Goal: Transaction & Acquisition: Book appointment/travel/reservation

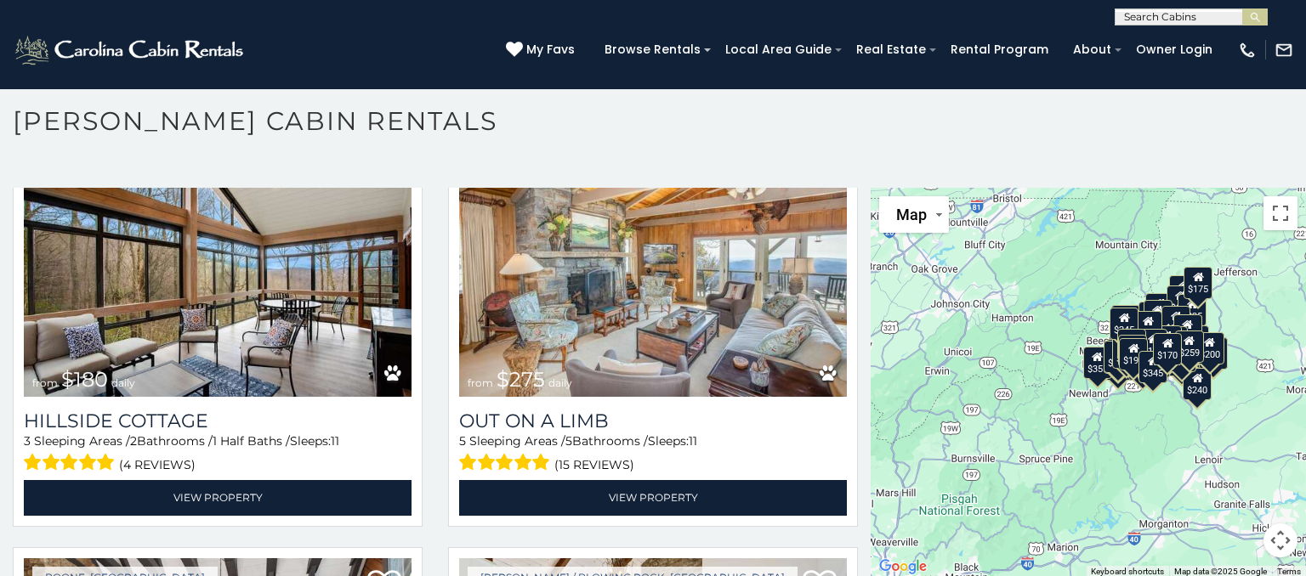
scroll to position [16079, 0]
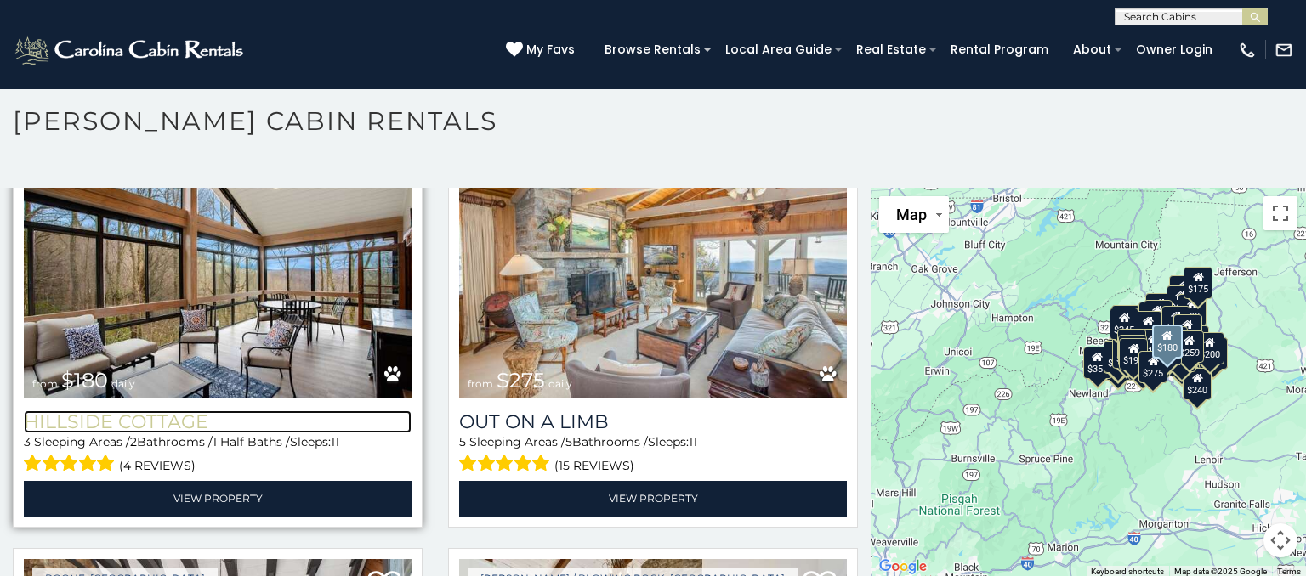
click at [148, 417] on h3 "Hillside Cottage" at bounding box center [218, 422] width 388 height 23
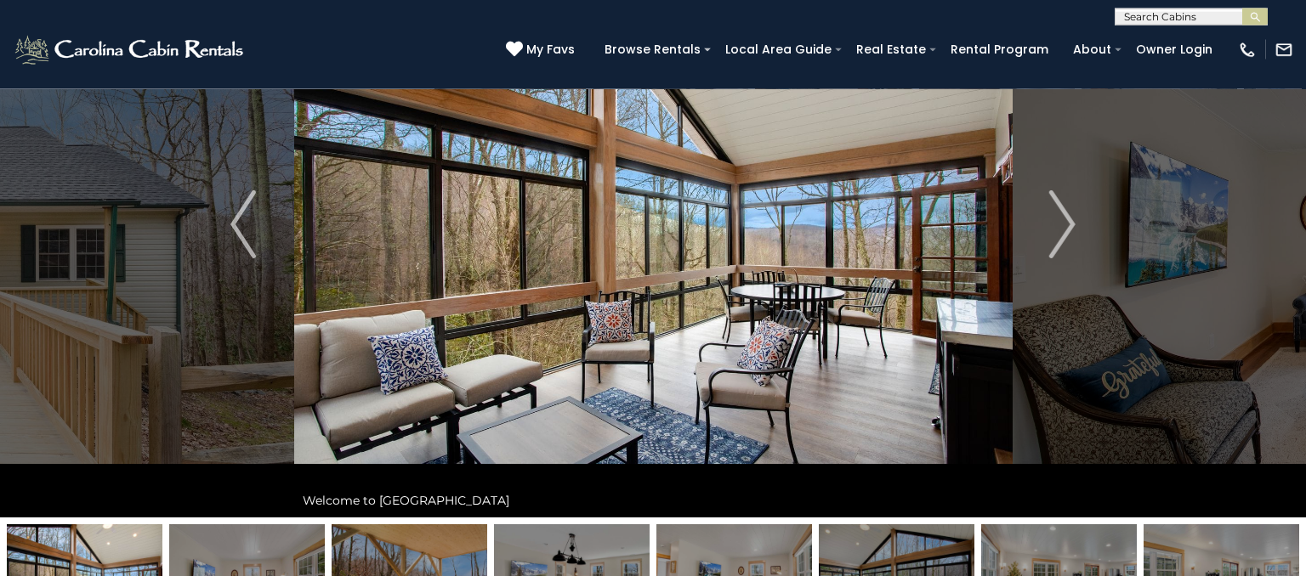
scroll to position [155, 0]
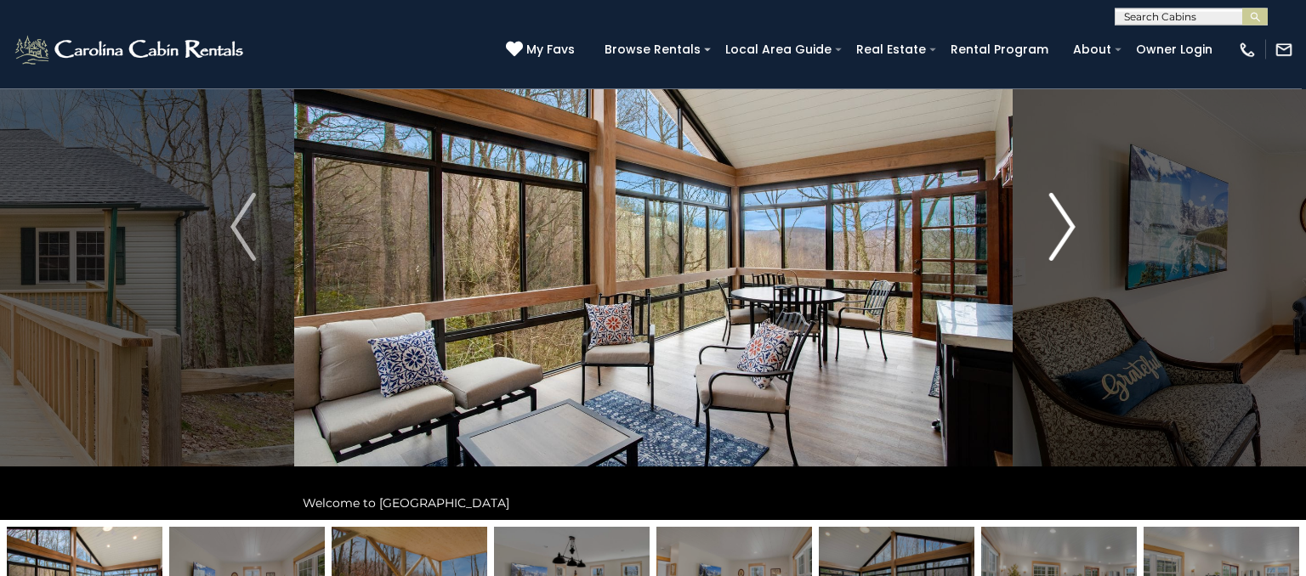
click at [1052, 216] on img "Next" at bounding box center [1063, 227] width 26 height 68
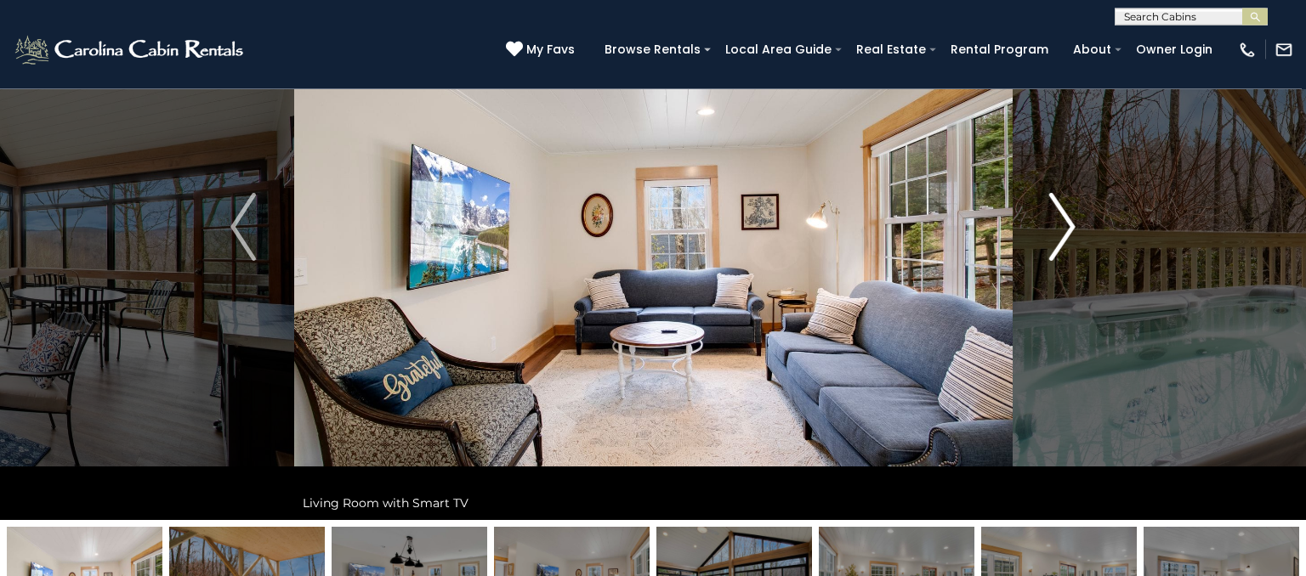
click at [1042, 219] on button "Next" at bounding box center [1062, 227] width 101 height 587
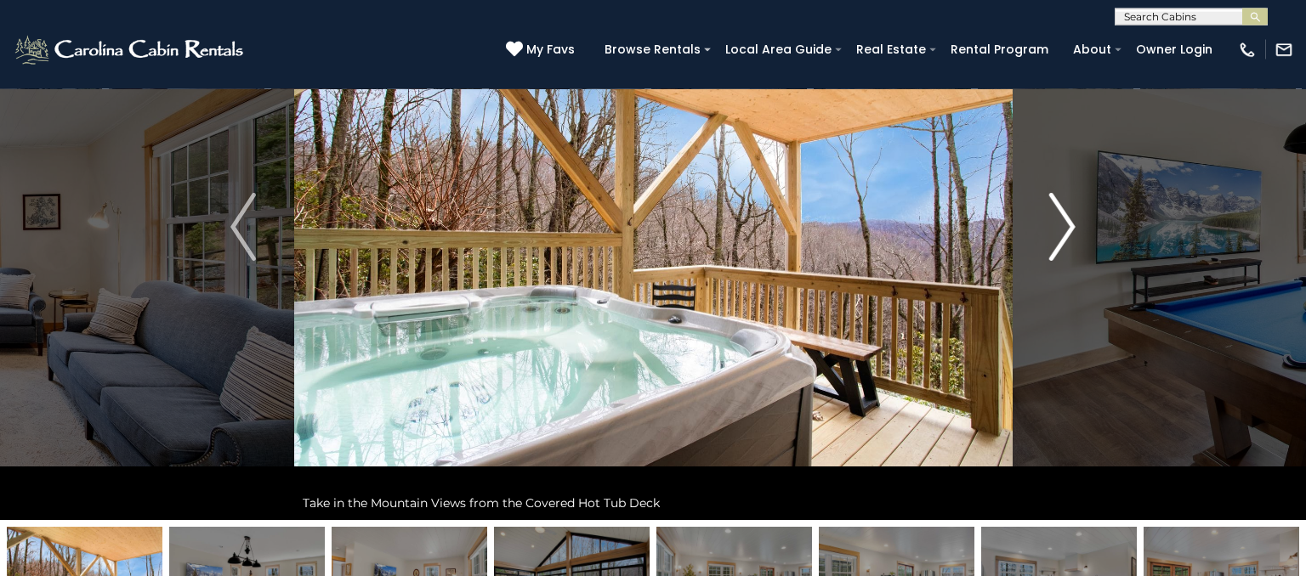
click at [1058, 223] on img "Next" at bounding box center [1063, 227] width 26 height 68
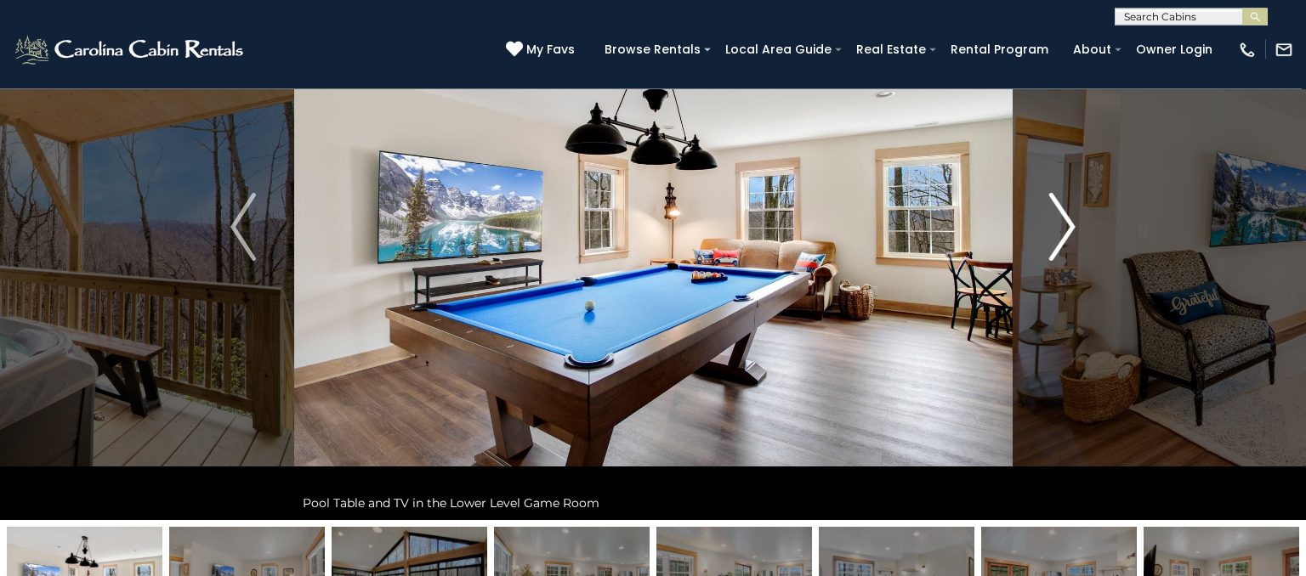
click at [1069, 218] on img "Next" at bounding box center [1063, 227] width 26 height 68
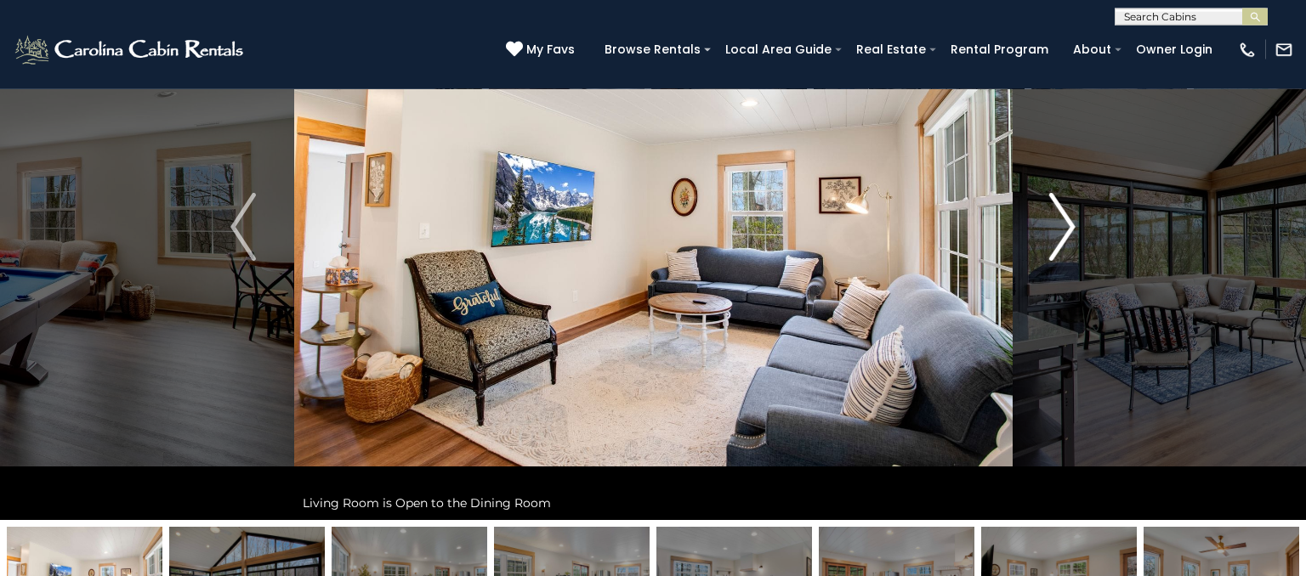
click at [1046, 228] on button "Next" at bounding box center [1062, 227] width 101 height 587
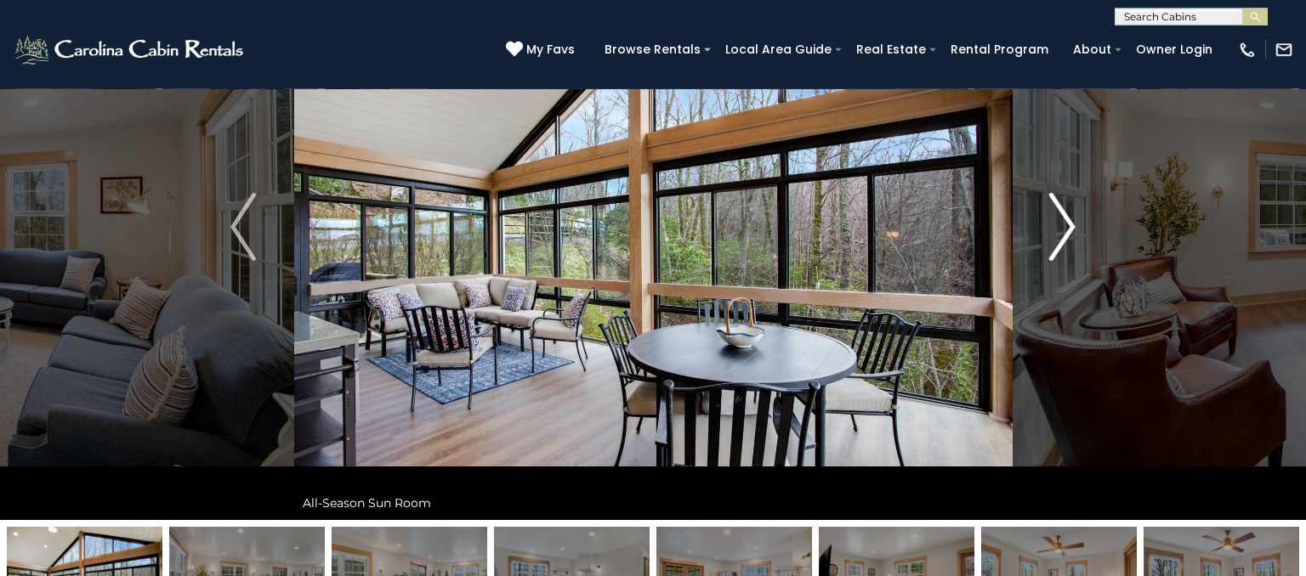
click at [1068, 225] on img "Next" at bounding box center [1063, 227] width 26 height 68
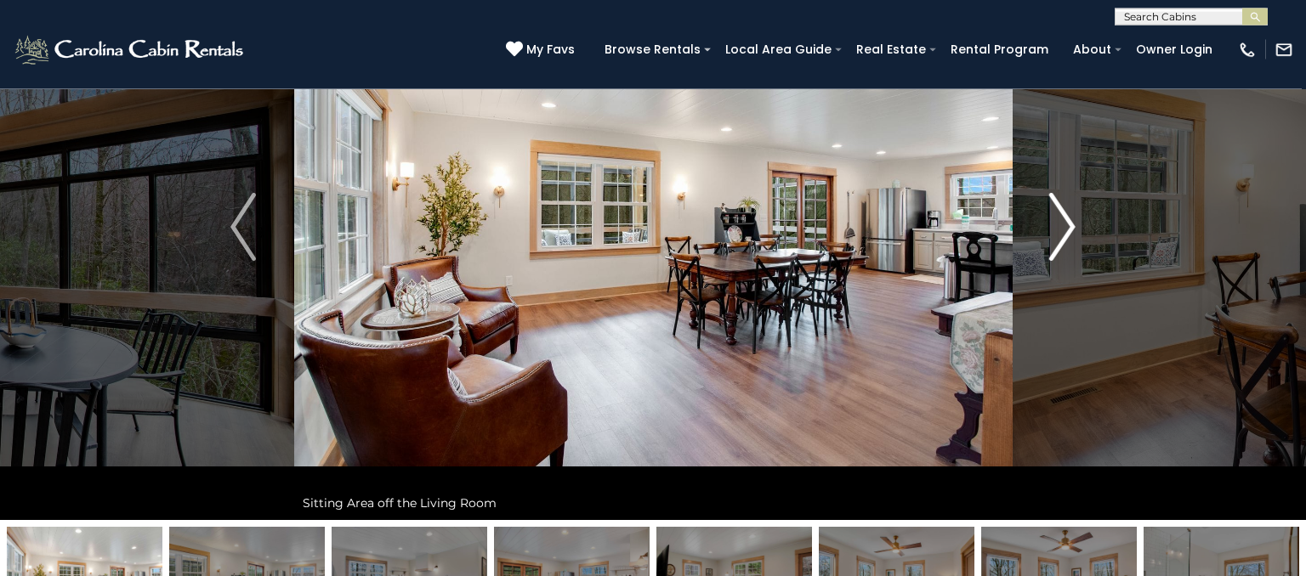
click at [1052, 229] on img "Next" at bounding box center [1063, 227] width 26 height 68
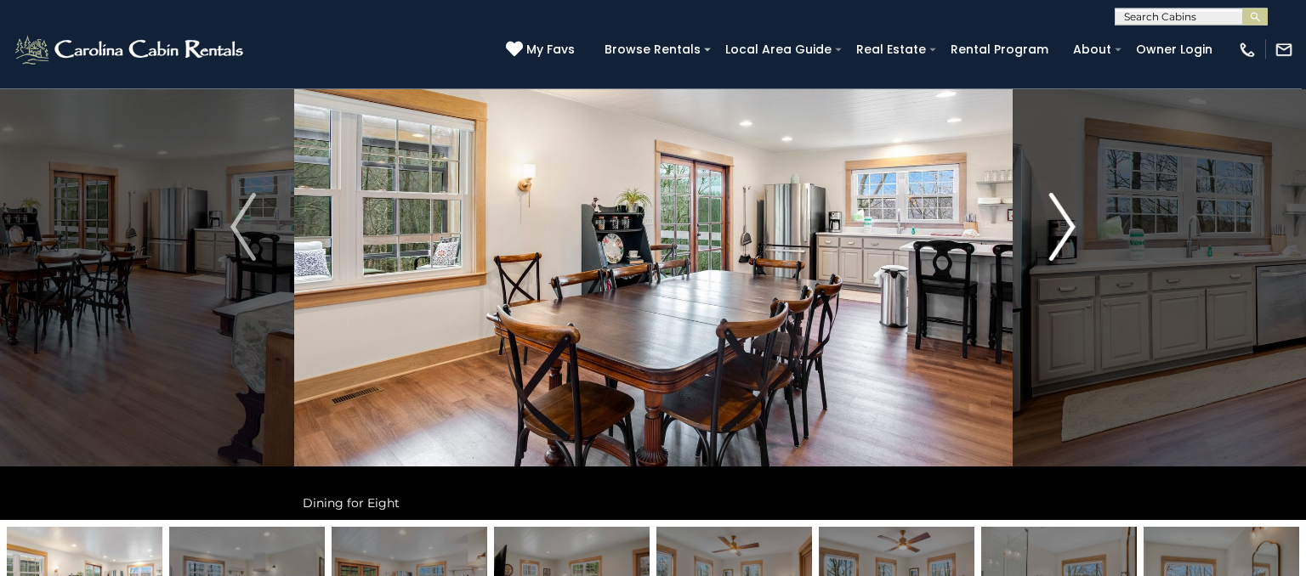
click at [1056, 228] on img "Next" at bounding box center [1063, 227] width 26 height 68
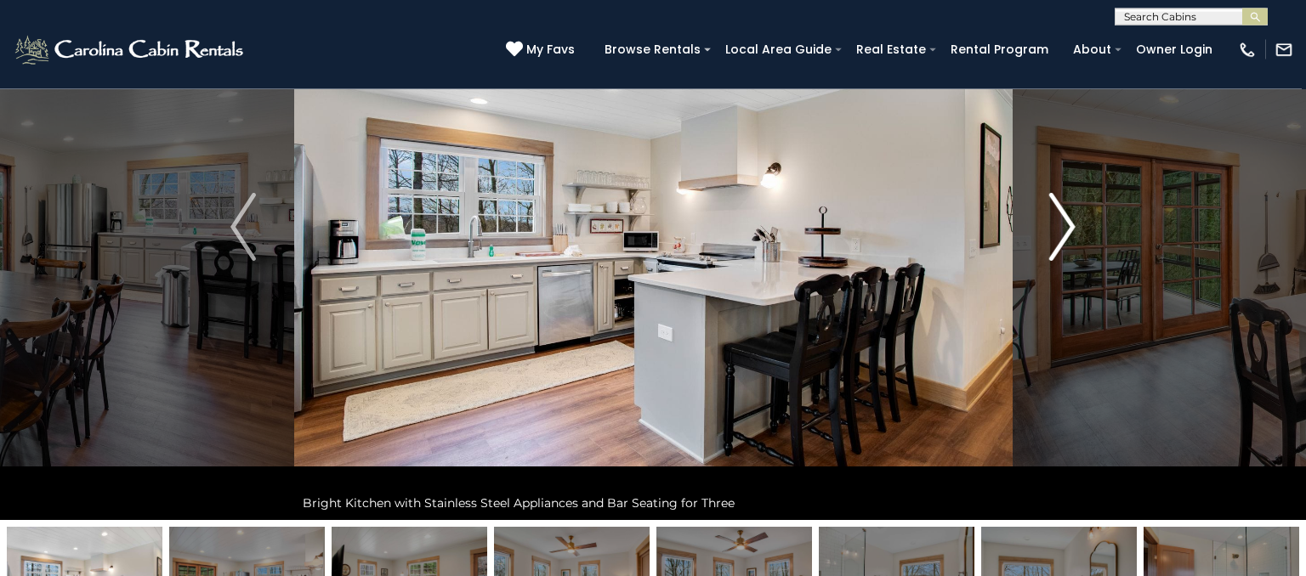
click at [1059, 231] on img "Next" at bounding box center [1063, 227] width 26 height 68
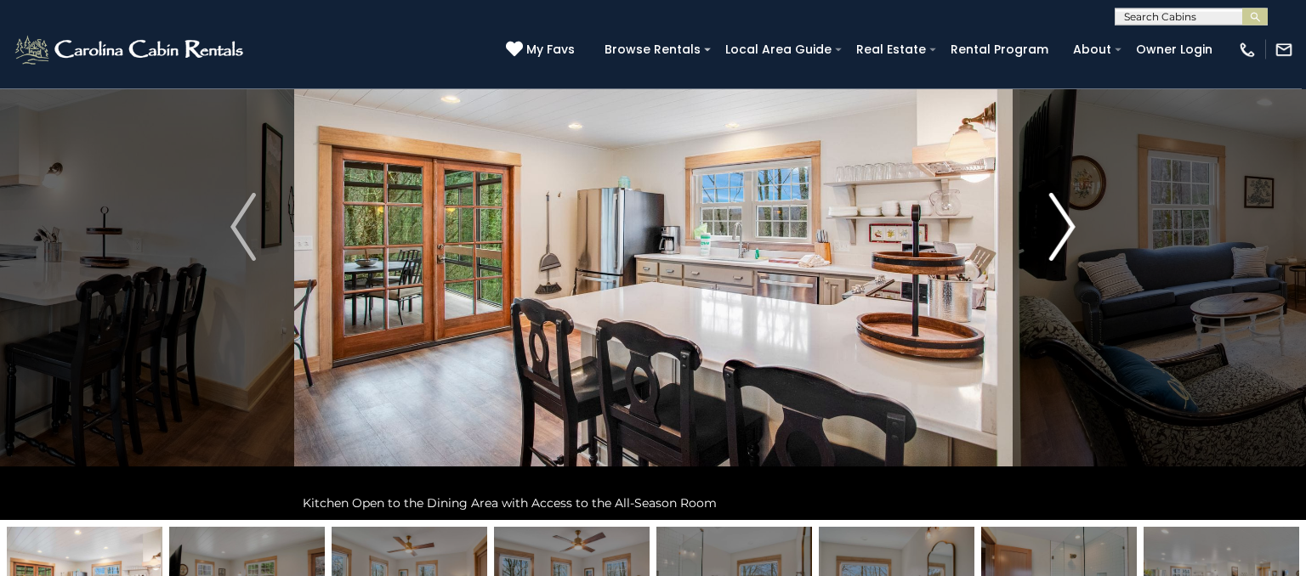
click at [1043, 233] on button "Next" at bounding box center [1062, 227] width 101 height 587
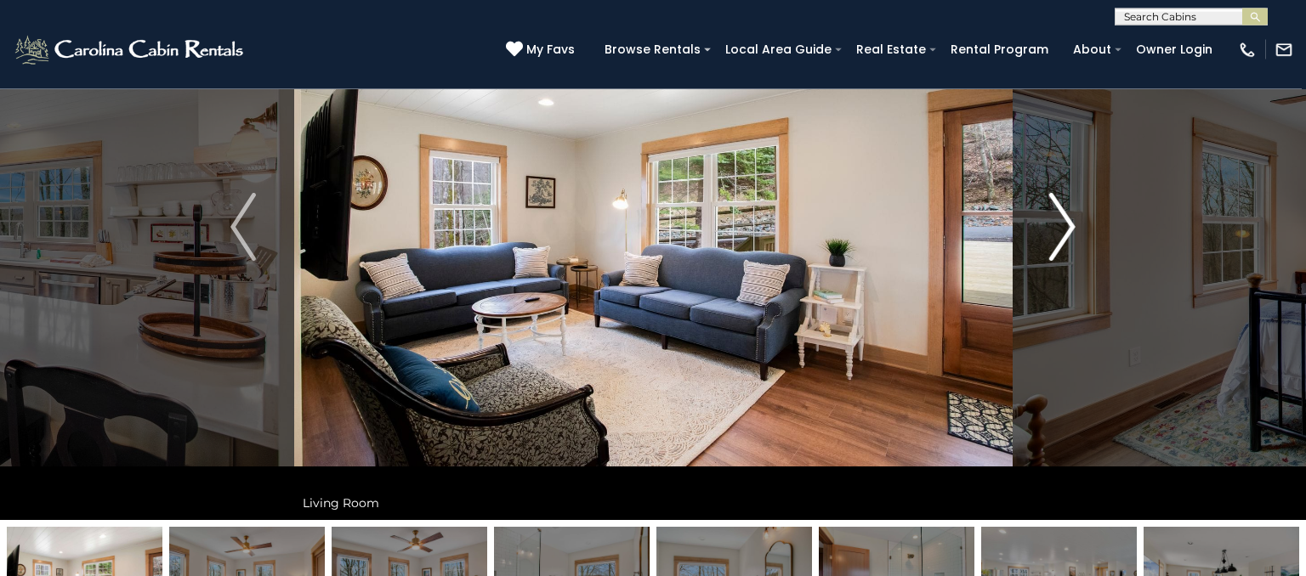
click at [1054, 231] on img "Next" at bounding box center [1063, 227] width 26 height 68
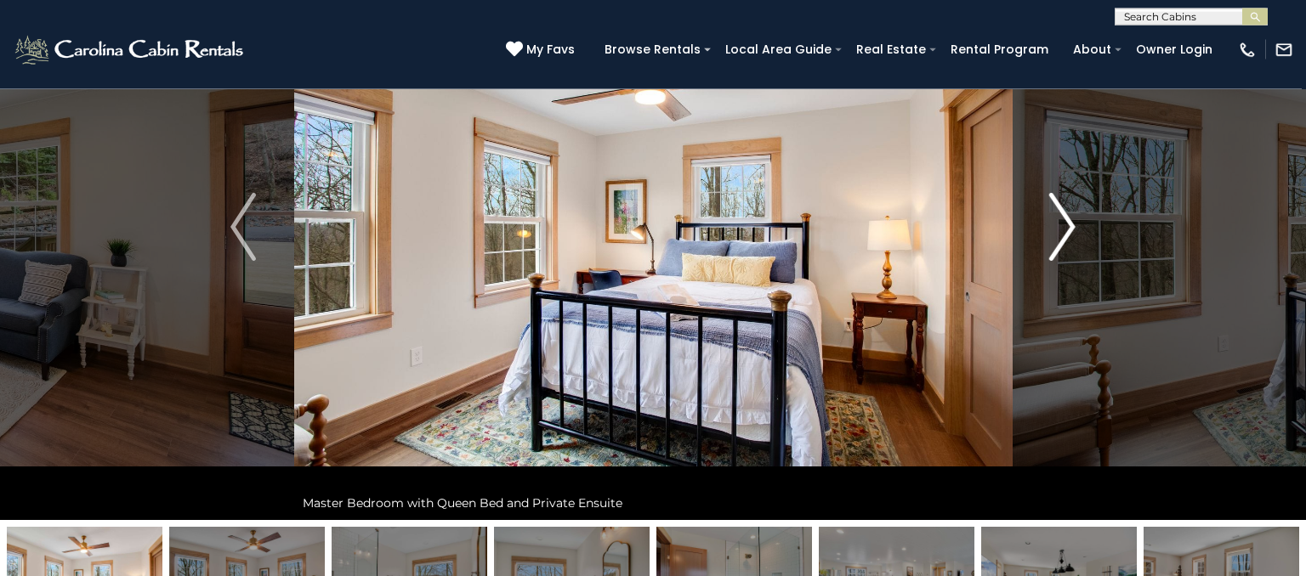
click at [1046, 238] on button "Next" at bounding box center [1062, 227] width 101 height 587
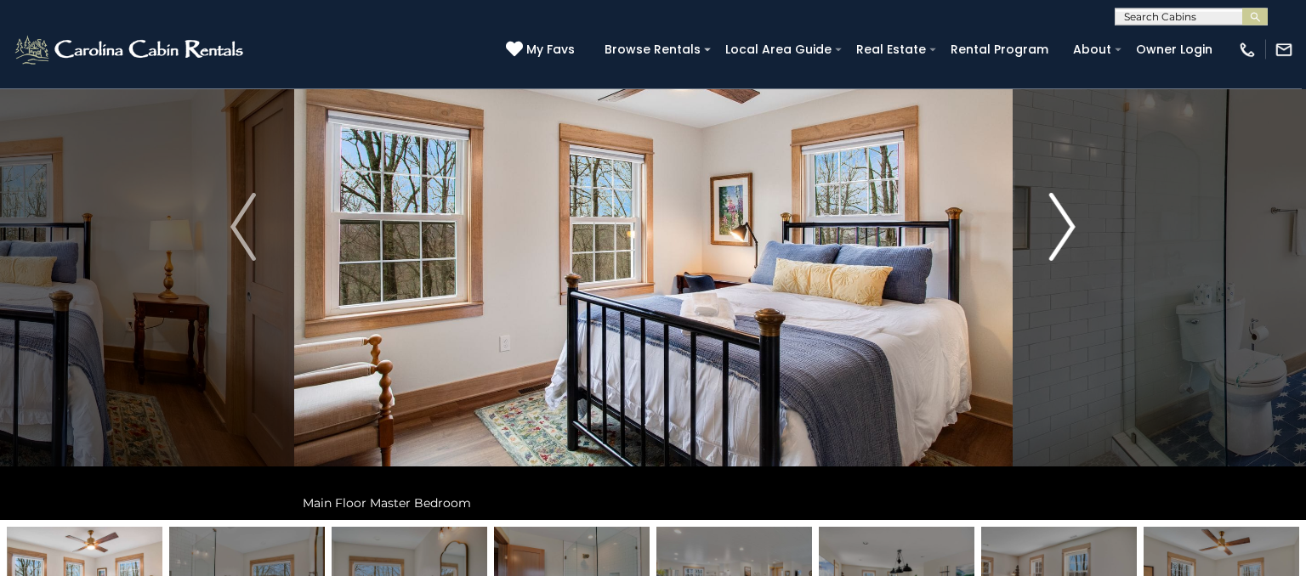
click at [1024, 223] on button "Next" at bounding box center [1062, 227] width 101 height 587
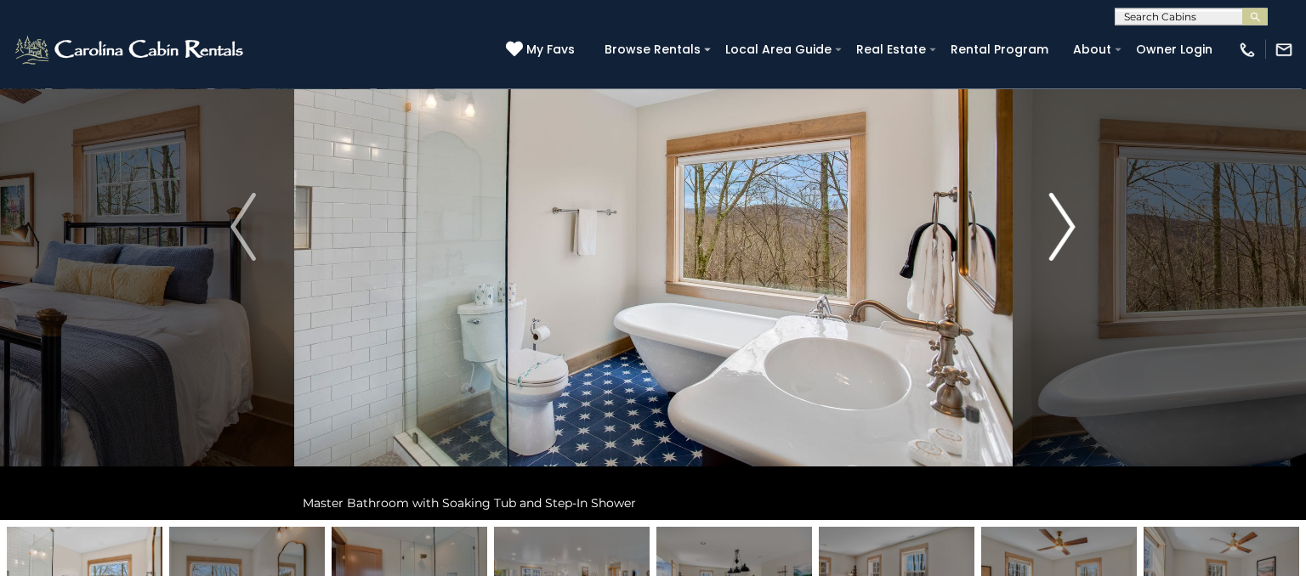
click at [1042, 249] on button "Next" at bounding box center [1062, 227] width 101 height 587
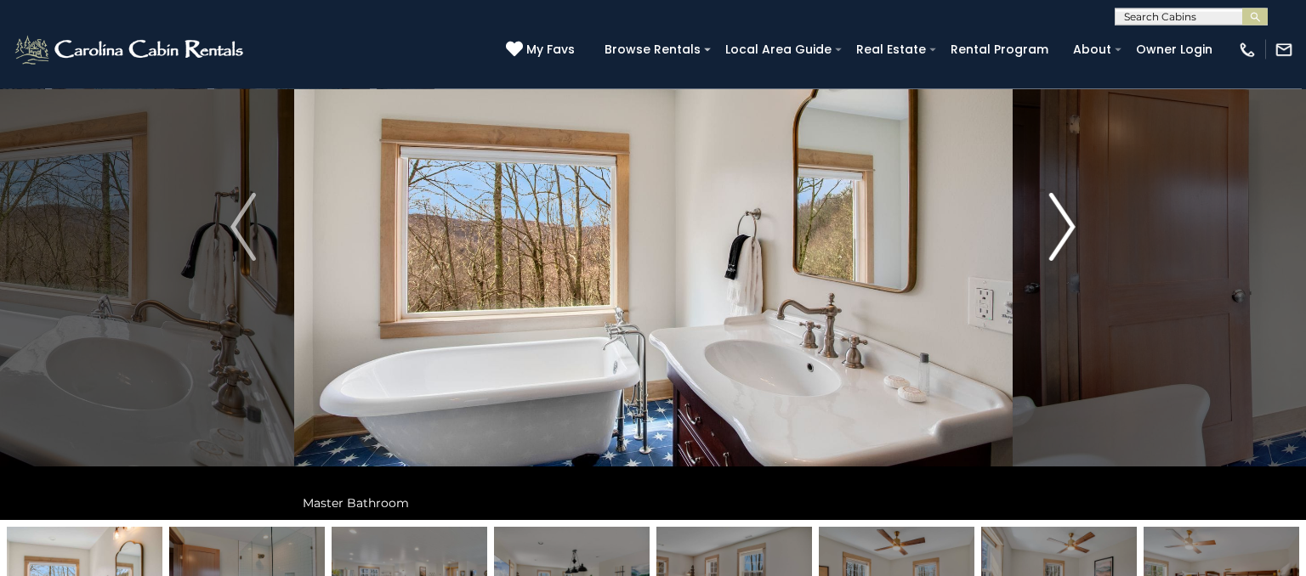
click at [1035, 241] on button "Next" at bounding box center [1062, 227] width 101 height 587
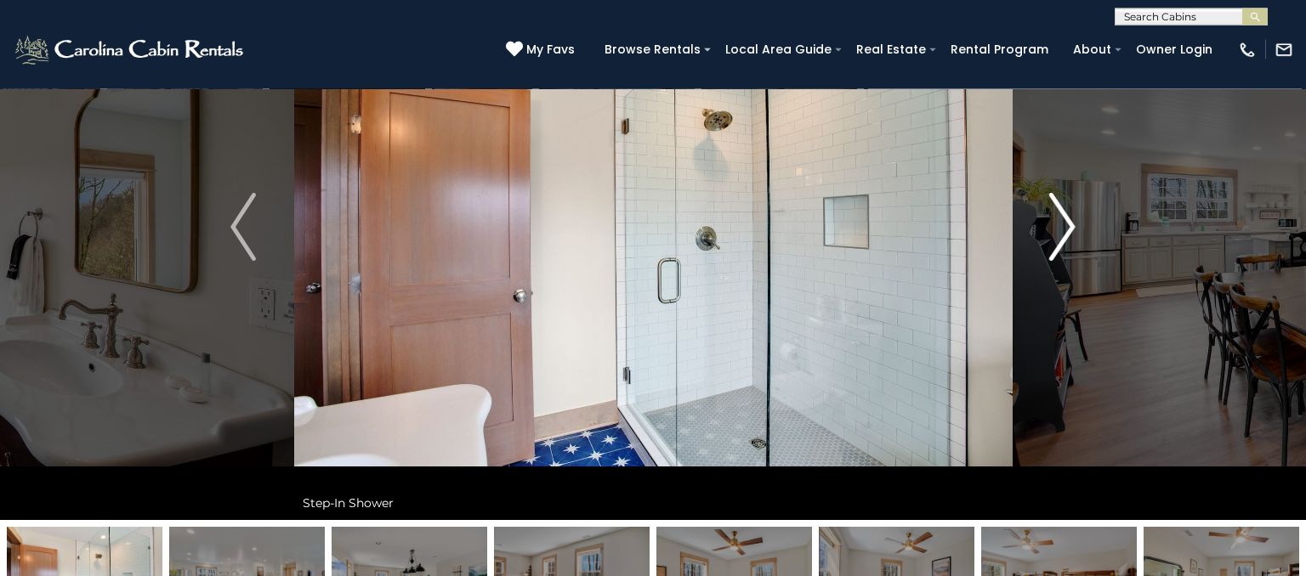
click at [1046, 253] on button "Next" at bounding box center [1062, 227] width 101 height 587
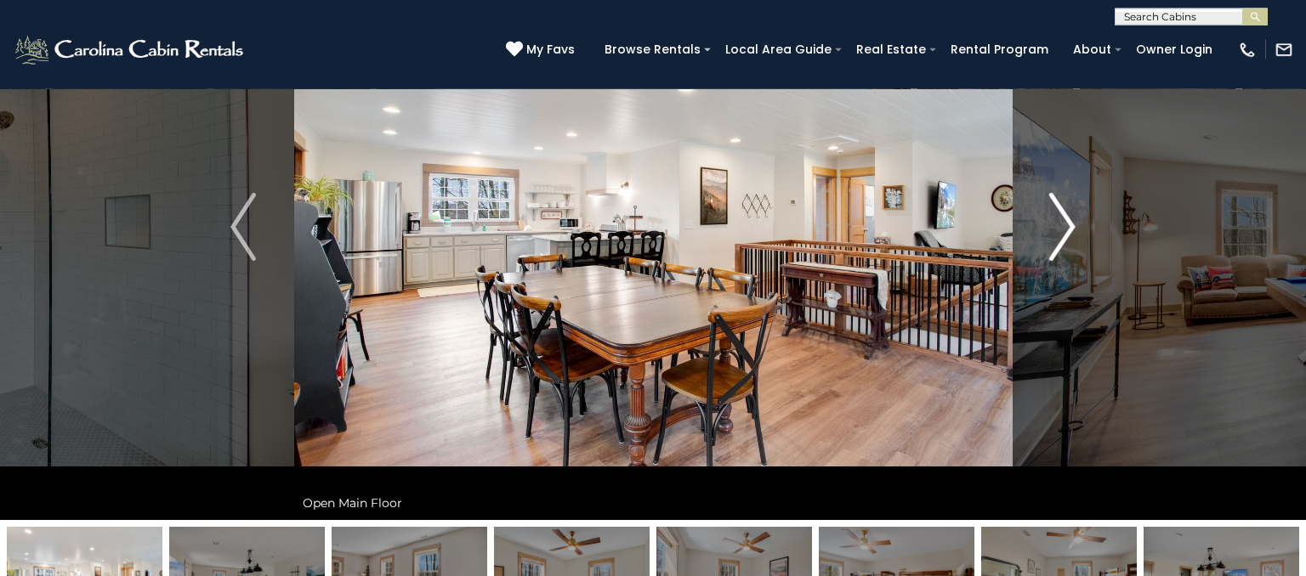
click at [1038, 234] on button "Next" at bounding box center [1062, 227] width 101 height 587
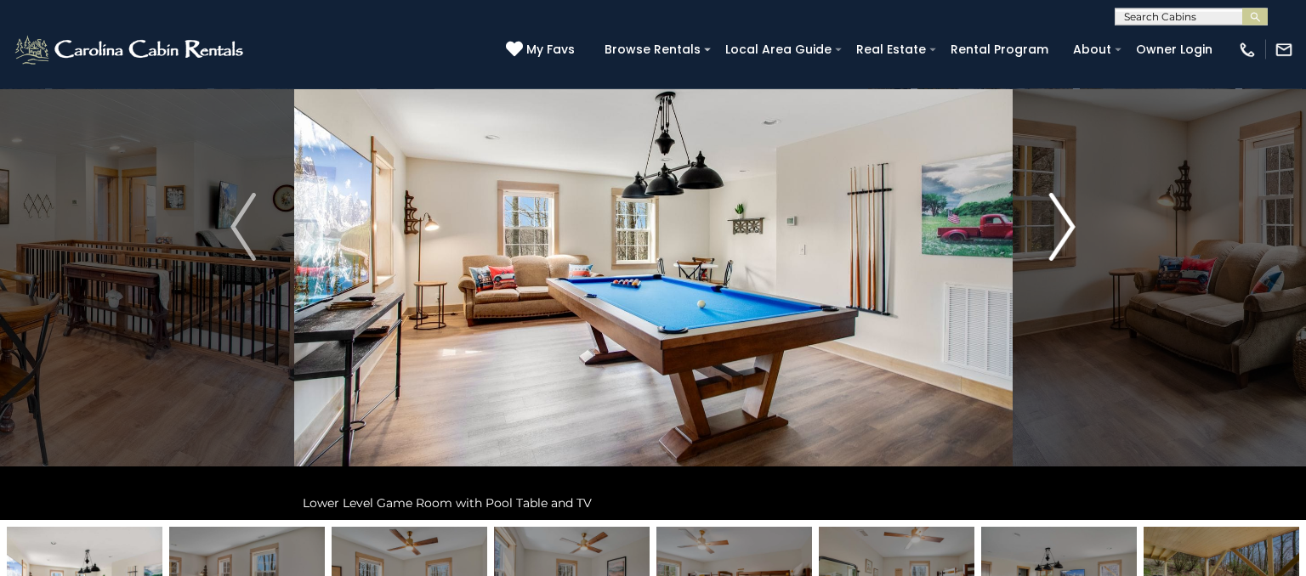
click at [1035, 241] on button "Next" at bounding box center [1062, 227] width 101 height 587
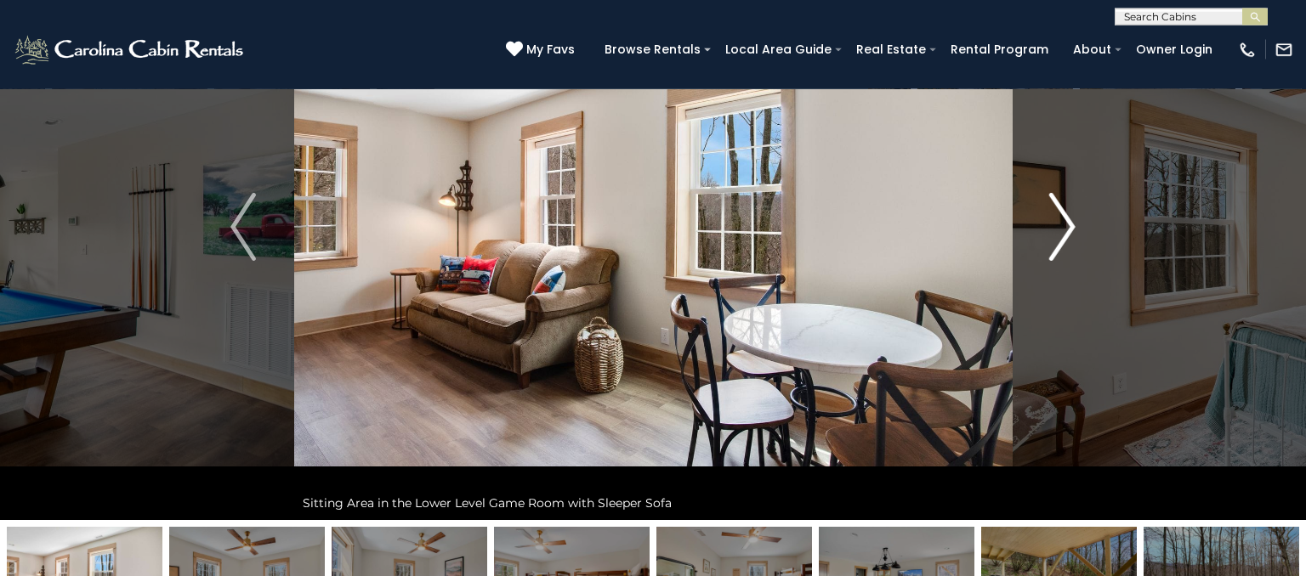
click at [1026, 245] on button "Next" at bounding box center [1062, 227] width 101 height 587
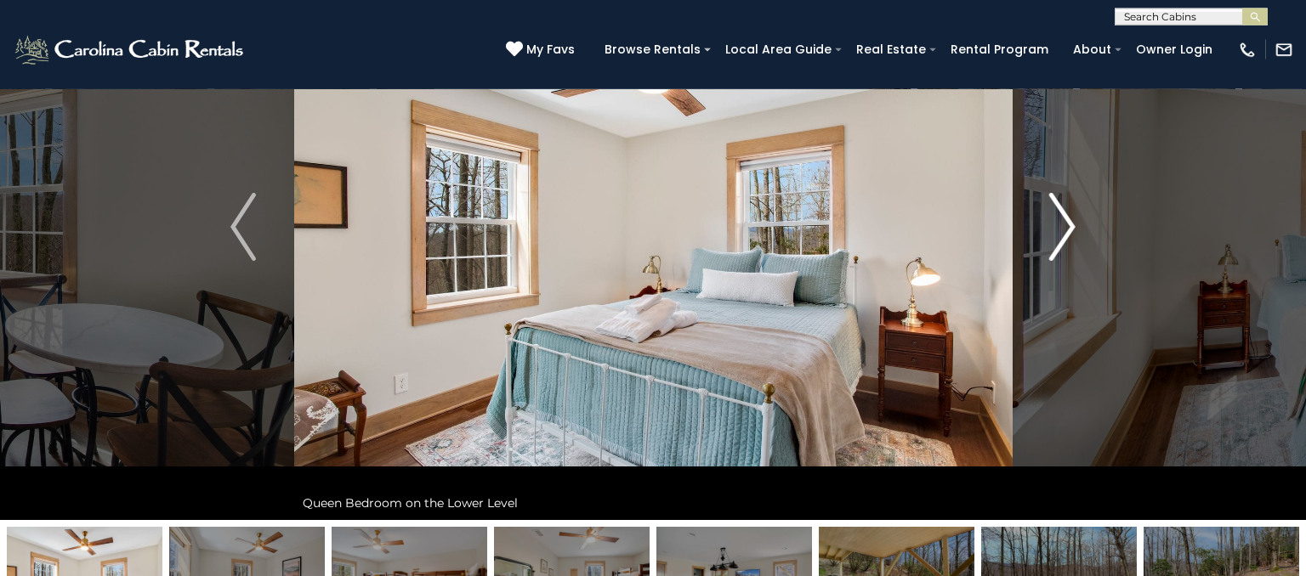
click at [1028, 243] on button "Next" at bounding box center [1062, 227] width 101 height 587
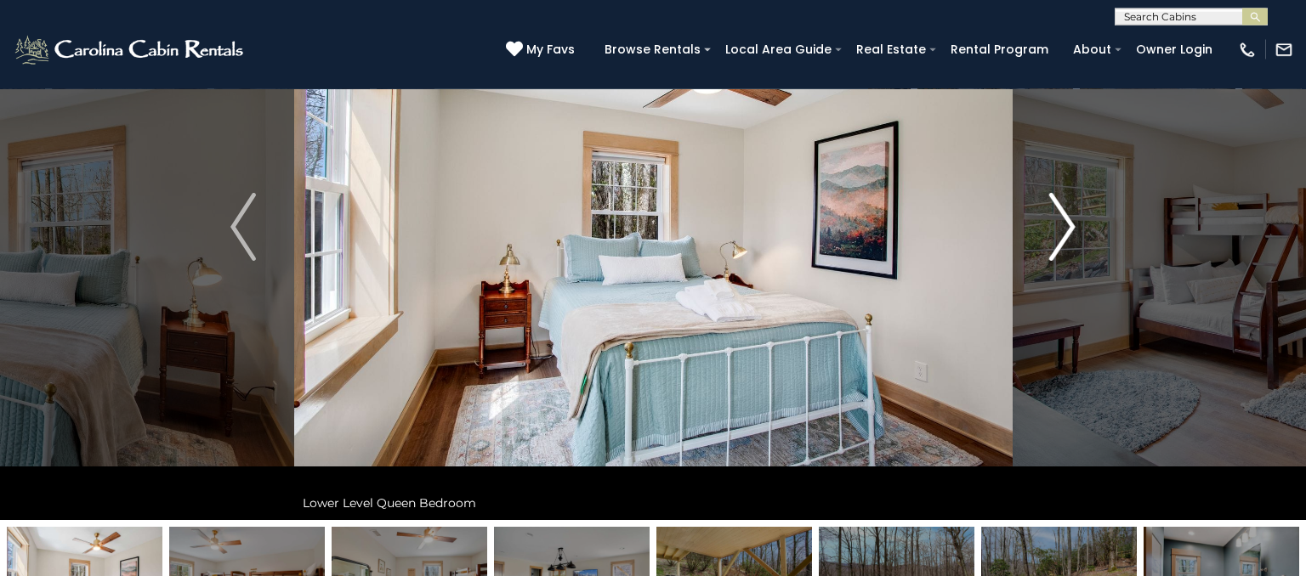
click at [1024, 239] on button "Next" at bounding box center [1062, 227] width 101 height 587
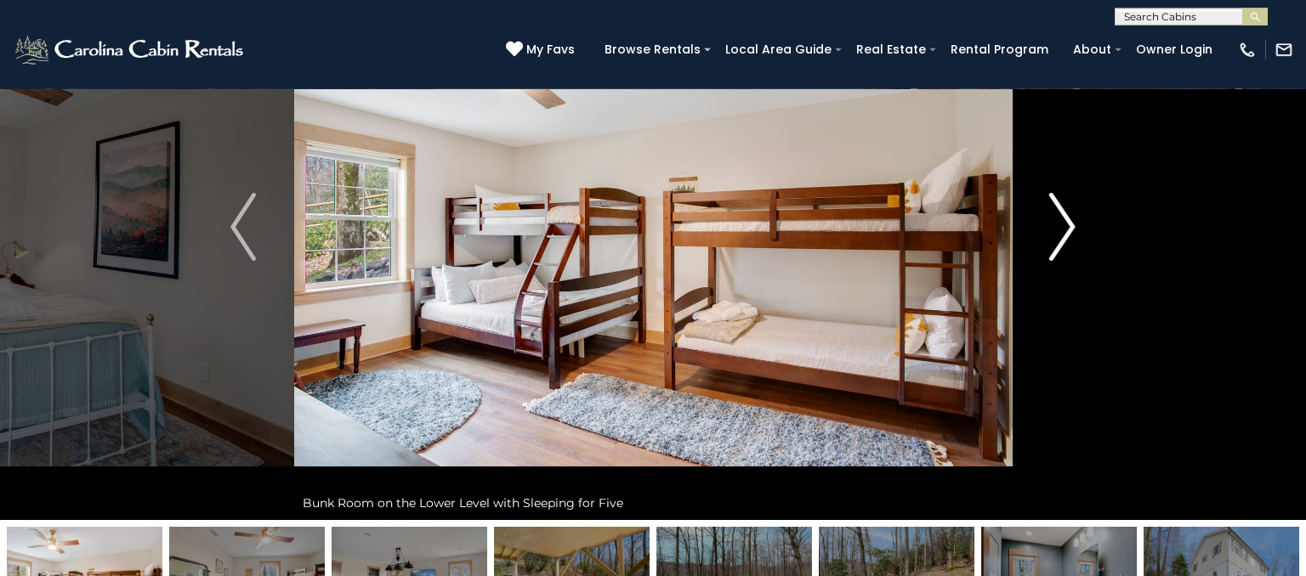
click at [1036, 230] on button "Next" at bounding box center [1062, 227] width 101 height 587
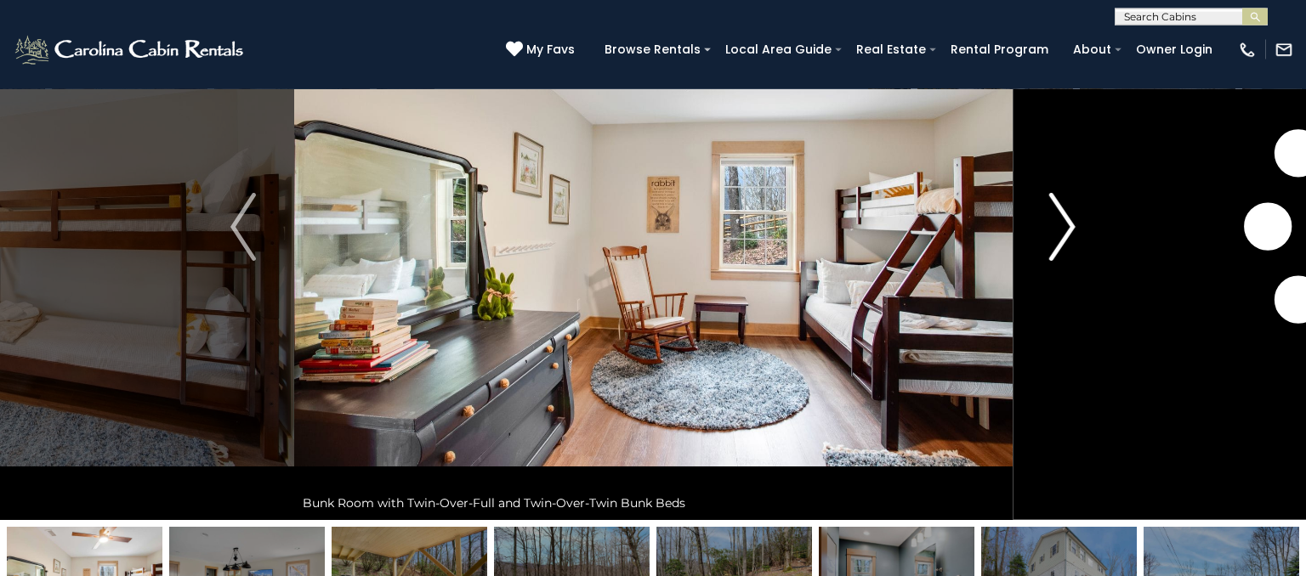
click at [1037, 232] on button "Next" at bounding box center [1062, 227] width 101 height 587
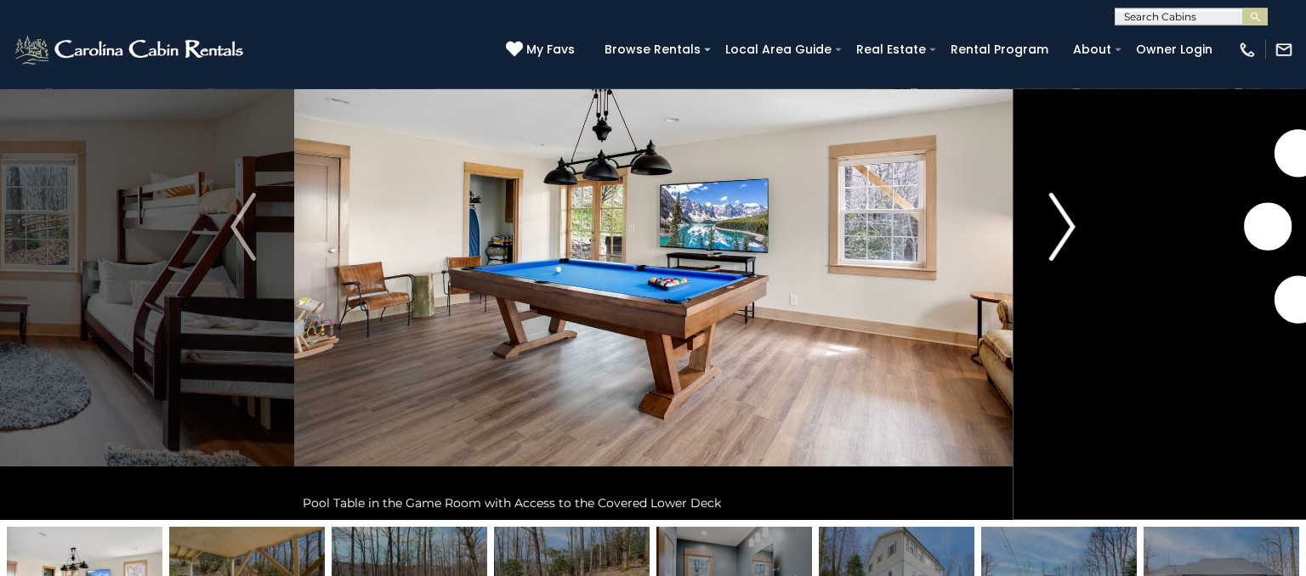
click at [1037, 224] on button "Next" at bounding box center [1062, 227] width 101 height 587
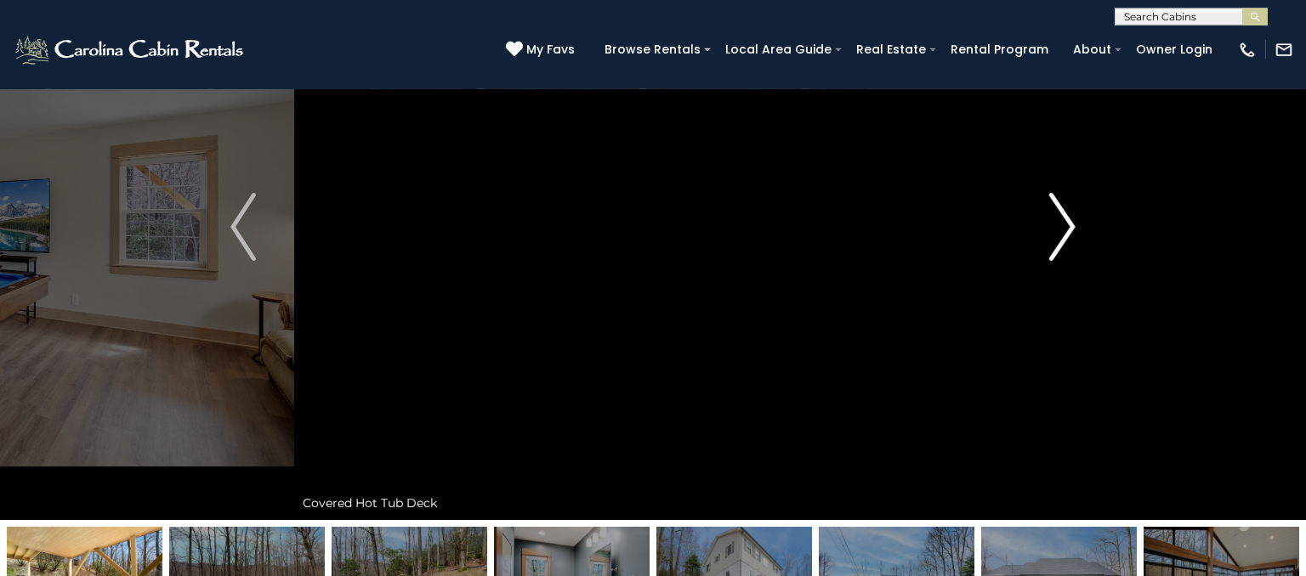
click at [1032, 238] on button "Next" at bounding box center [1062, 227] width 101 height 587
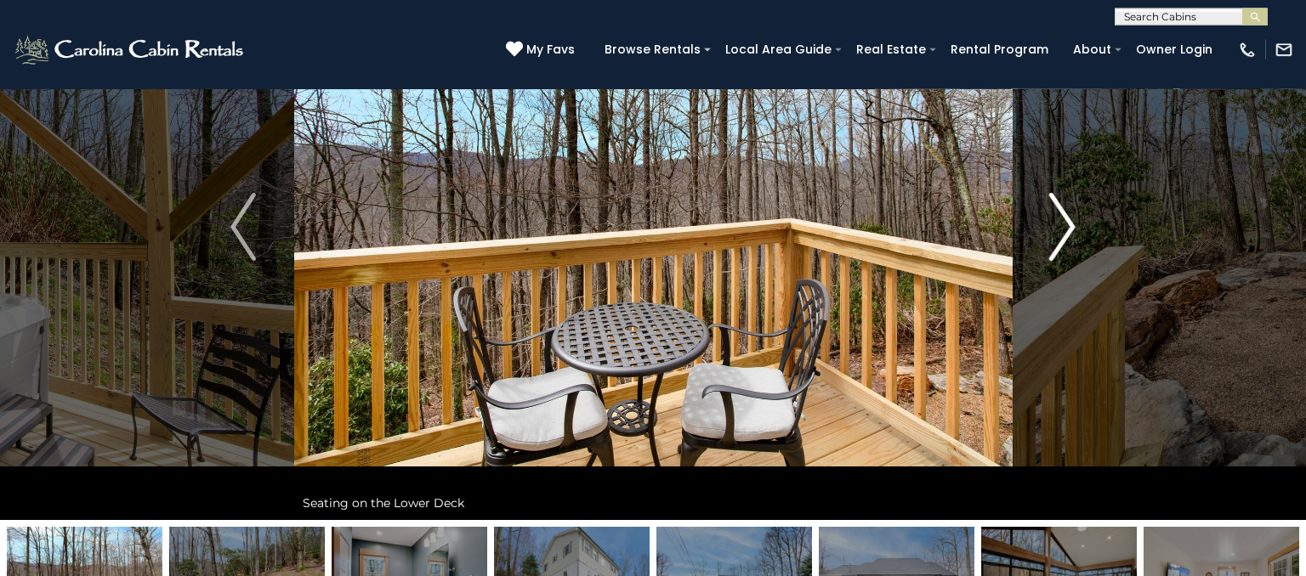
click at [1026, 235] on button "Next" at bounding box center [1062, 227] width 101 height 587
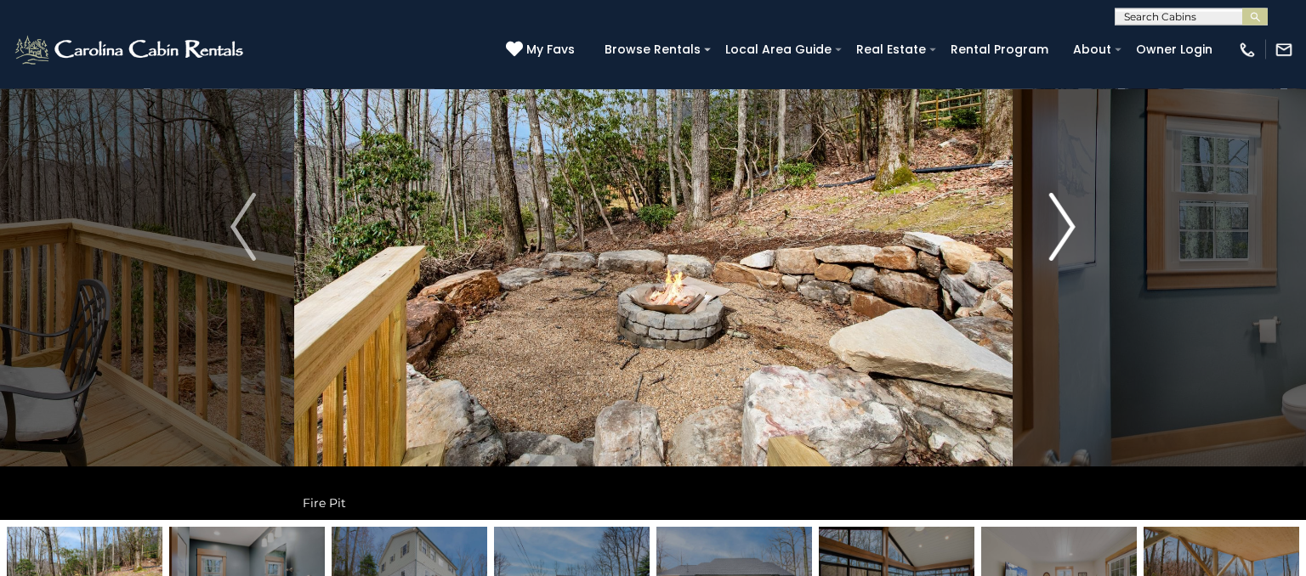
click at [1023, 227] on button "Next" at bounding box center [1062, 227] width 101 height 587
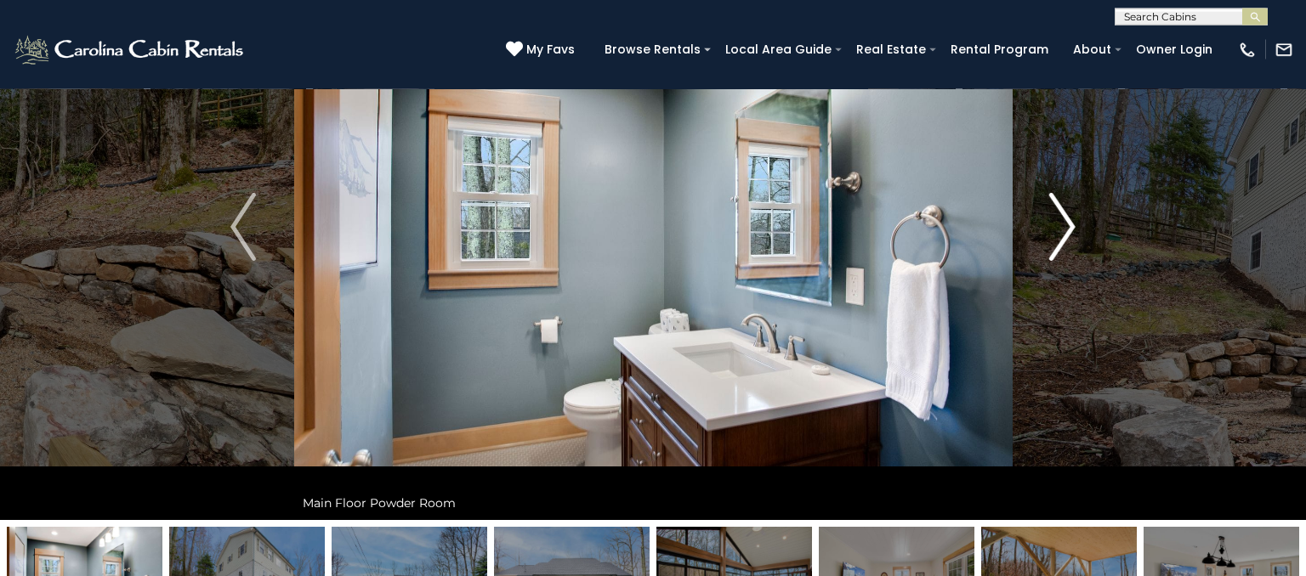
click at [1021, 231] on button "Next" at bounding box center [1062, 227] width 101 height 587
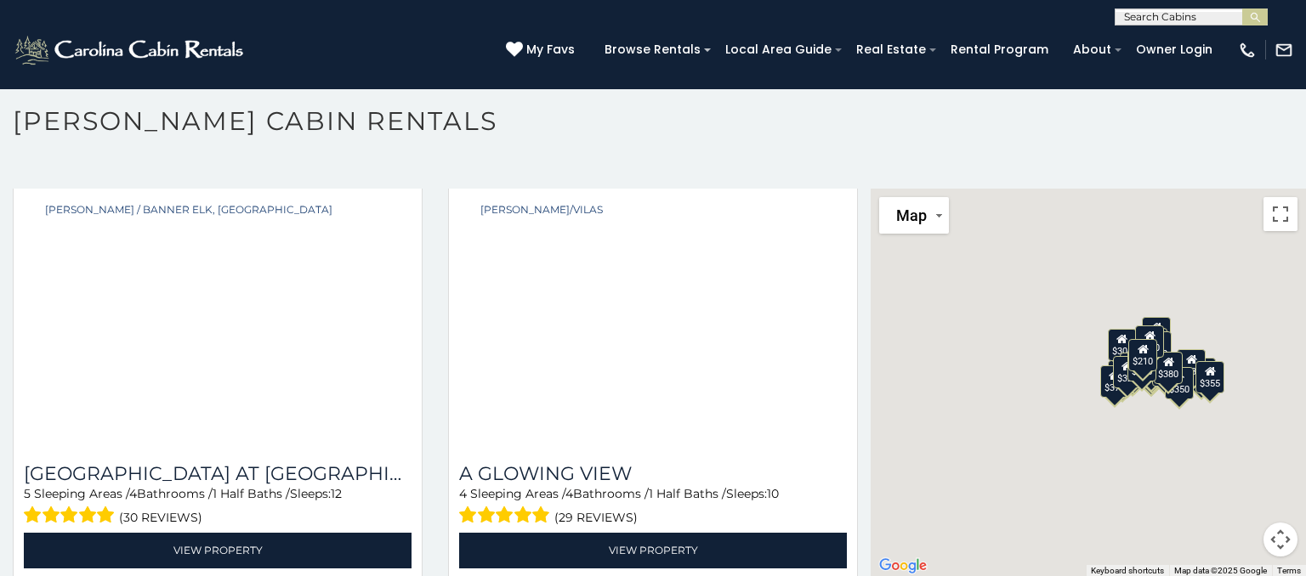
scroll to position [2586, 0]
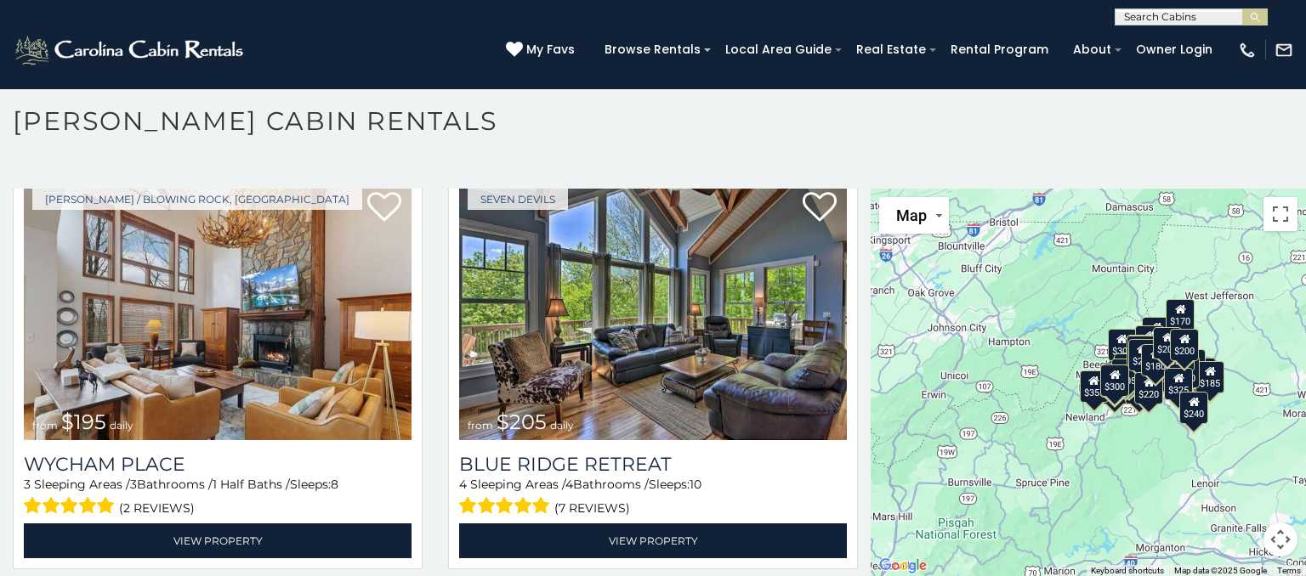
scroll to position [9738, 0]
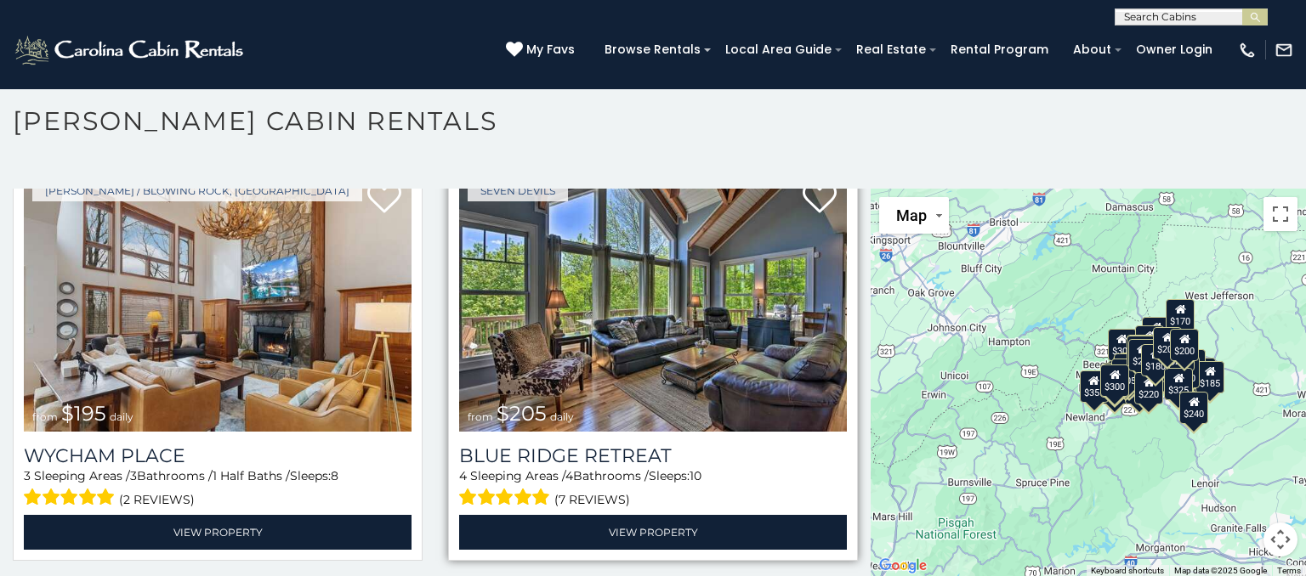
click at [614, 469] on div "4 Sleeping Areas / 4 Bathrooms / Sleeps: 10 (7 reviews)" at bounding box center [653, 489] width 388 height 43
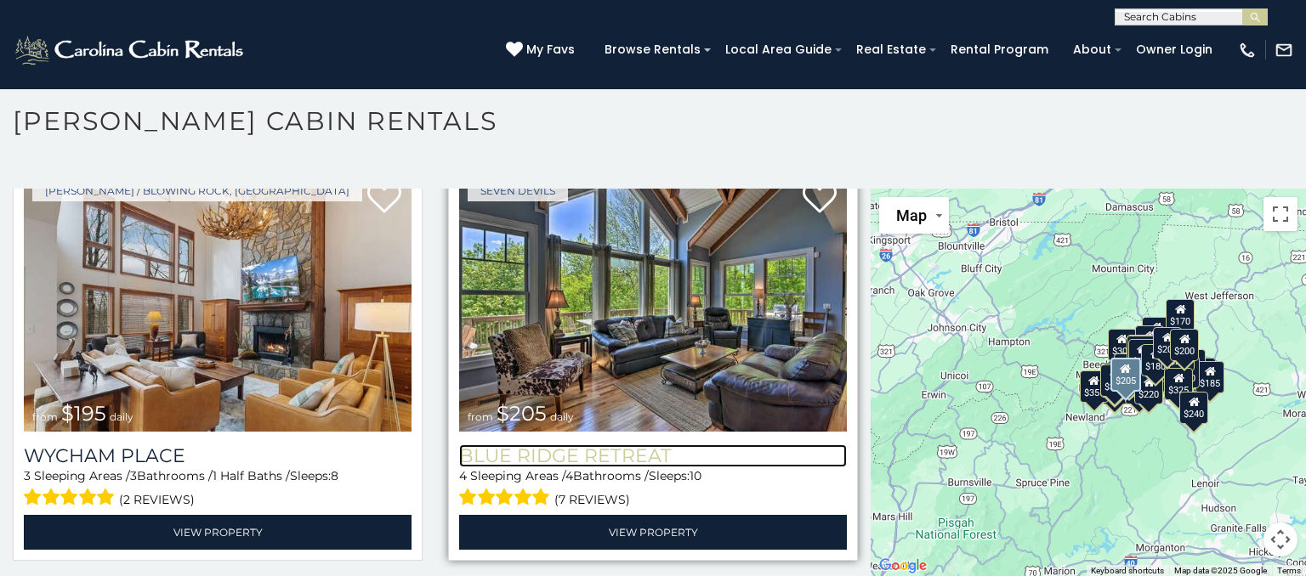
click at [626, 450] on h3 "Blue Ridge Retreat" at bounding box center [653, 456] width 388 height 23
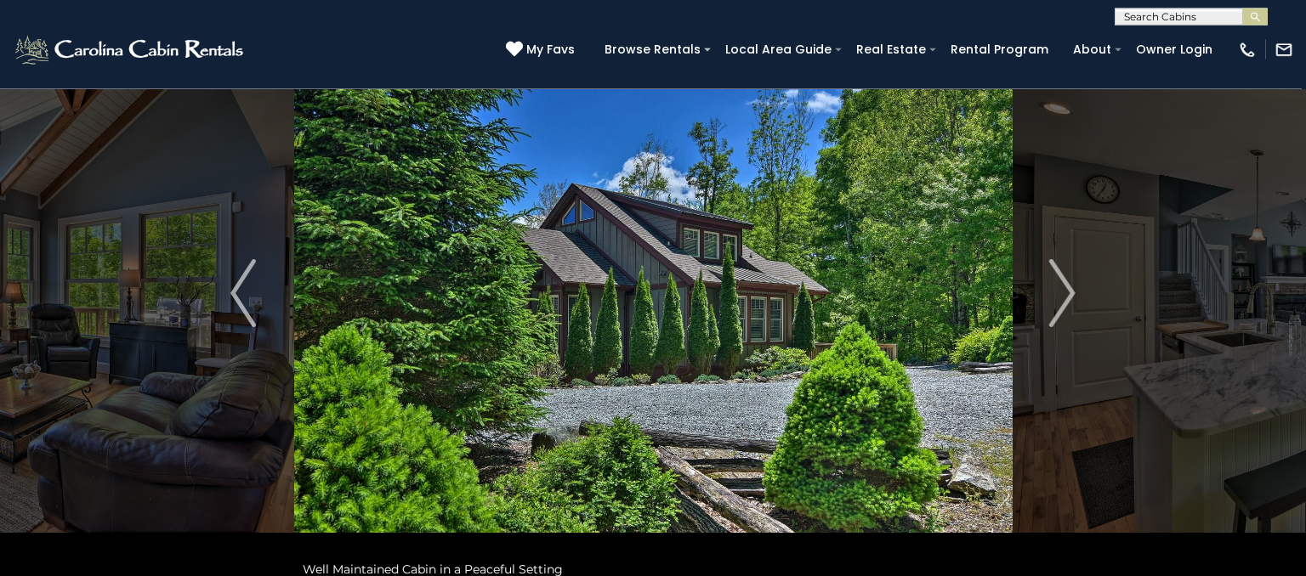
scroll to position [88, 0]
click at [1056, 286] on img "Next" at bounding box center [1063, 294] width 26 height 68
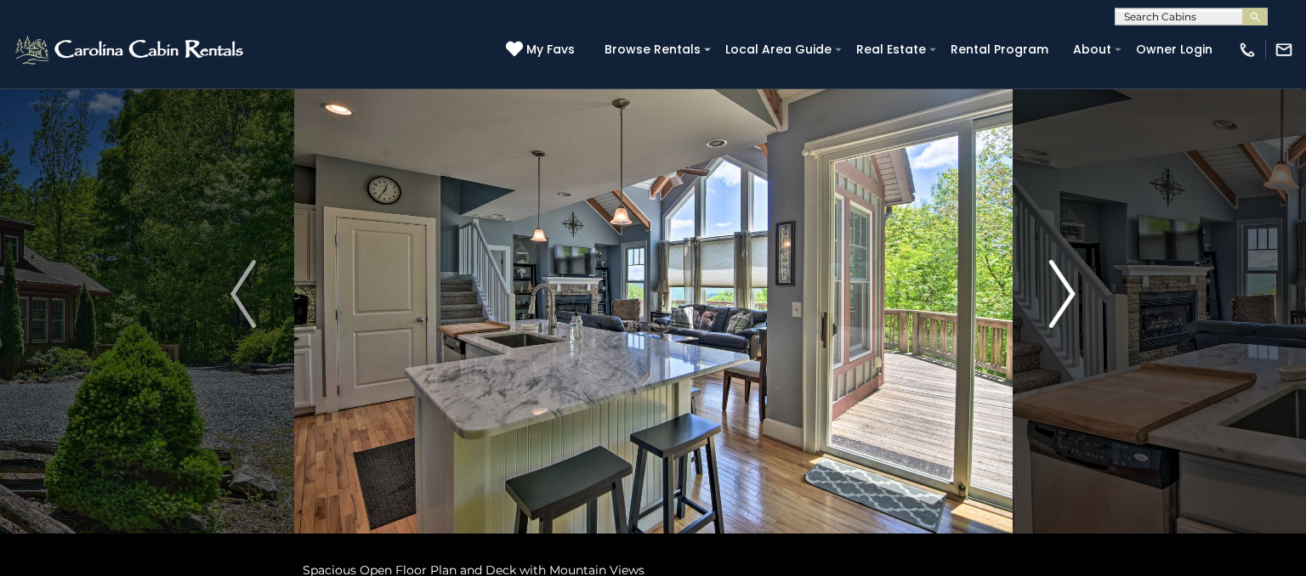
click at [1057, 280] on img "Next" at bounding box center [1063, 294] width 26 height 68
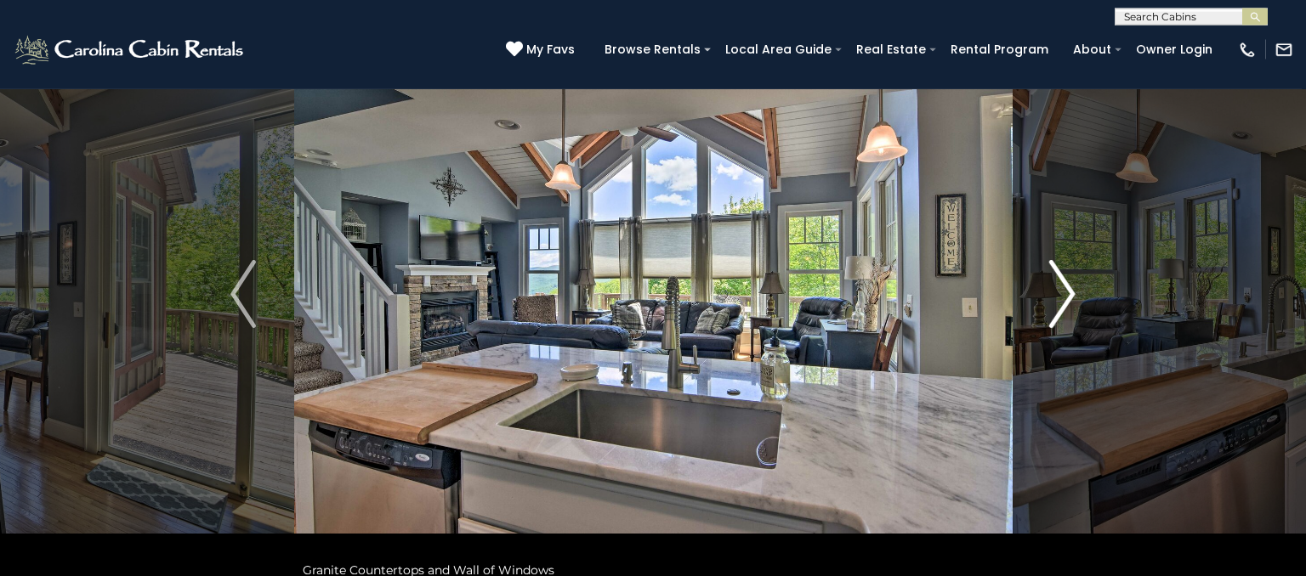
click at [1051, 299] on img "Next" at bounding box center [1063, 294] width 26 height 68
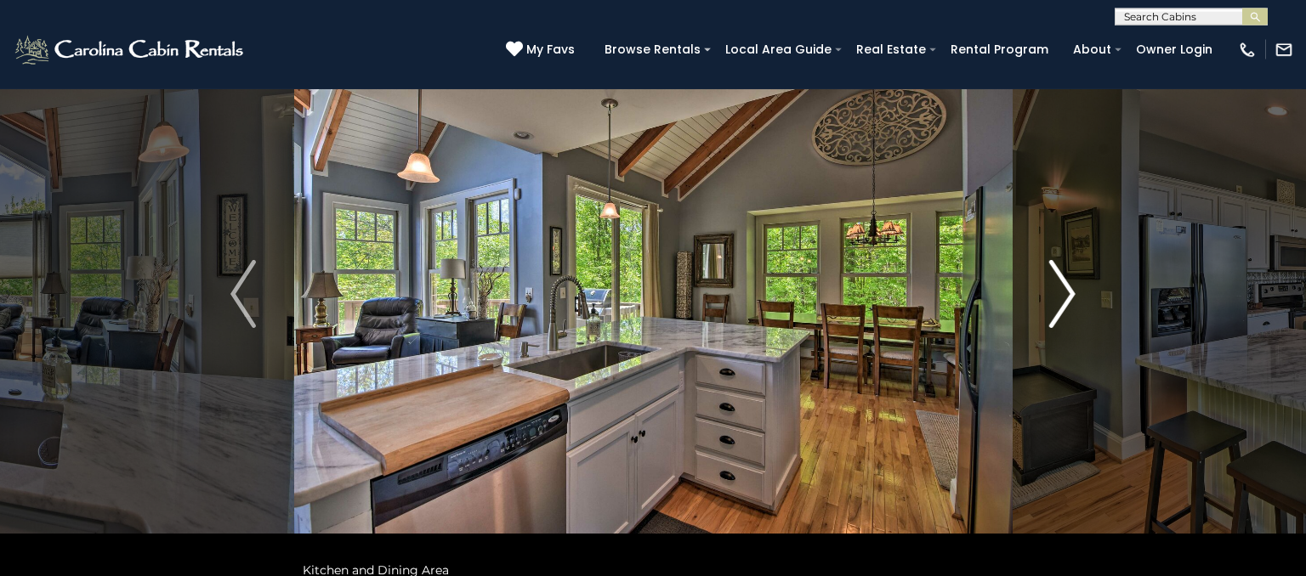
click at [1046, 295] on button "Next" at bounding box center [1062, 294] width 101 height 587
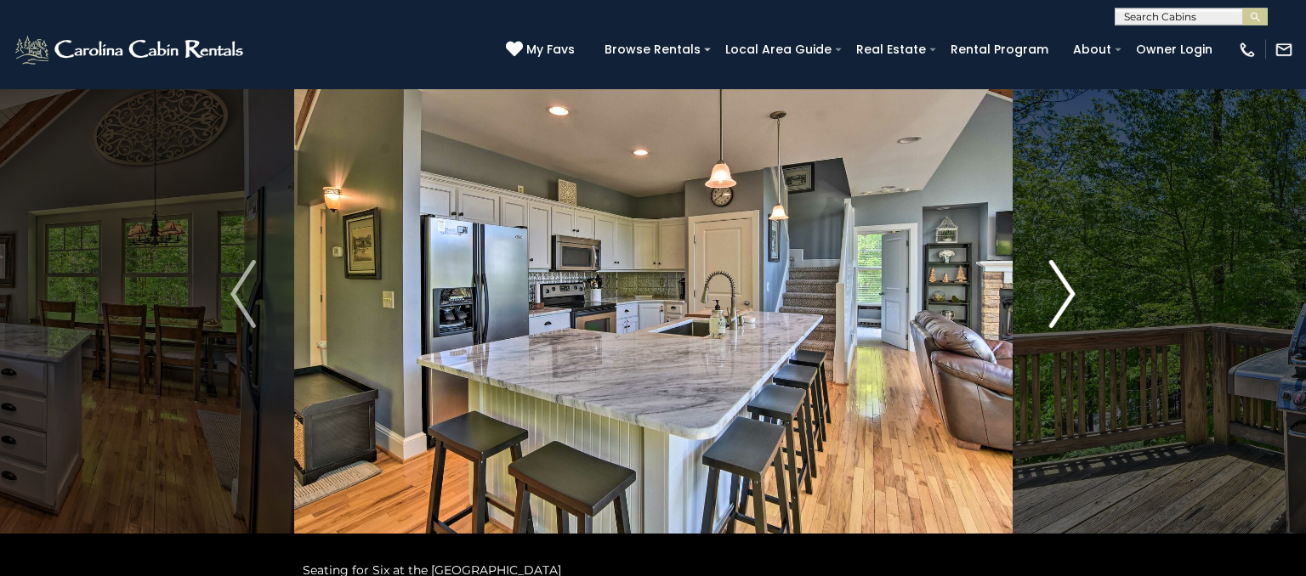
click at [1051, 298] on img "Next" at bounding box center [1063, 294] width 26 height 68
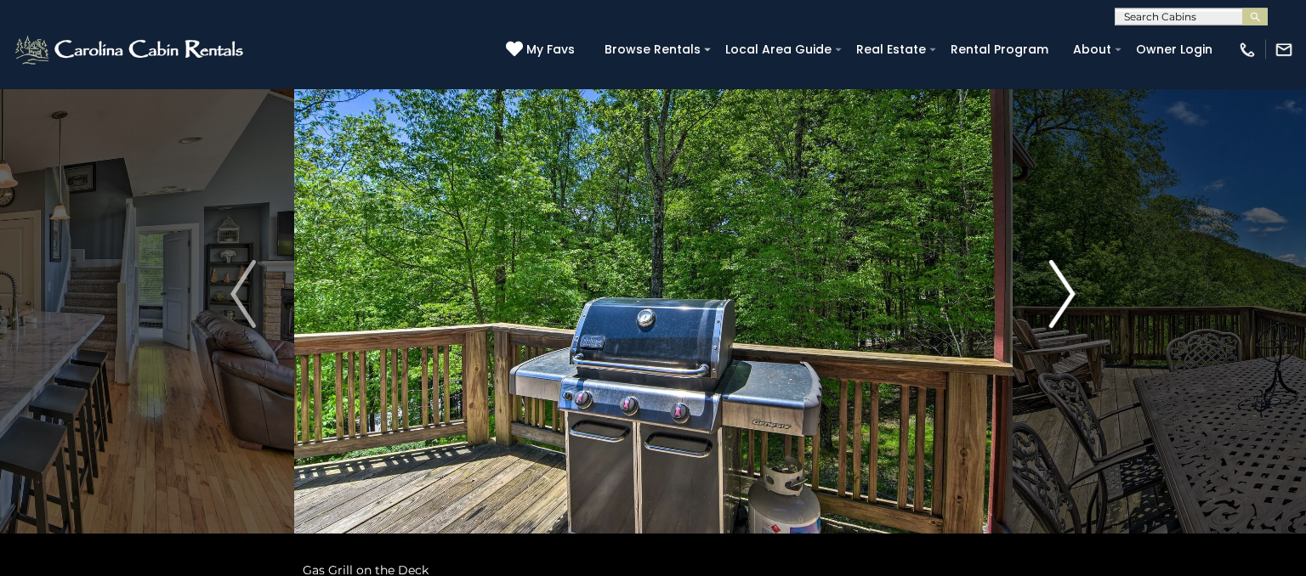
click at [1046, 313] on button "Next" at bounding box center [1062, 294] width 101 height 587
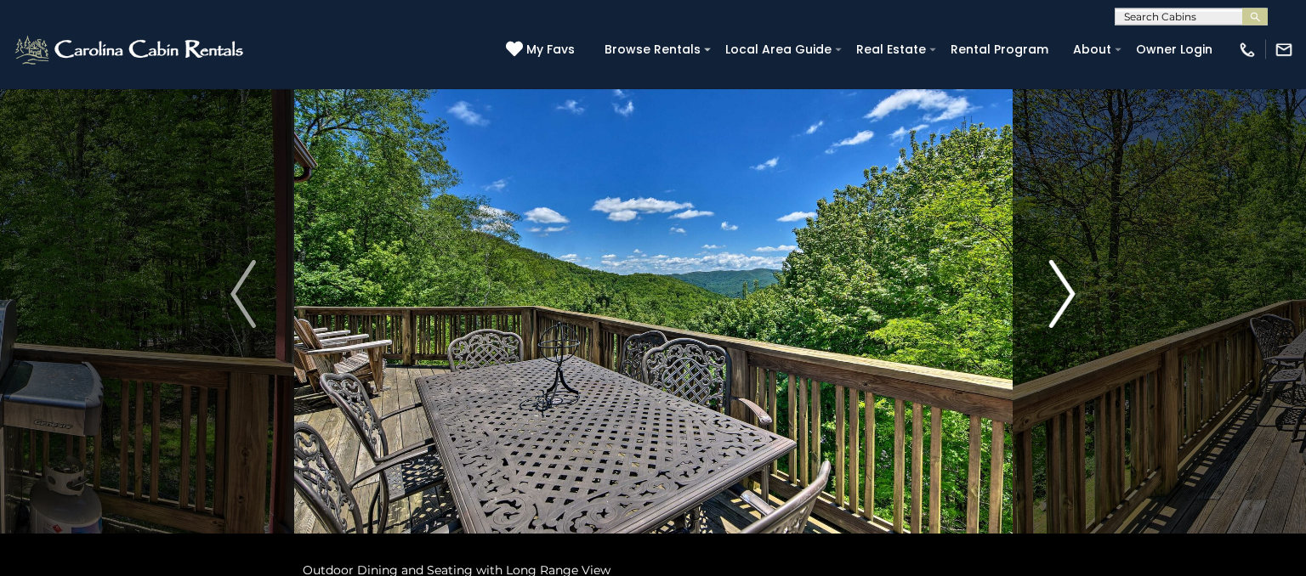
click at [1046, 309] on button "Next" at bounding box center [1062, 294] width 101 height 587
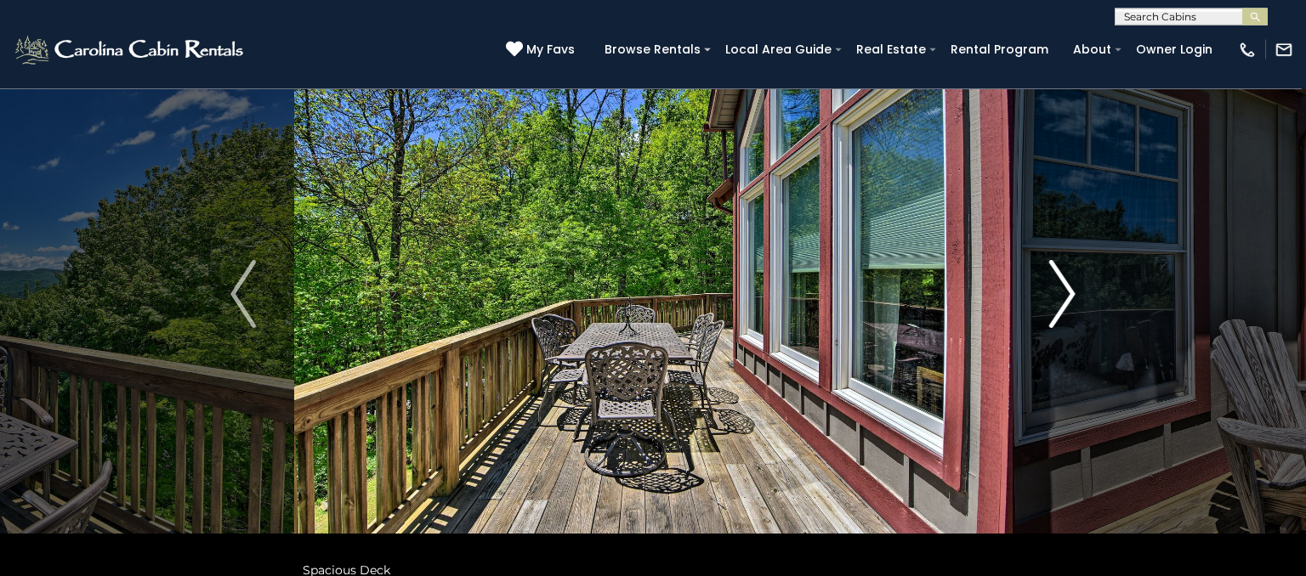
click at [1049, 316] on button "Next" at bounding box center [1062, 294] width 101 height 587
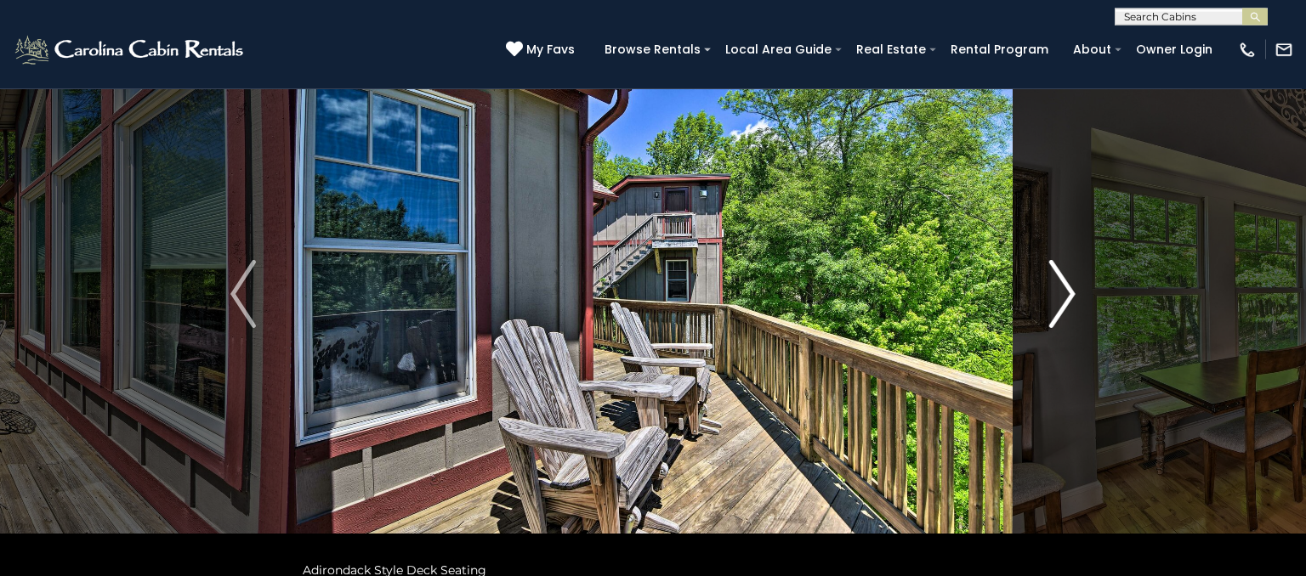
click at [1050, 303] on img "Next" at bounding box center [1063, 294] width 26 height 68
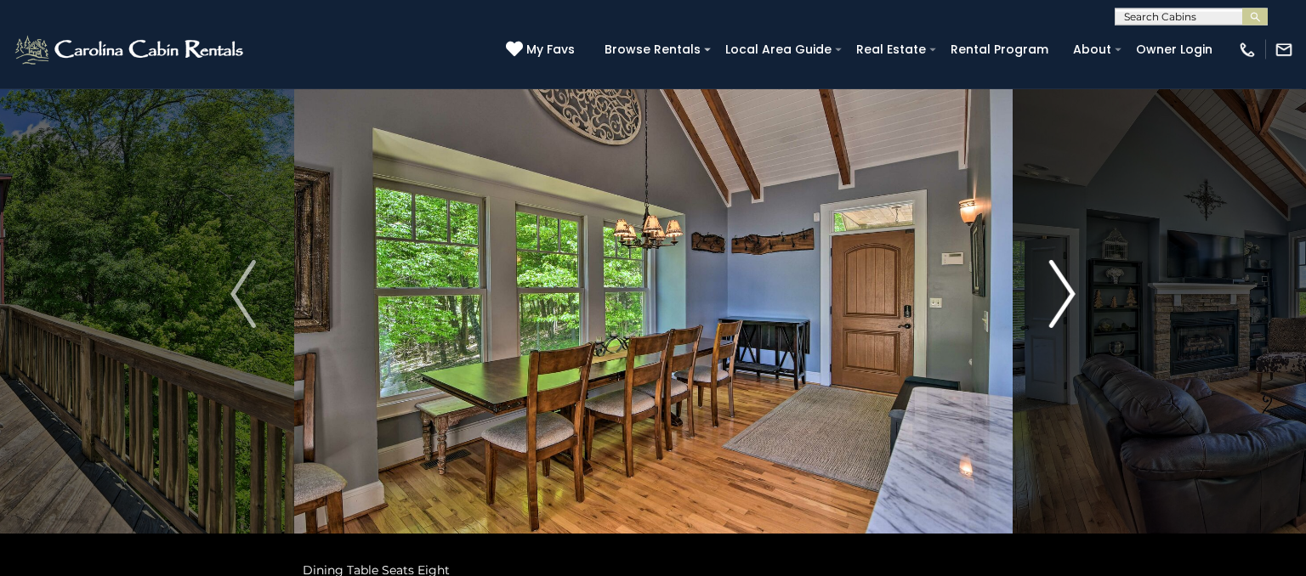
click at [1051, 305] on img "Next" at bounding box center [1063, 294] width 26 height 68
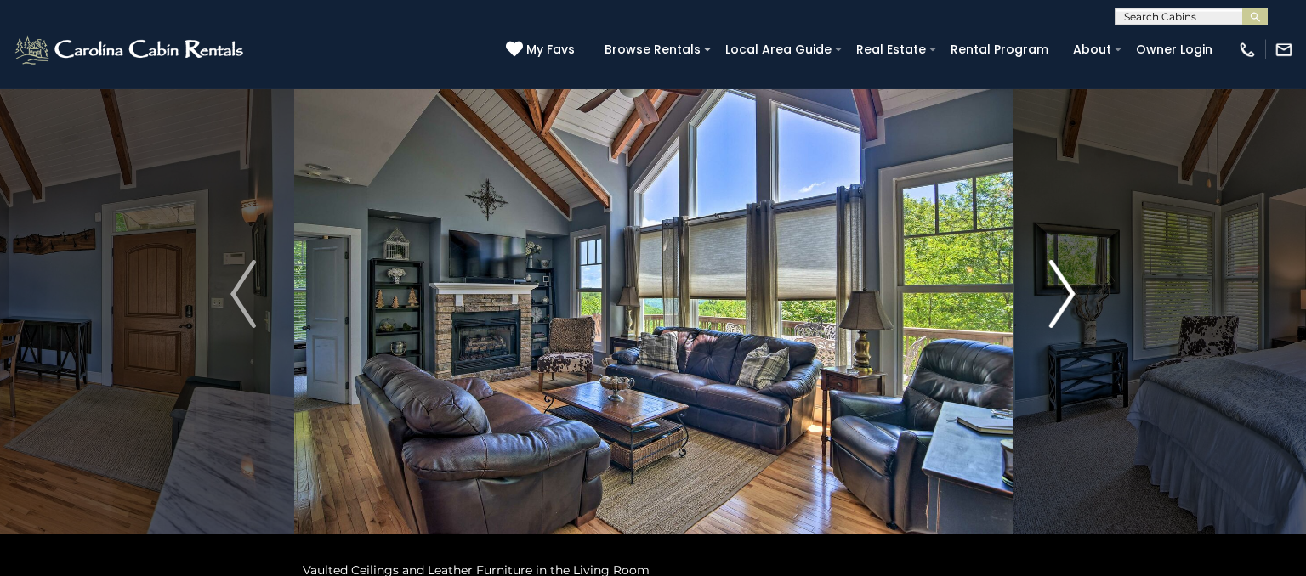
click at [1049, 292] on button "Next" at bounding box center [1062, 294] width 101 height 587
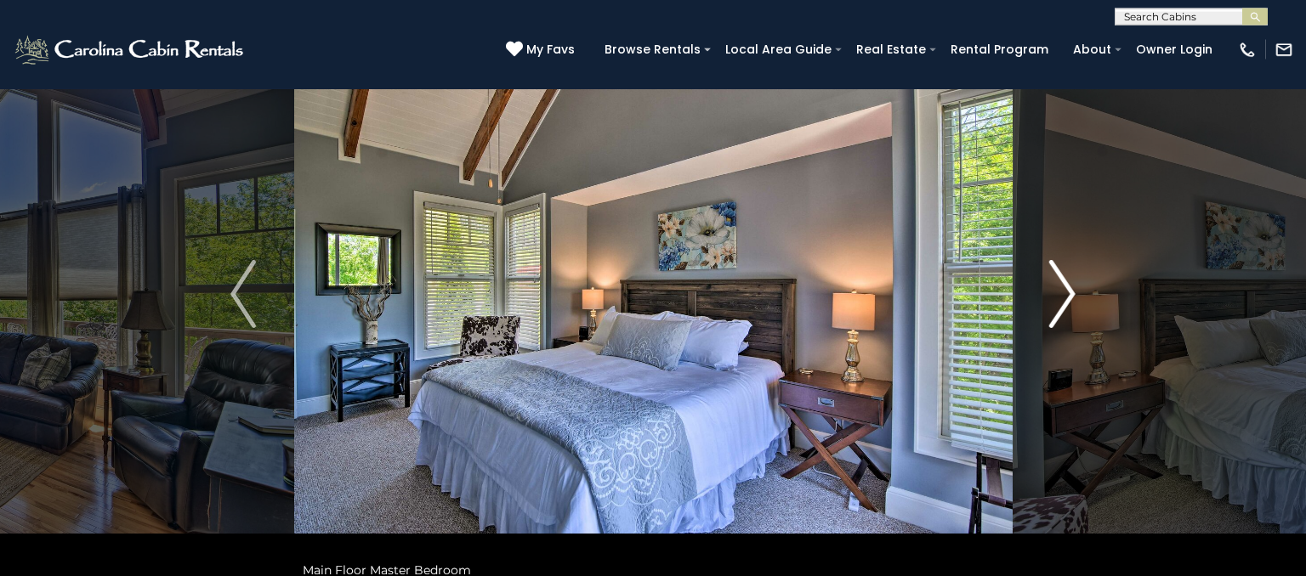
click at [1053, 308] on img "Next" at bounding box center [1063, 294] width 26 height 68
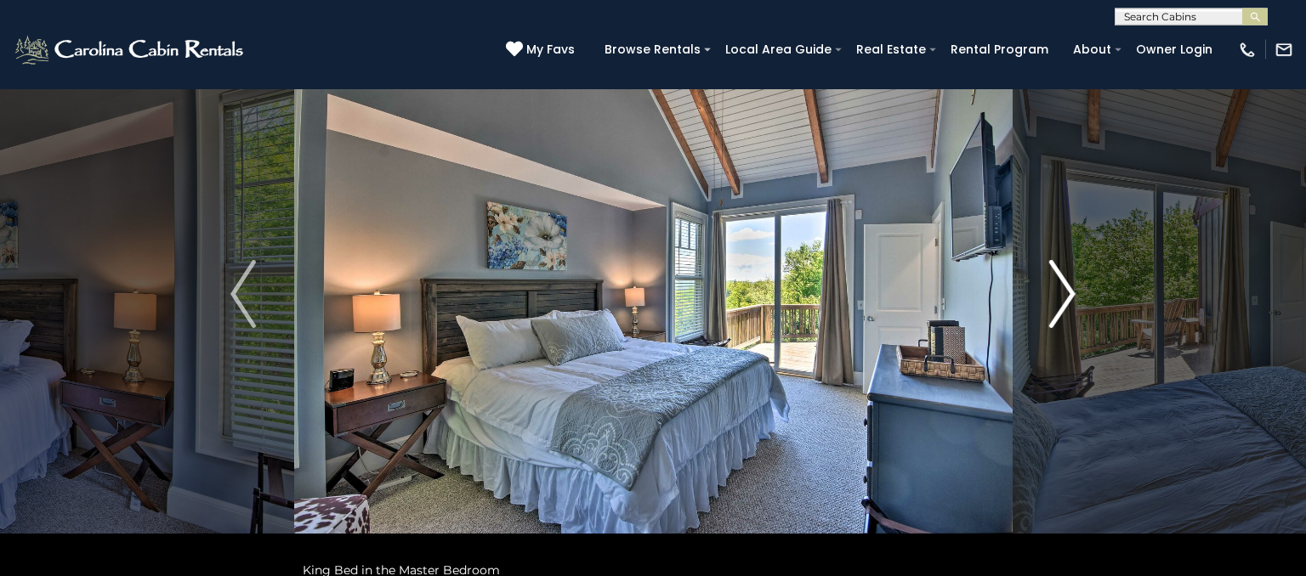
click at [1058, 315] on img "Next" at bounding box center [1063, 294] width 26 height 68
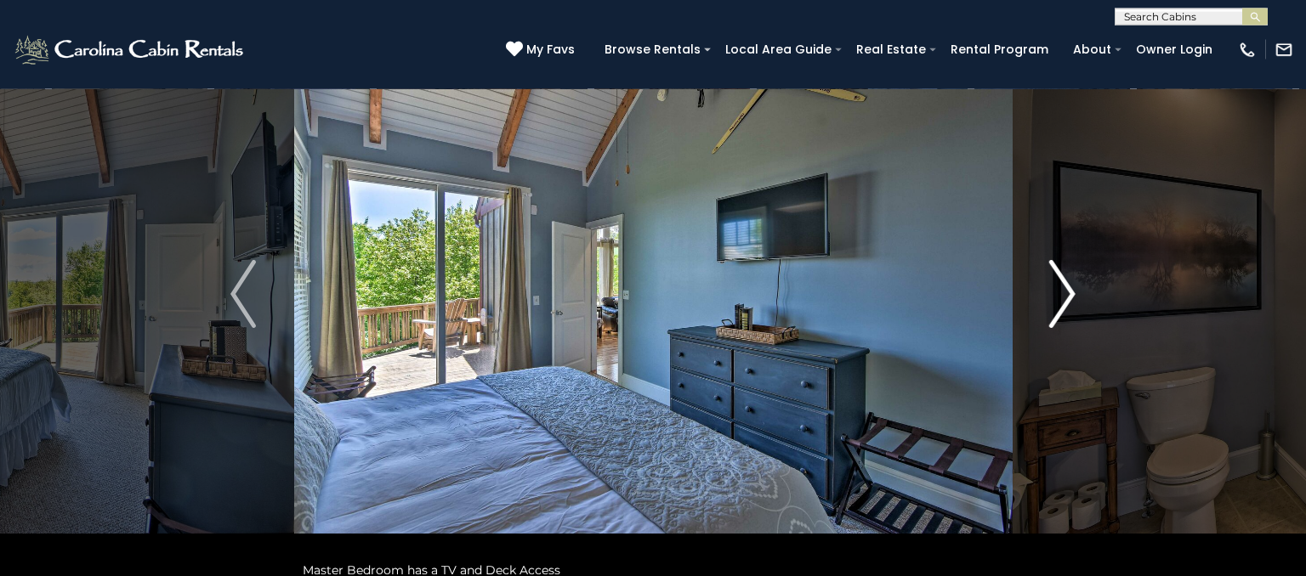
click at [1063, 318] on img "Next" at bounding box center [1063, 294] width 26 height 68
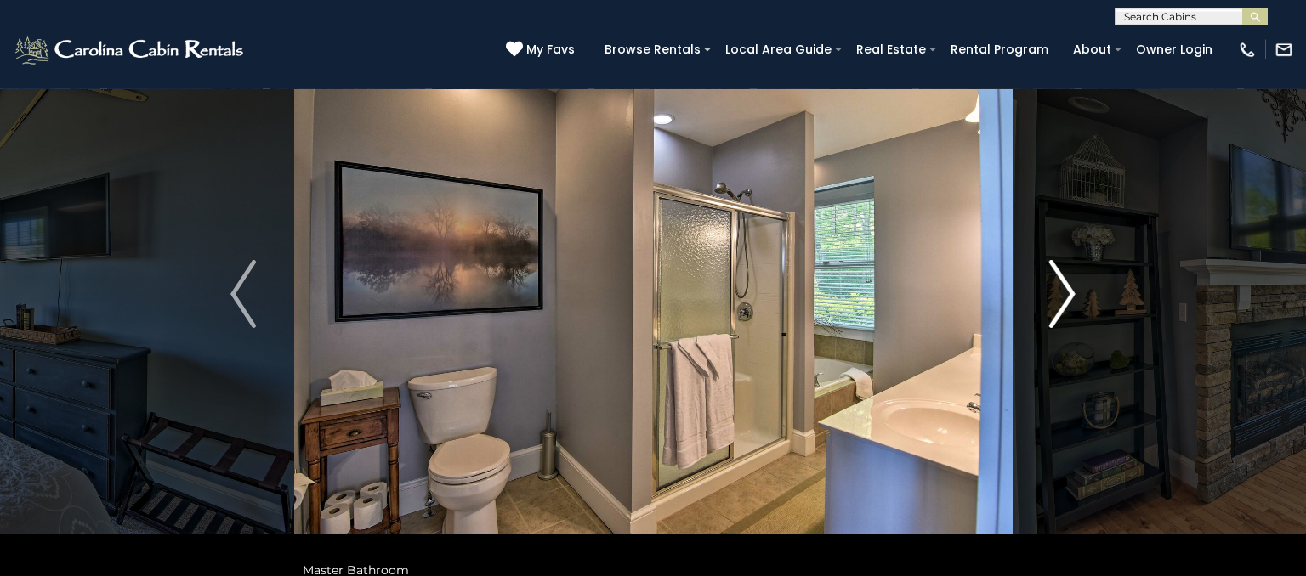
click at [1052, 315] on img "Next" at bounding box center [1063, 294] width 26 height 68
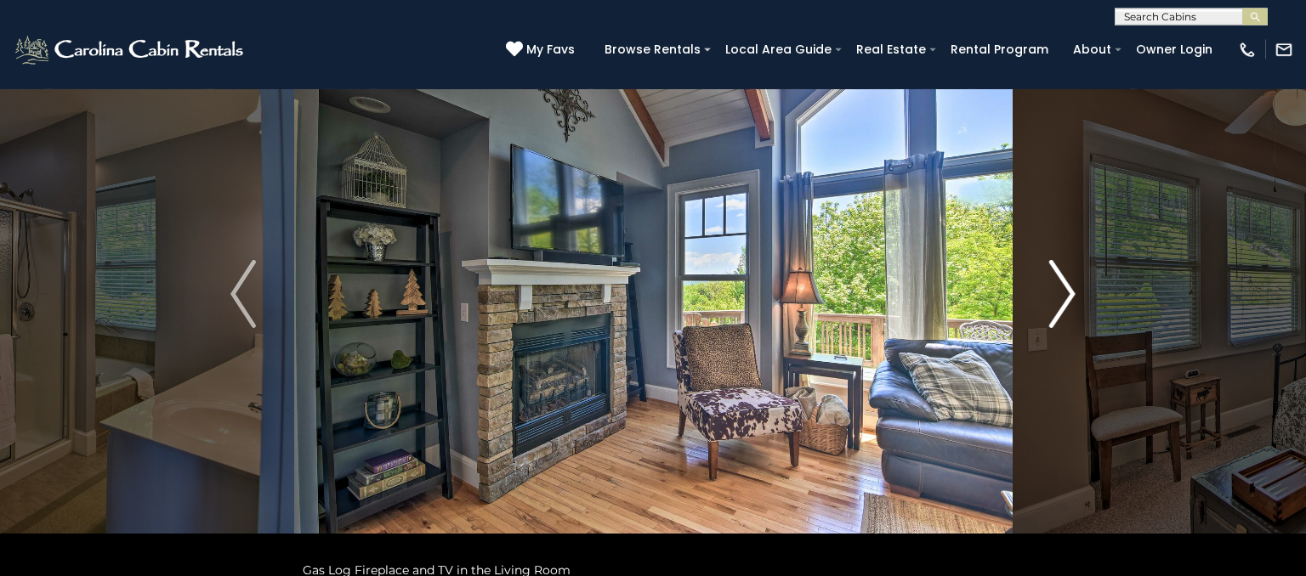
click at [1050, 311] on img "Next" at bounding box center [1063, 294] width 26 height 68
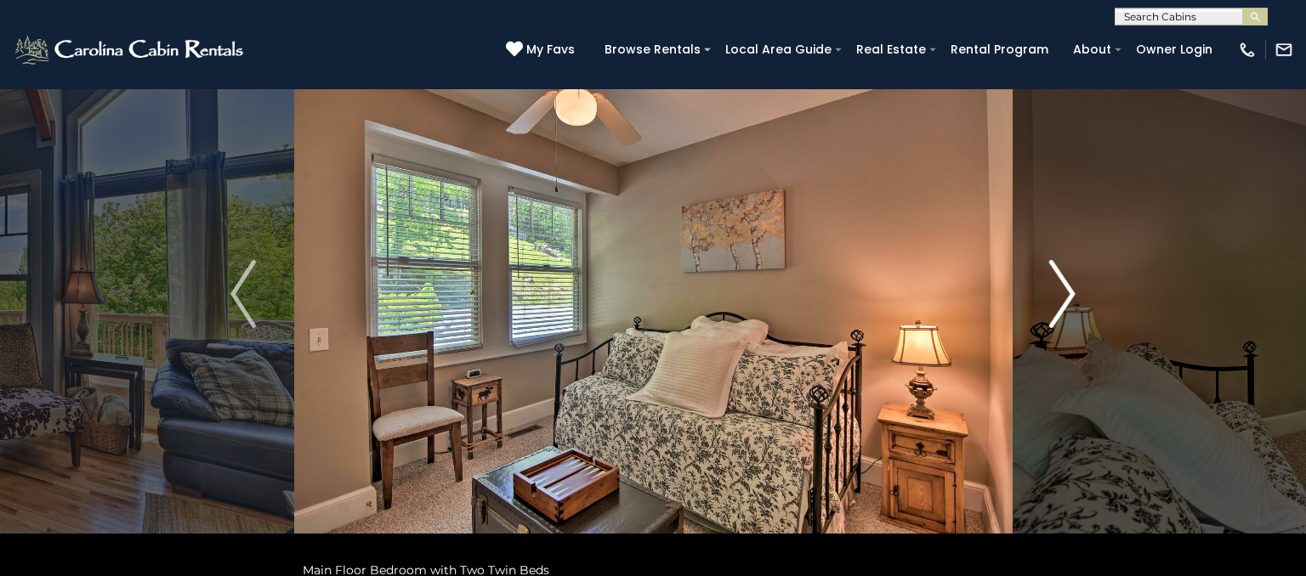
click at [1035, 313] on button "Next" at bounding box center [1062, 294] width 101 height 587
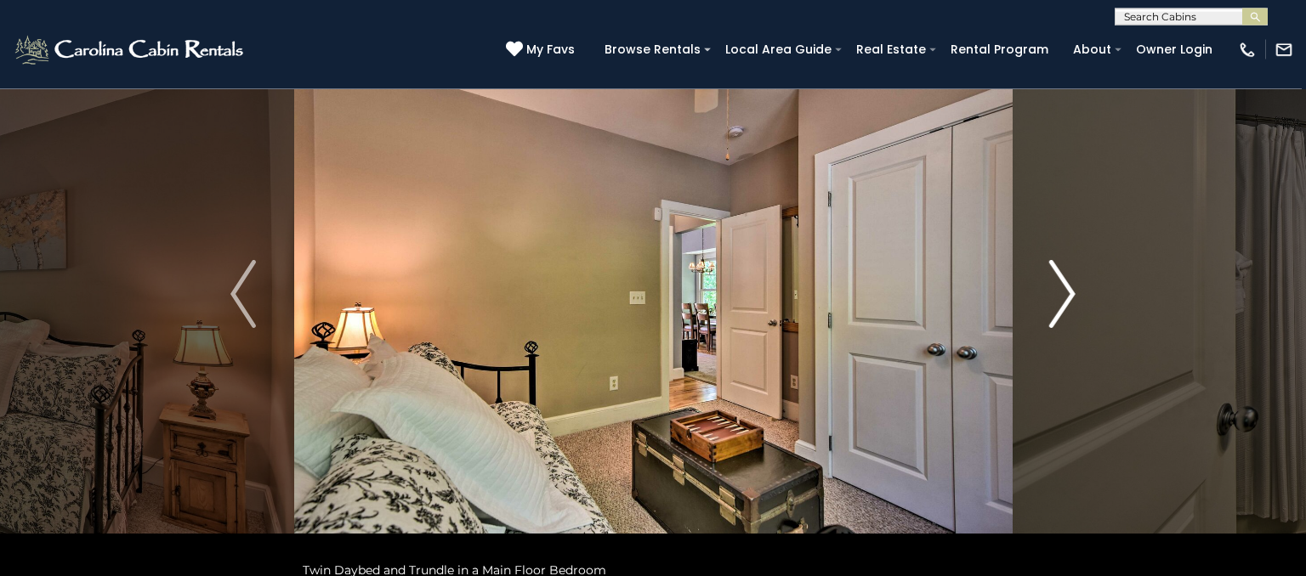
click at [1035, 309] on button "Next" at bounding box center [1062, 294] width 101 height 587
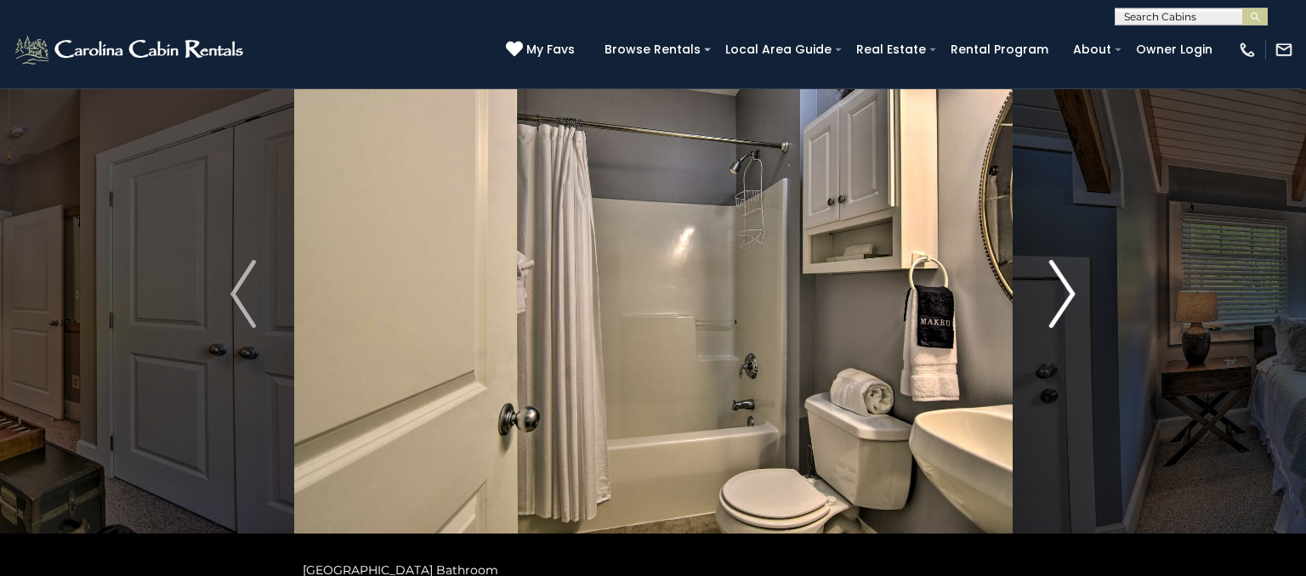
click at [1052, 282] on img "Next" at bounding box center [1063, 294] width 26 height 68
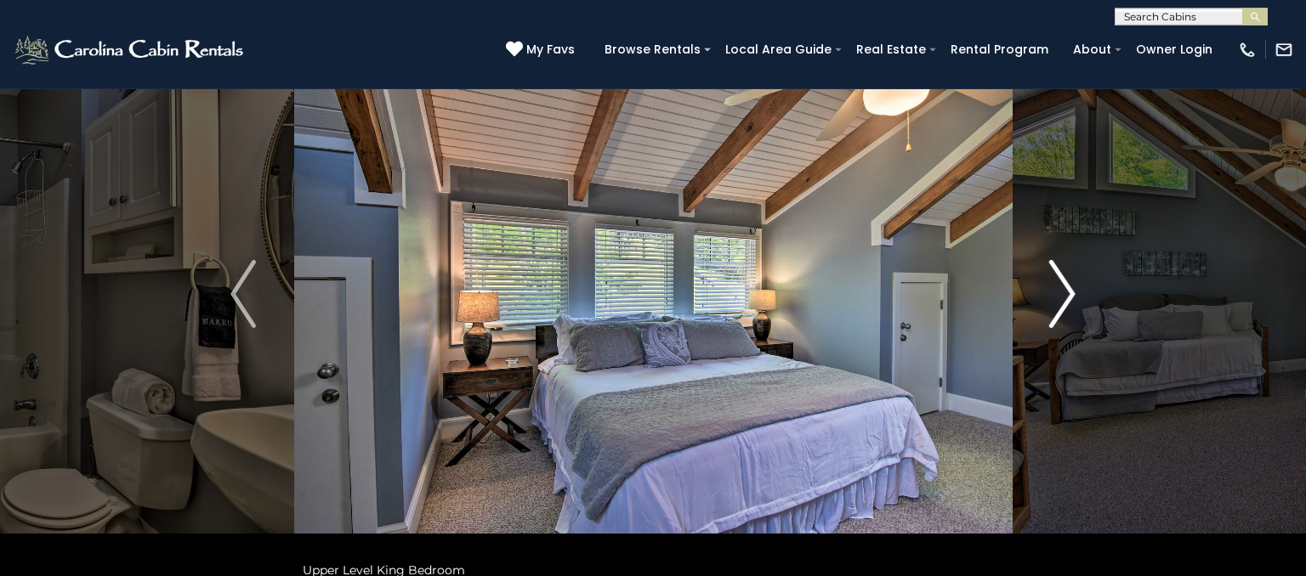
click at [1038, 299] on button "Next" at bounding box center [1062, 294] width 101 height 587
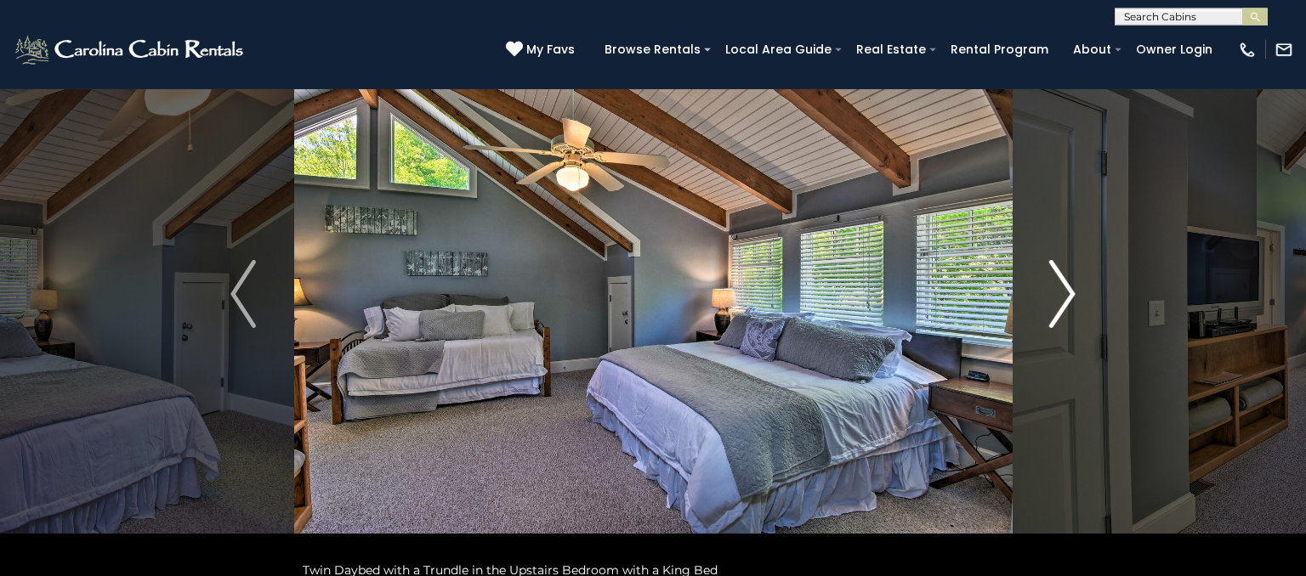
click at [1049, 304] on button "Next" at bounding box center [1062, 294] width 101 height 587
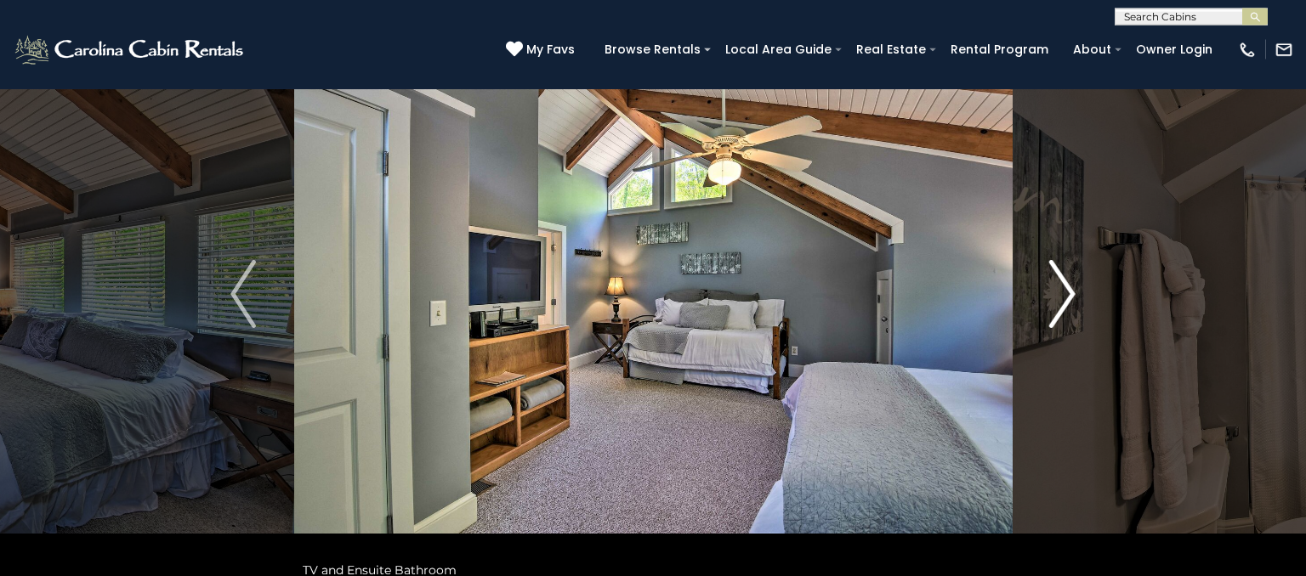
click at [1042, 301] on button "Next" at bounding box center [1062, 294] width 101 height 587
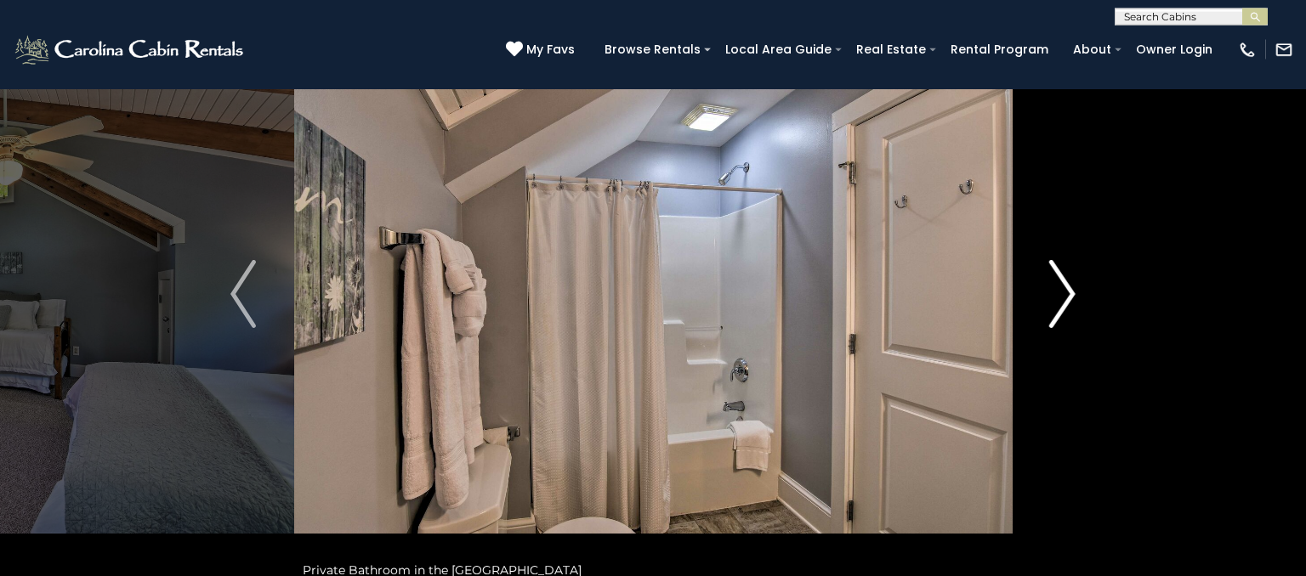
click at [1047, 298] on button "Next" at bounding box center [1062, 294] width 101 height 587
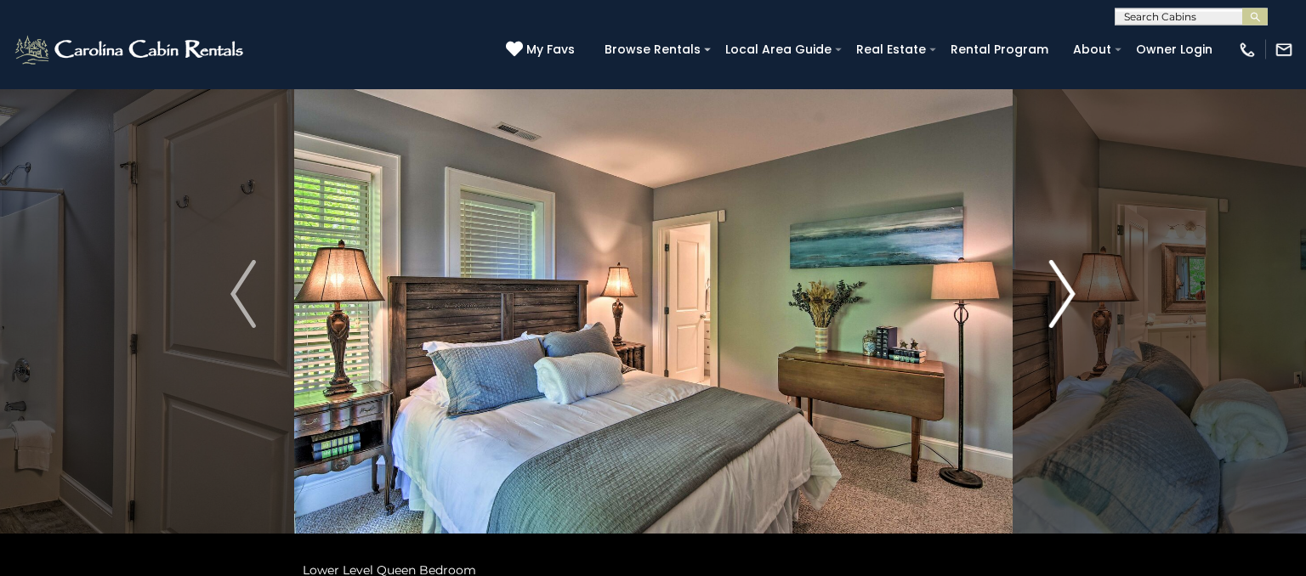
click at [1048, 309] on button "Next" at bounding box center [1062, 294] width 101 height 587
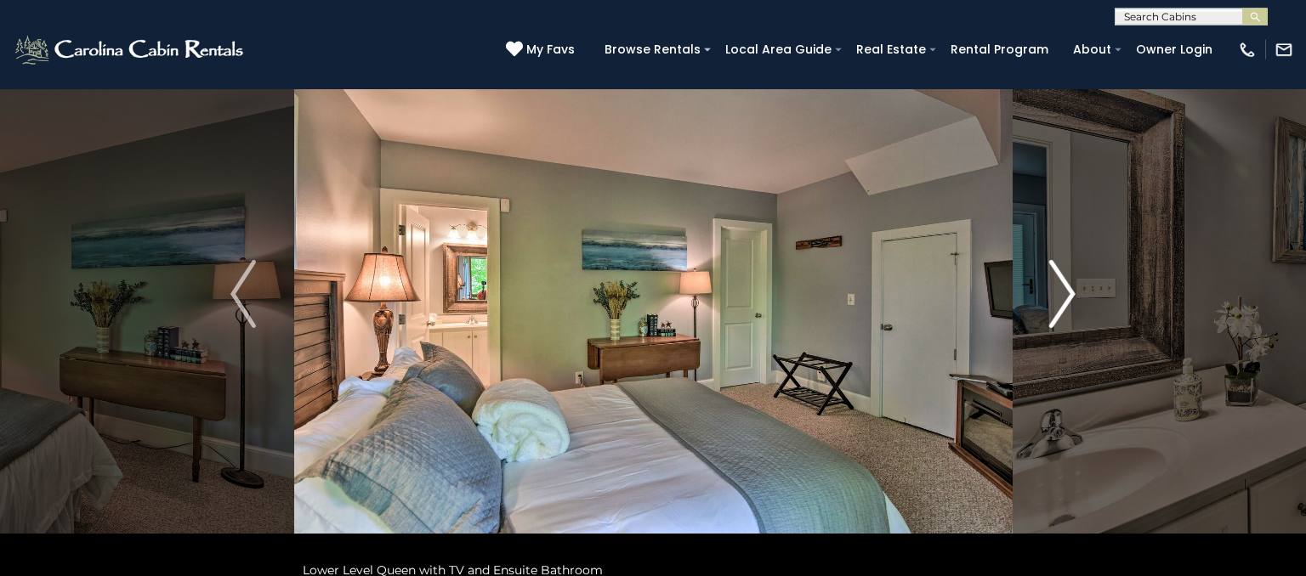
click at [1040, 317] on button "Next" at bounding box center [1062, 294] width 101 height 587
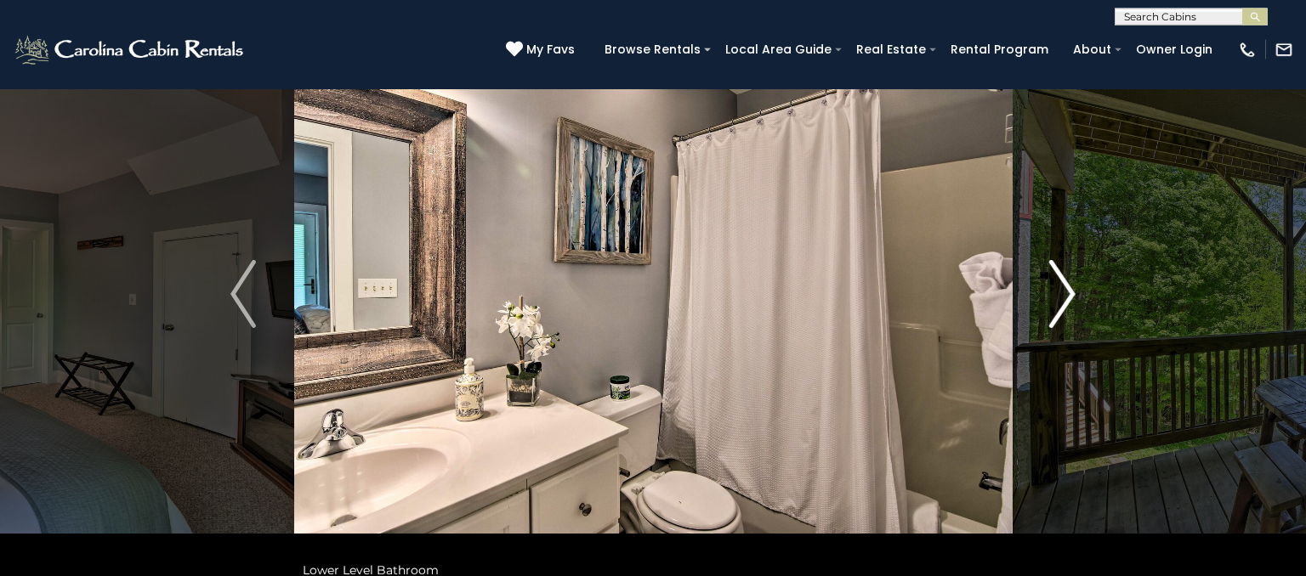
click at [1042, 323] on button "Next" at bounding box center [1062, 294] width 101 height 587
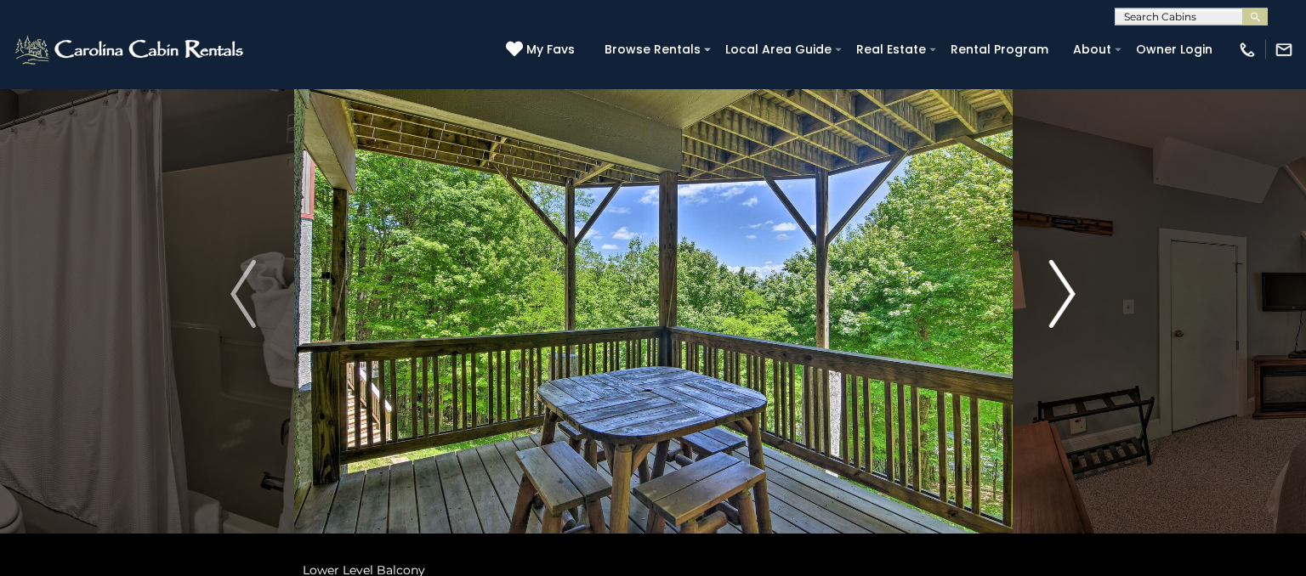
click at [1048, 312] on button "Next" at bounding box center [1062, 294] width 101 height 587
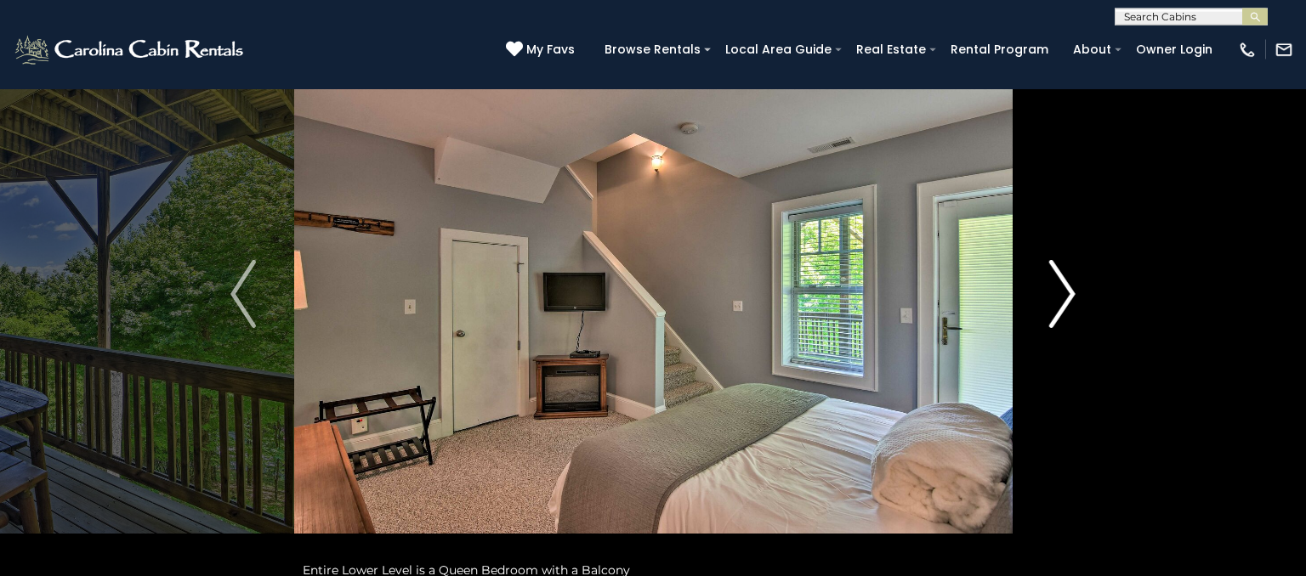
click at [1051, 313] on img "Next" at bounding box center [1063, 294] width 26 height 68
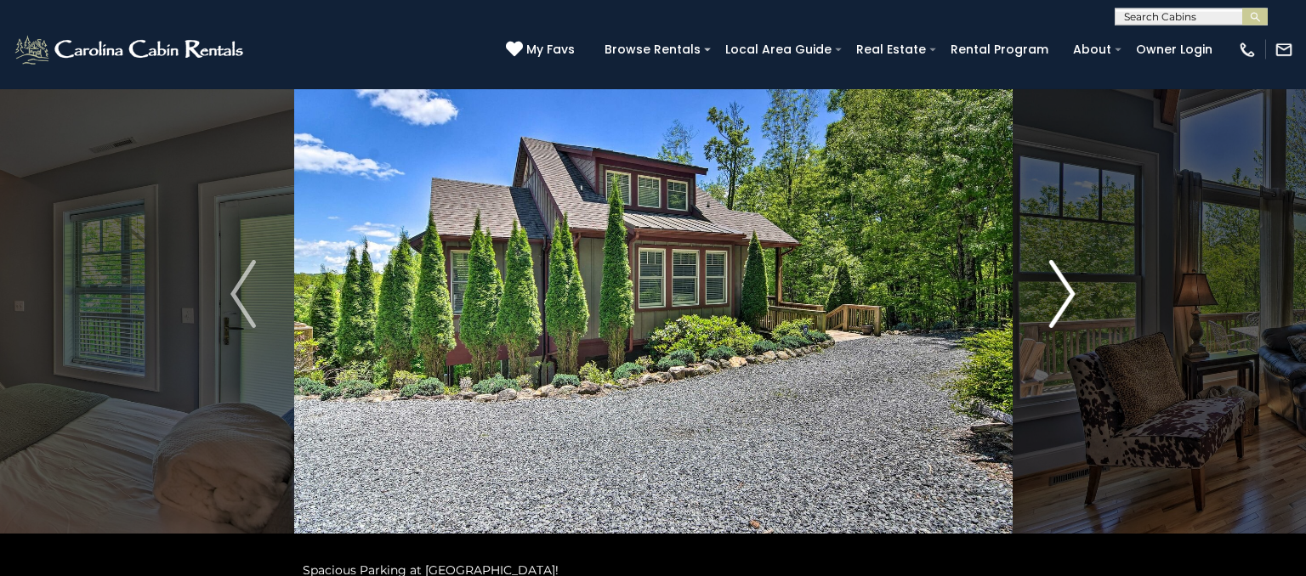
click at [1049, 299] on button "Next" at bounding box center [1062, 294] width 101 height 587
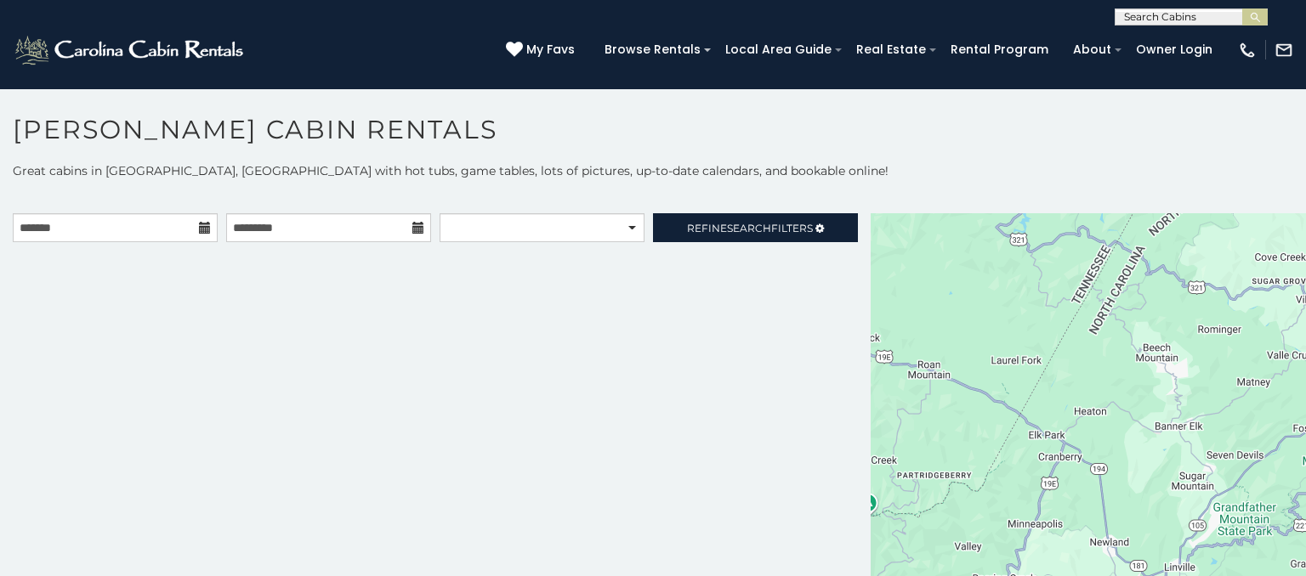
scroll to position [16, 0]
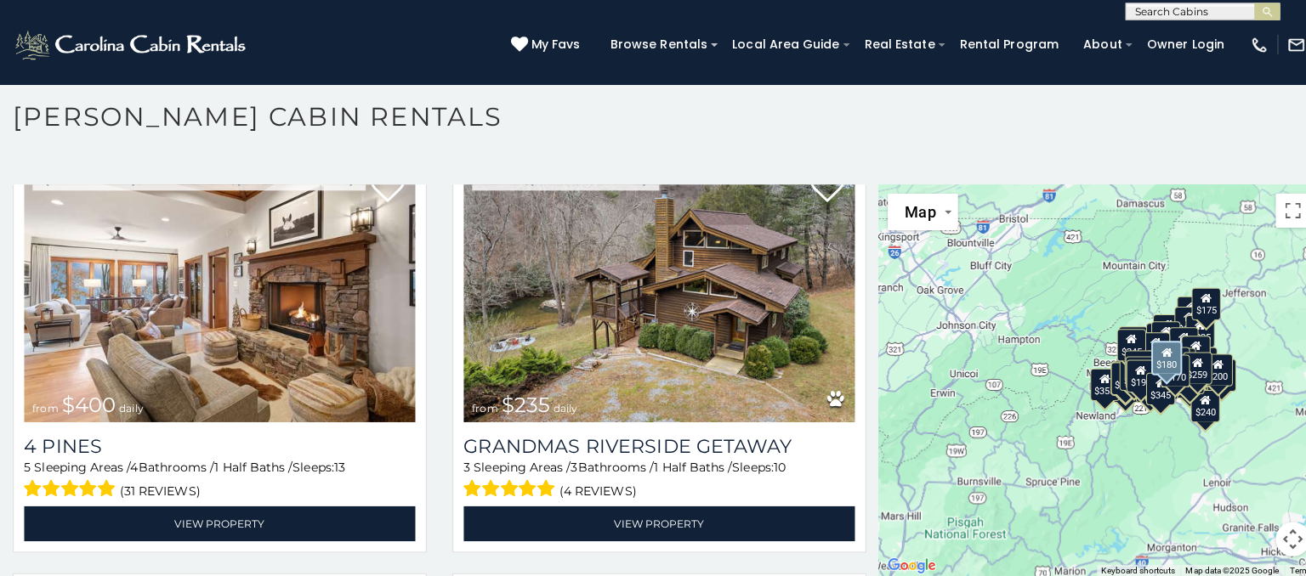
scroll to position [13950, 0]
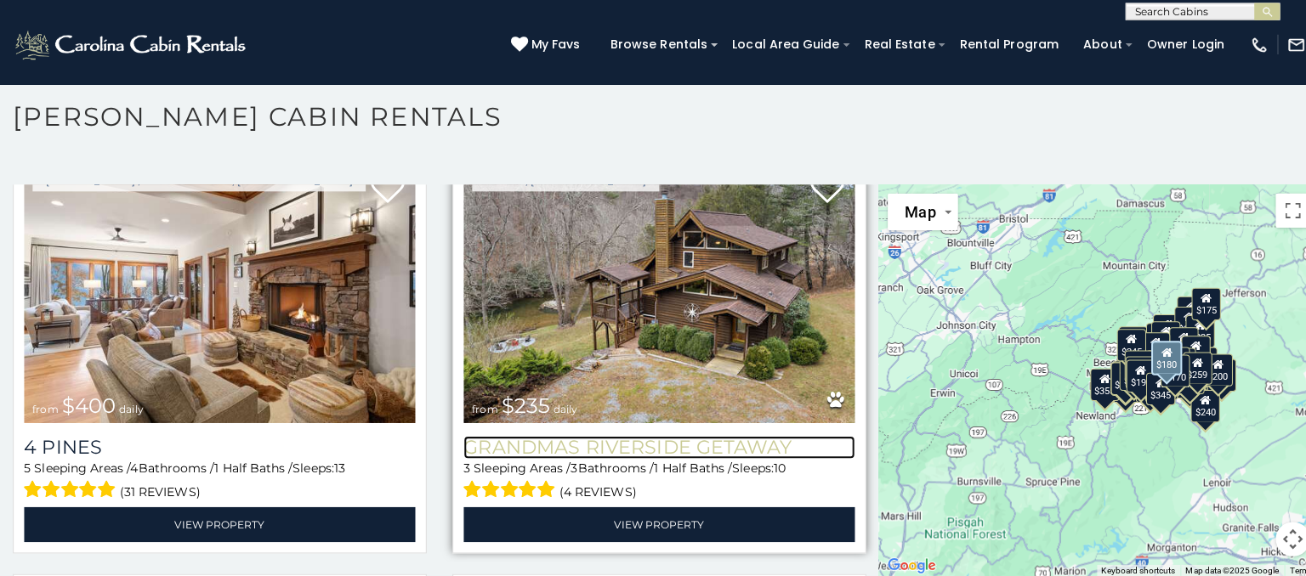
click at [752, 451] on h3 "Grandmas Riverside Getaway" at bounding box center [653, 449] width 388 height 23
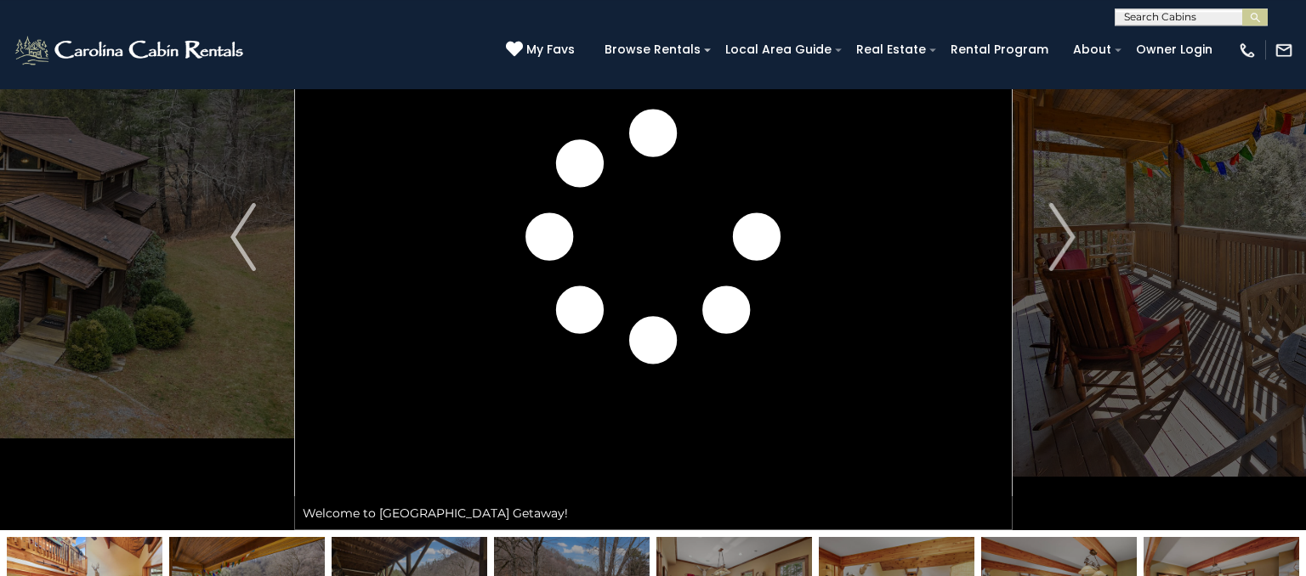
scroll to position [144, 0]
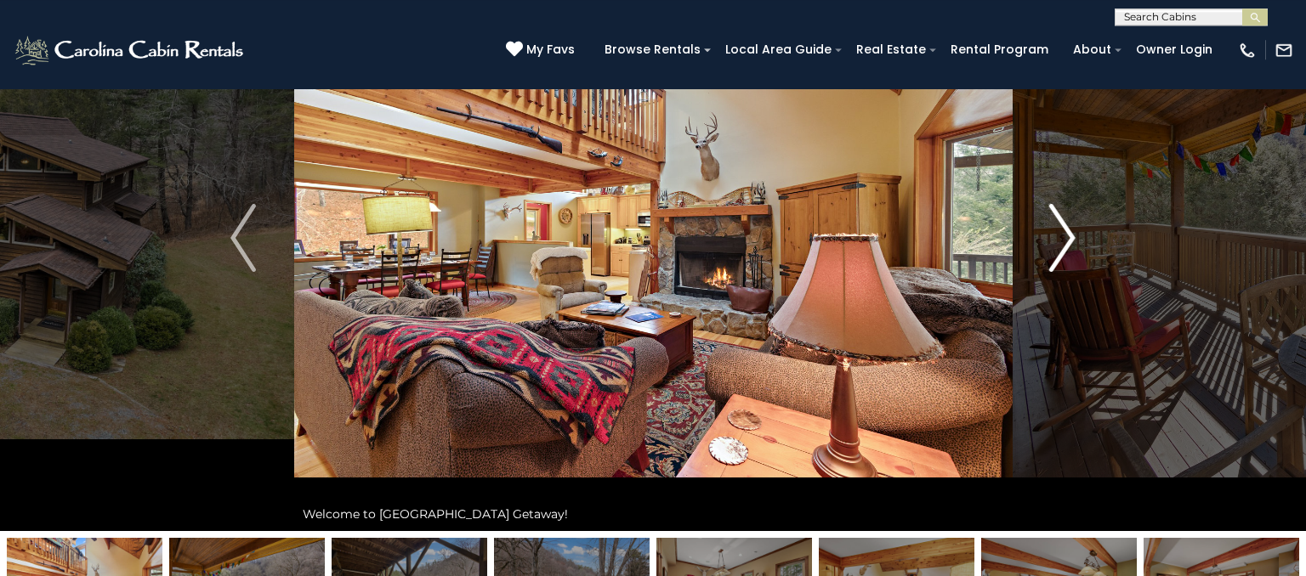
click at [1056, 224] on img "Next" at bounding box center [1063, 238] width 26 height 68
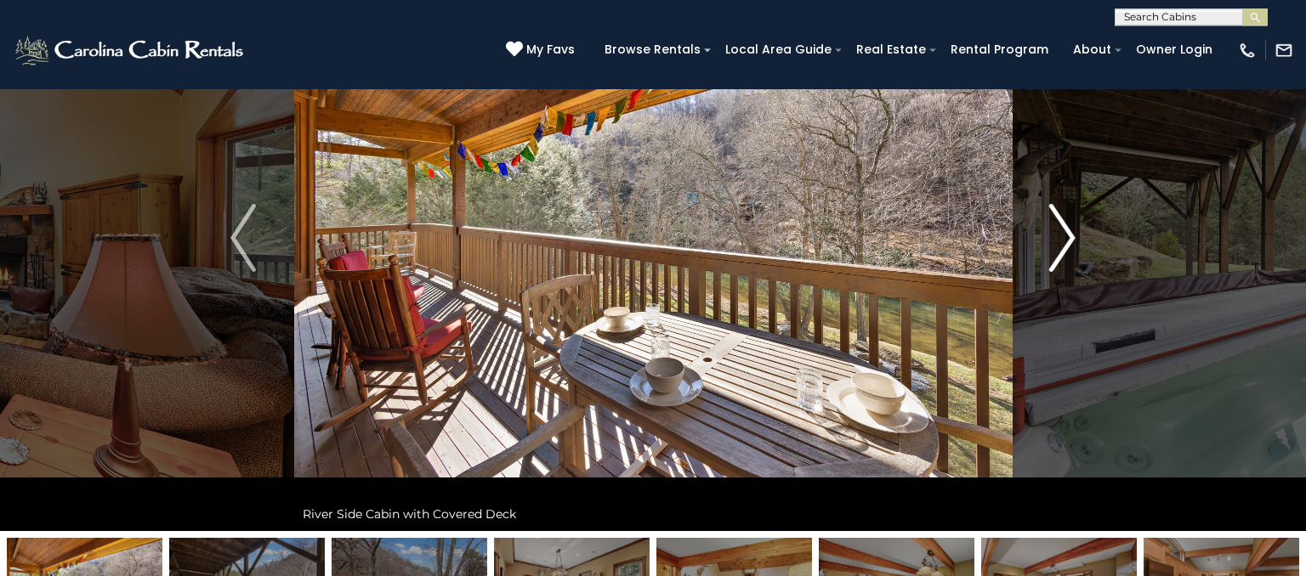
click at [1061, 242] on img "Next" at bounding box center [1063, 238] width 26 height 68
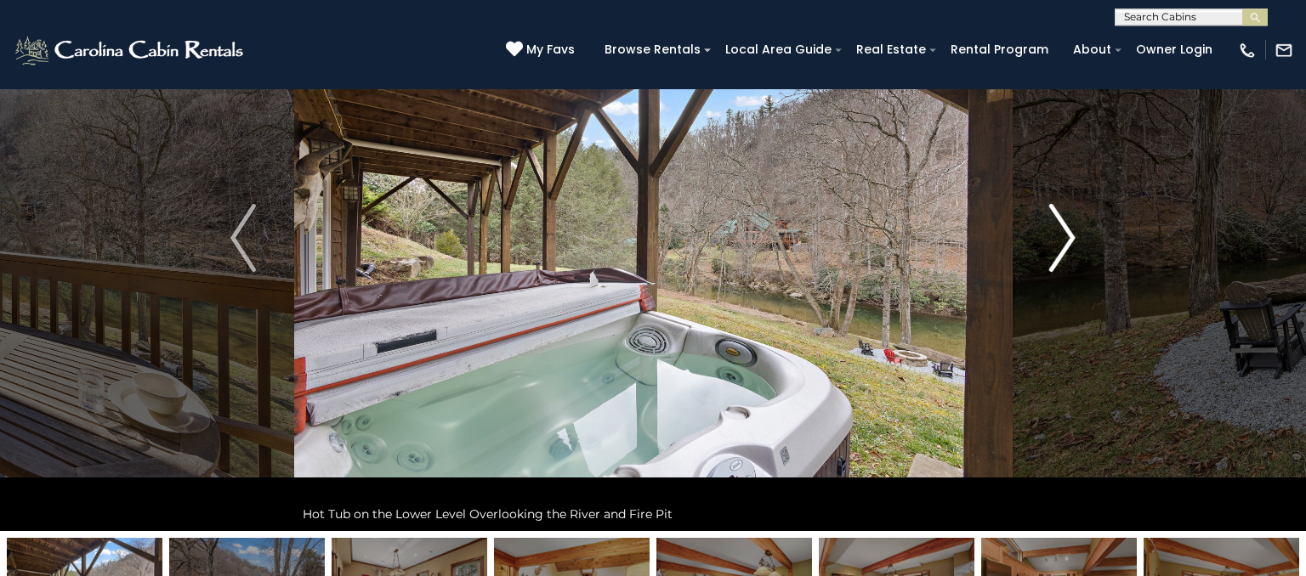
click at [1056, 247] on img "Next" at bounding box center [1063, 238] width 26 height 68
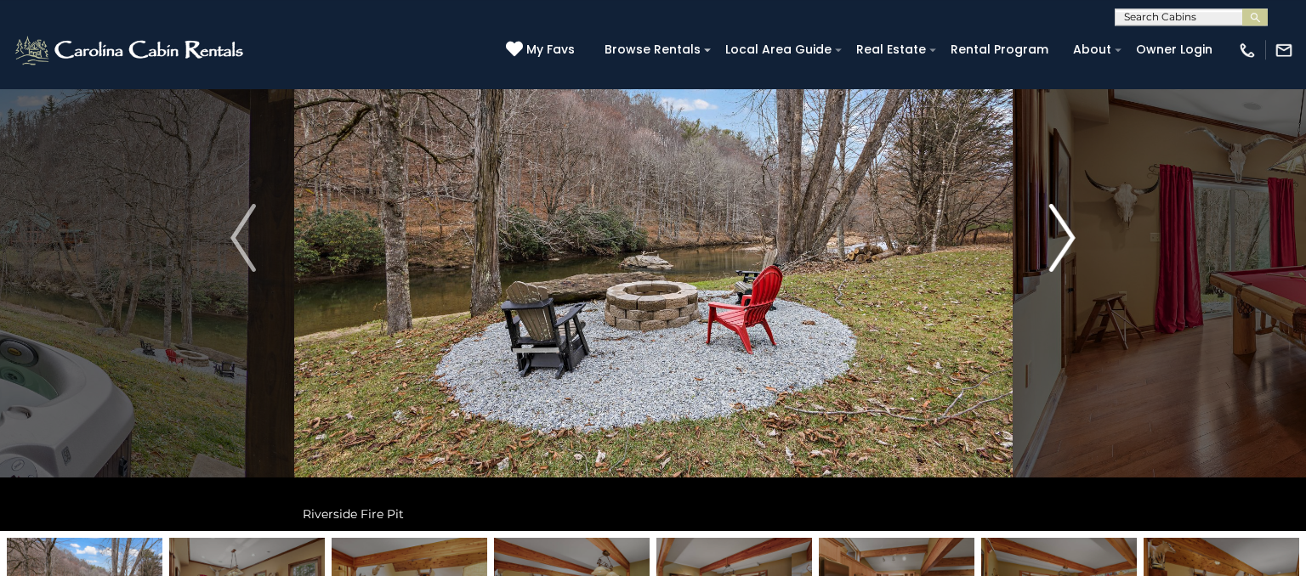
click at [1056, 247] on img "Next" at bounding box center [1063, 238] width 26 height 68
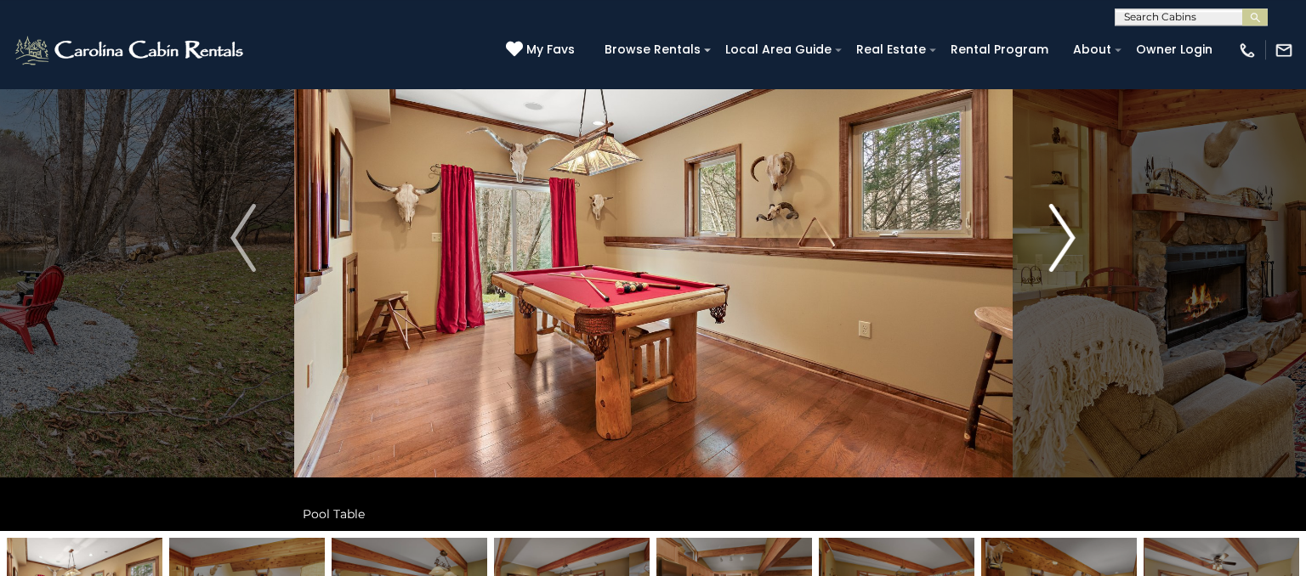
click at [1052, 245] on img "Next" at bounding box center [1063, 238] width 26 height 68
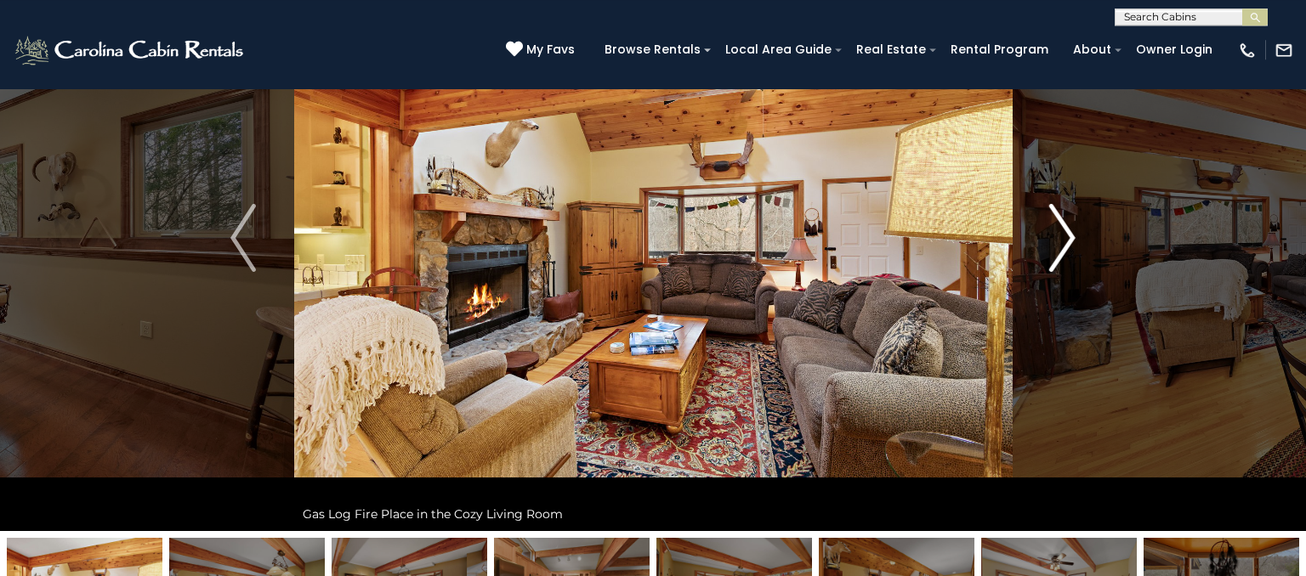
click at [1048, 256] on button "Next" at bounding box center [1062, 238] width 101 height 587
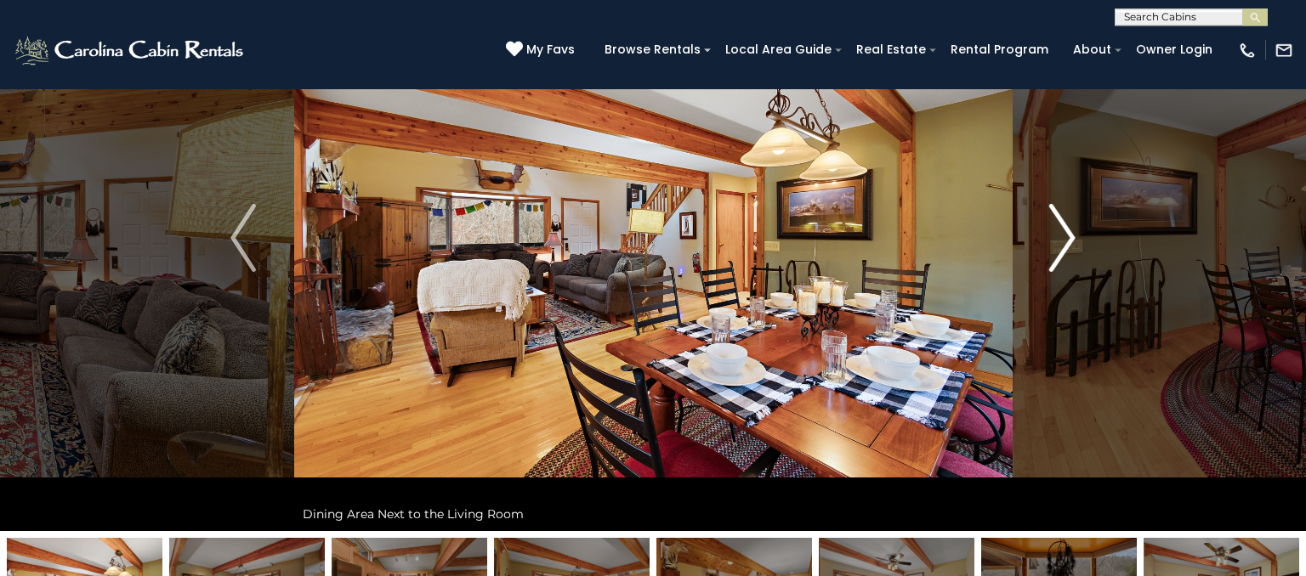
click at [1052, 236] on img "Next" at bounding box center [1063, 238] width 26 height 68
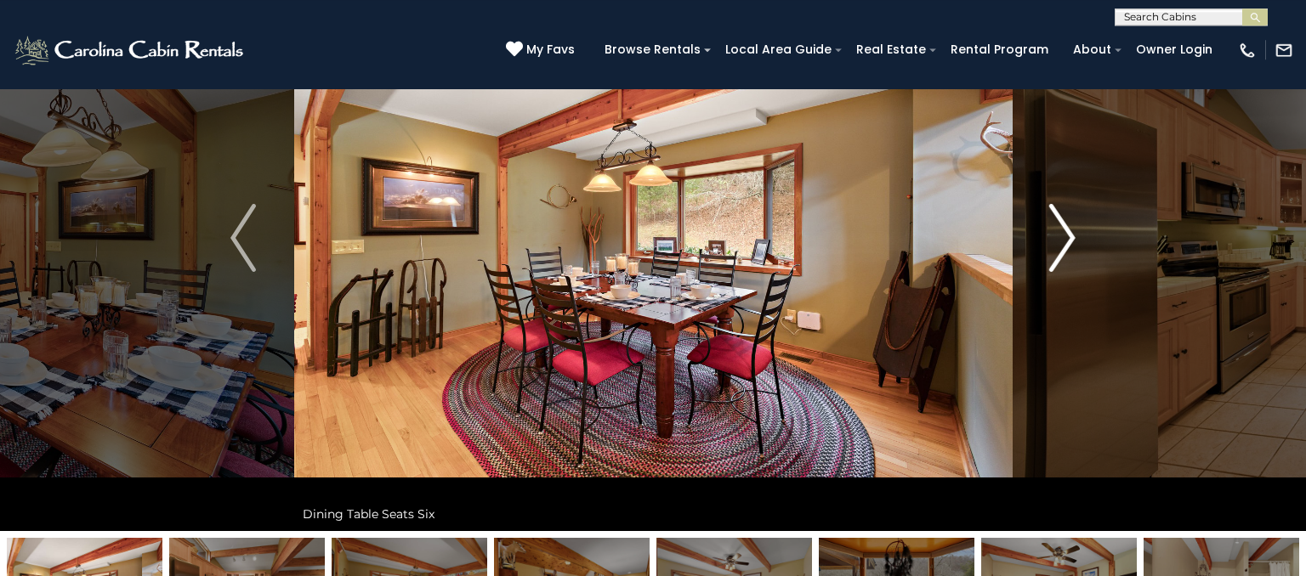
click at [1051, 242] on img "Next" at bounding box center [1063, 238] width 26 height 68
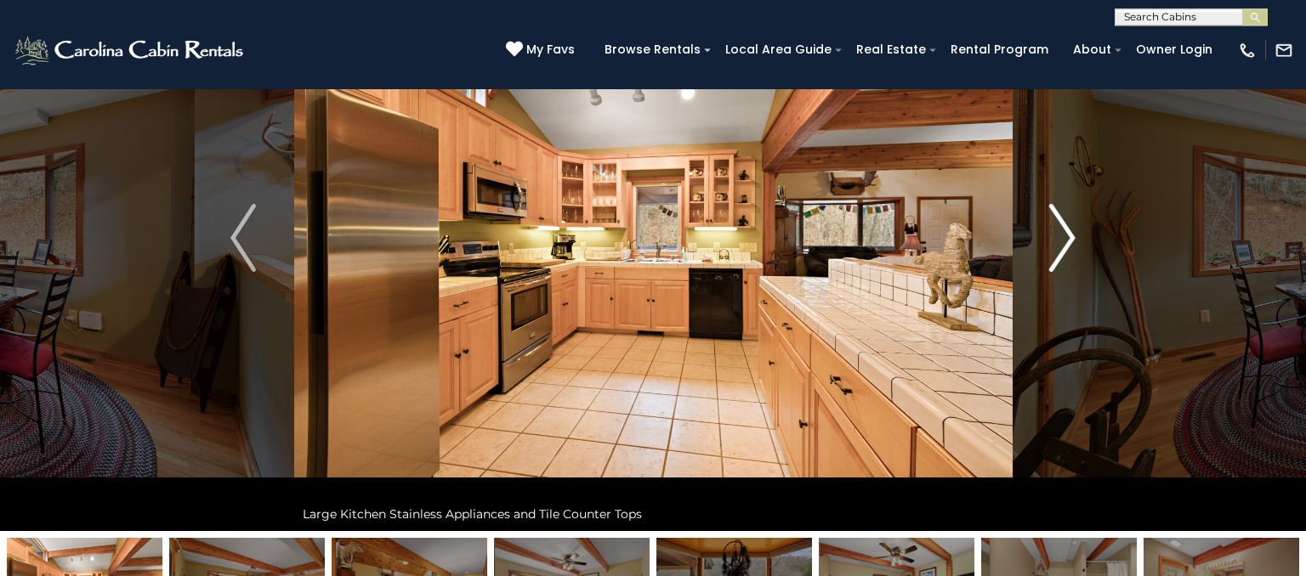
click at [1048, 247] on button "Next" at bounding box center [1062, 238] width 101 height 587
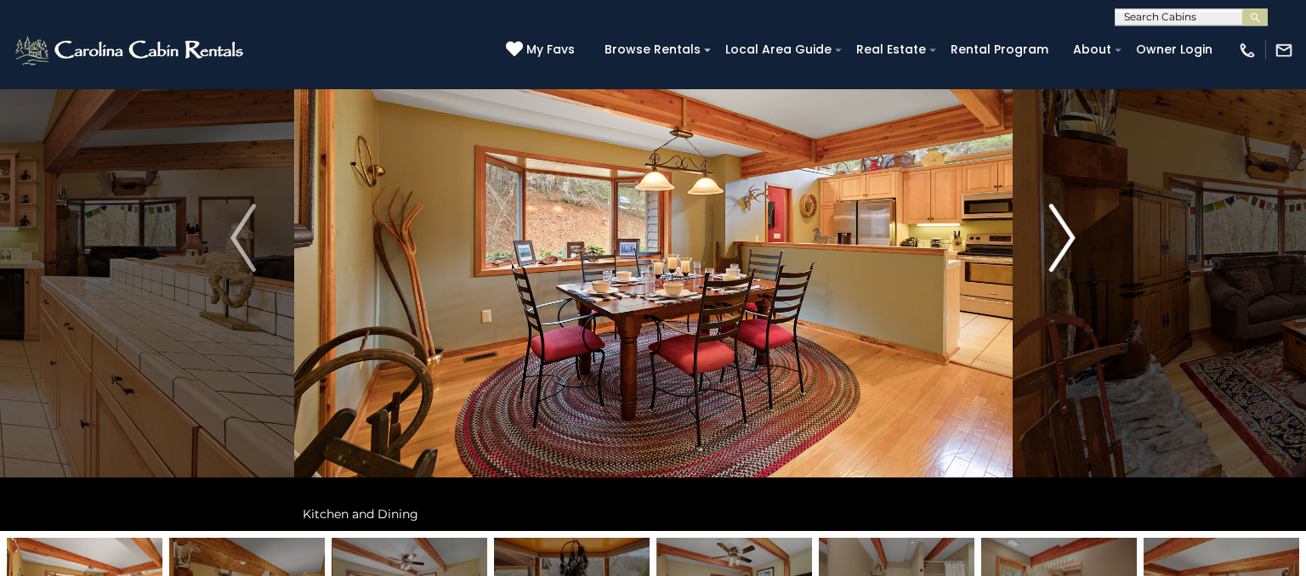
click at [1049, 249] on button "Next" at bounding box center [1062, 238] width 101 height 587
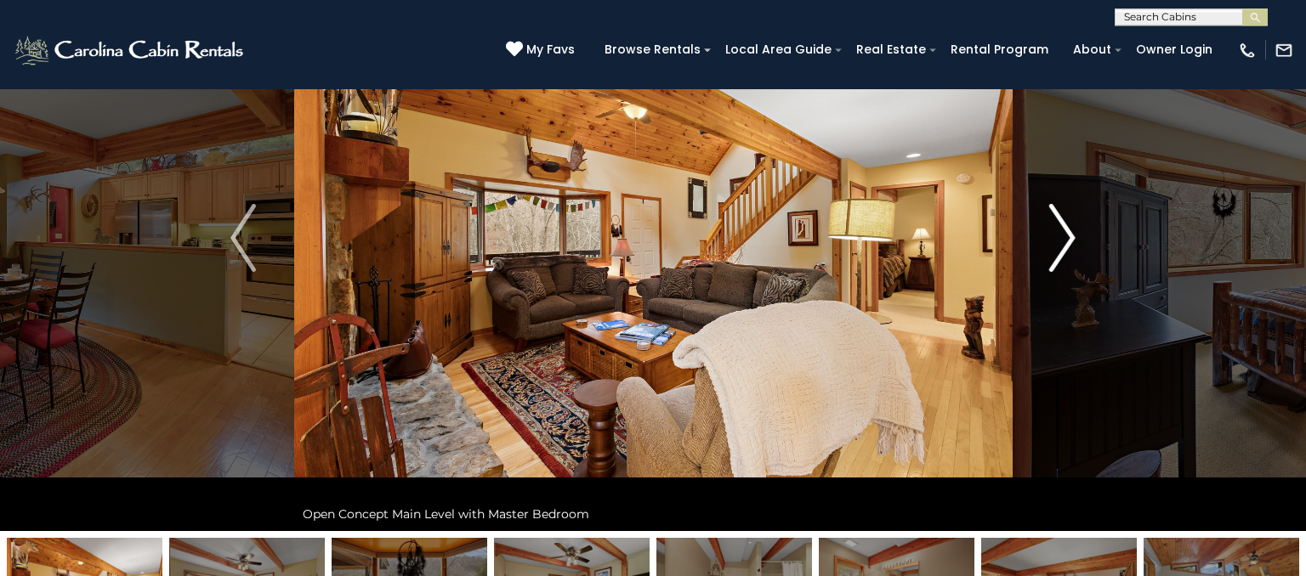
click at [1062, 245] on img "Next" at bounding box center [1063, 238] width 26 height 68
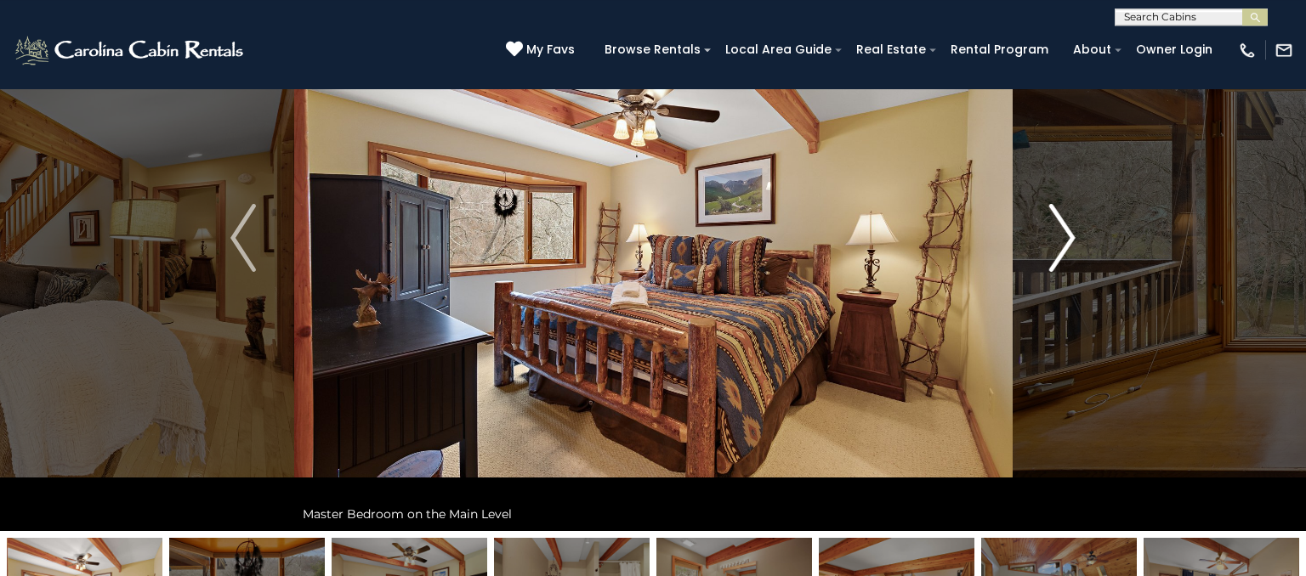
click at [1063, 233] on img "Next" at bounding box center [1063, 238] width 26 height 68
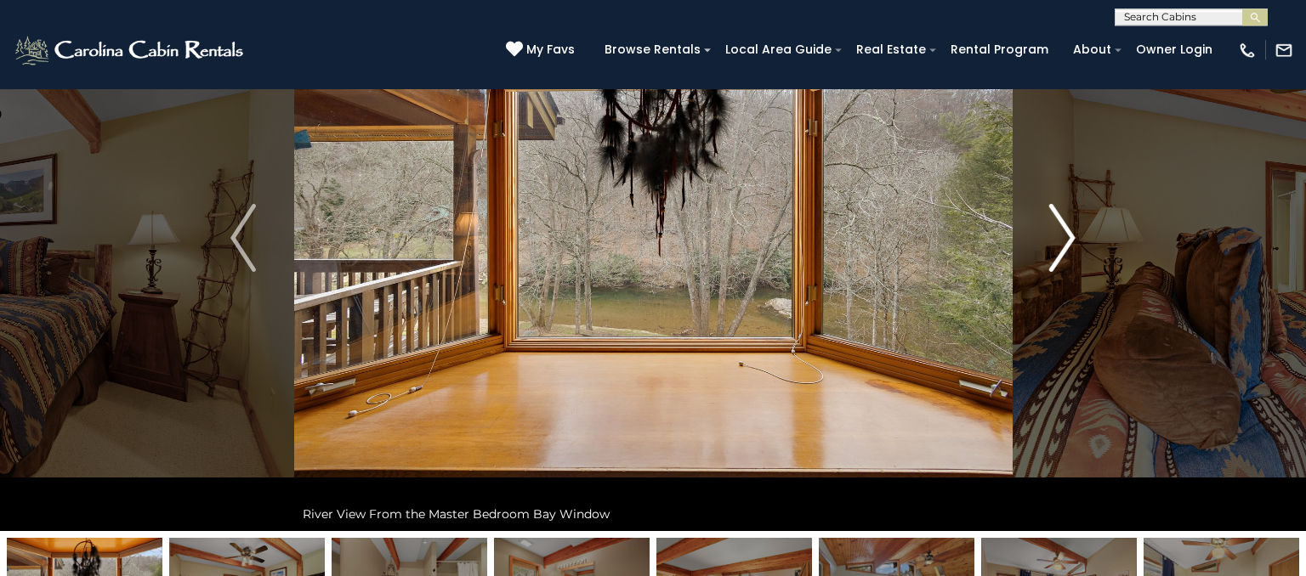
click at [1047, 242] on button "Next" at bounding box center [1062, 238] width 101 height 587
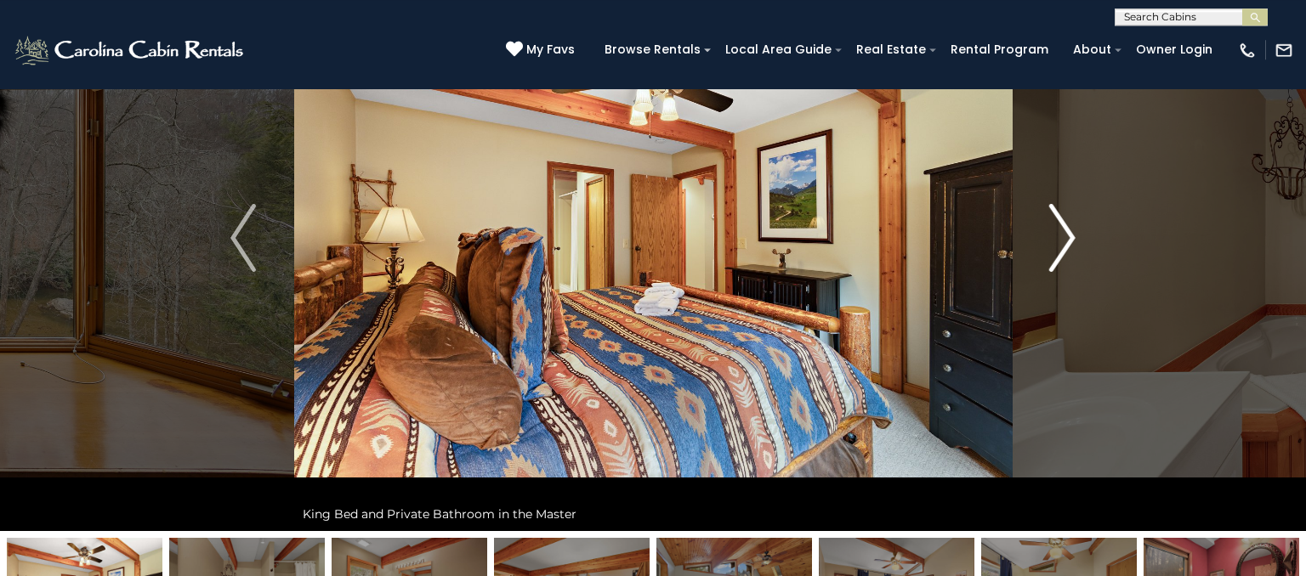
click at [1041, 239] on button "Next" at bounding box center [1062, 238] width 101 height 587
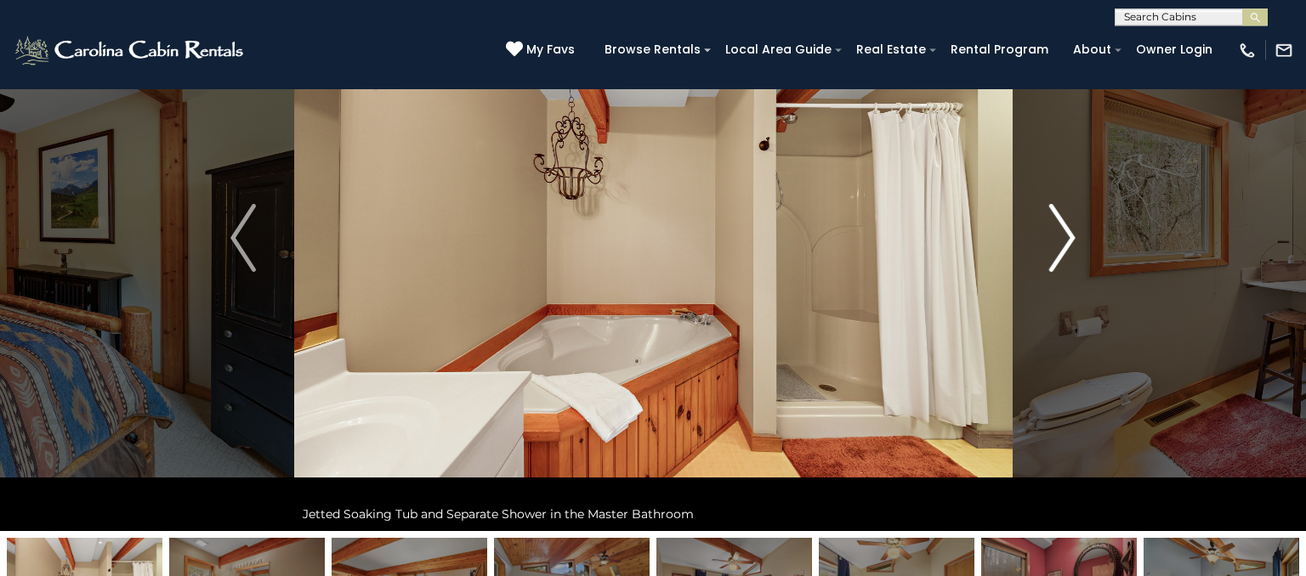
click at [1063, 239] on img "Next" at bounding box center [1063, 238] width 26 height 68
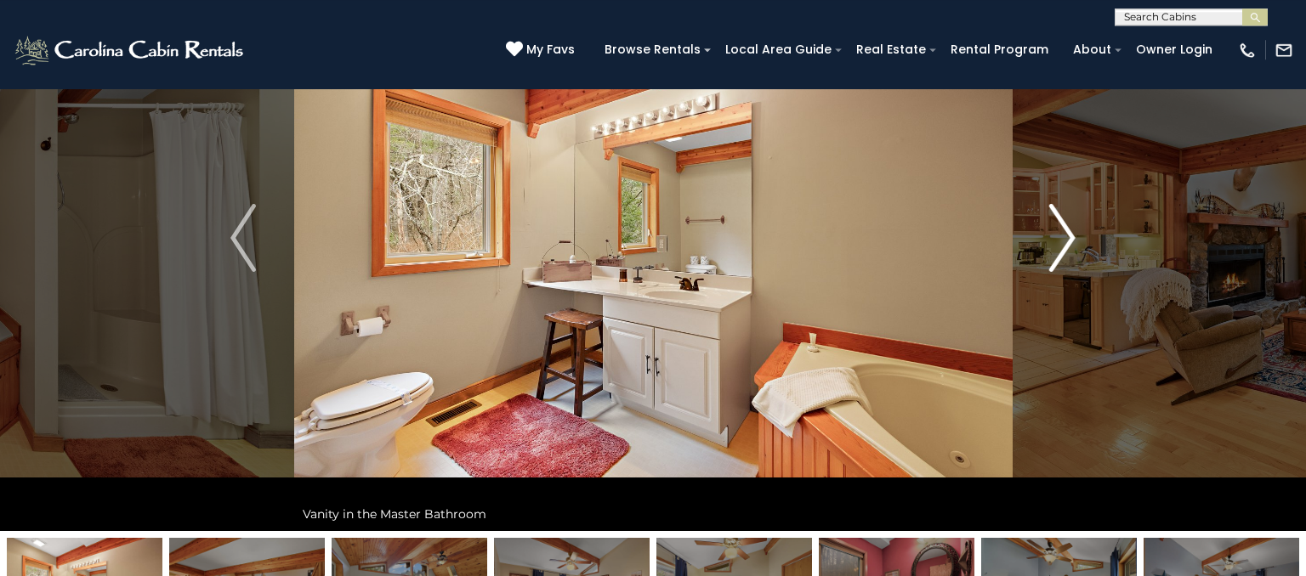
click at [1049, 249] on button "Next" at bounding box center [1062, 238] width 101 height 587
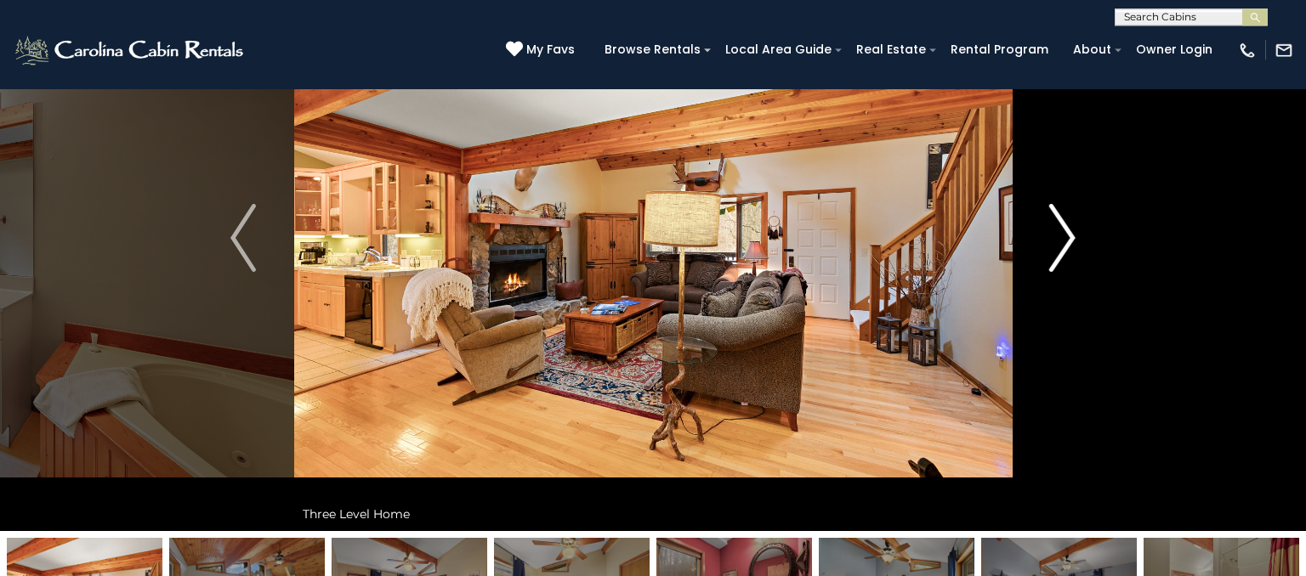
click at [1049, 241] on button "Next" at bounding box center [1062, 238] width 101 height 587
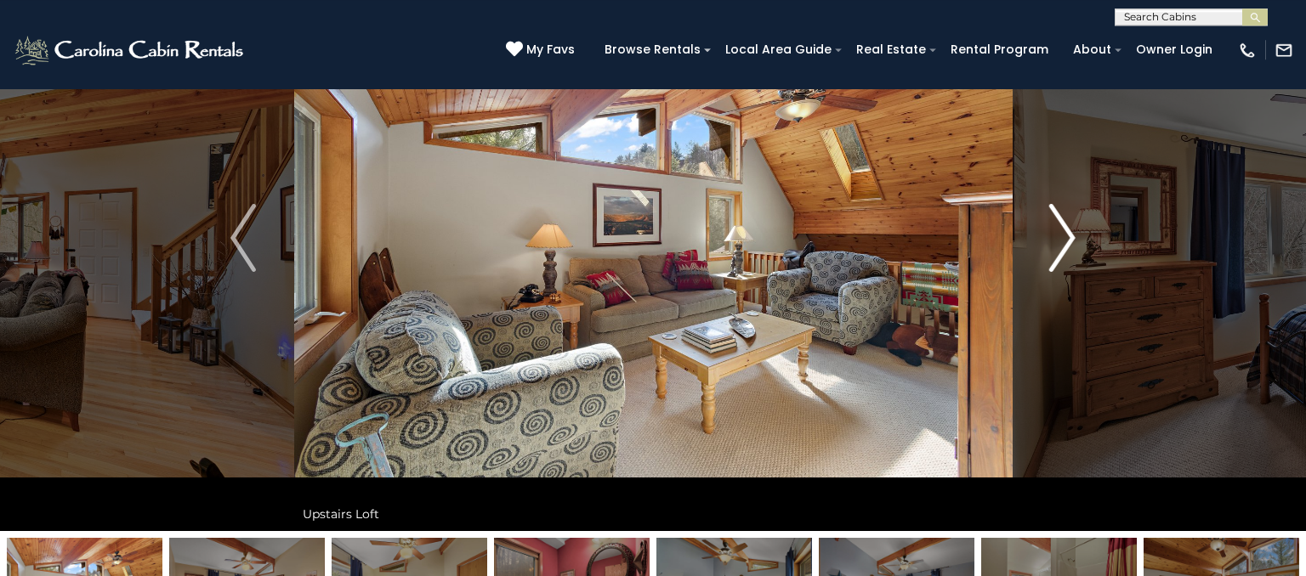
click at [1069, 239] on img "Next" at bounding box center [1063, 238] width 26 height 68
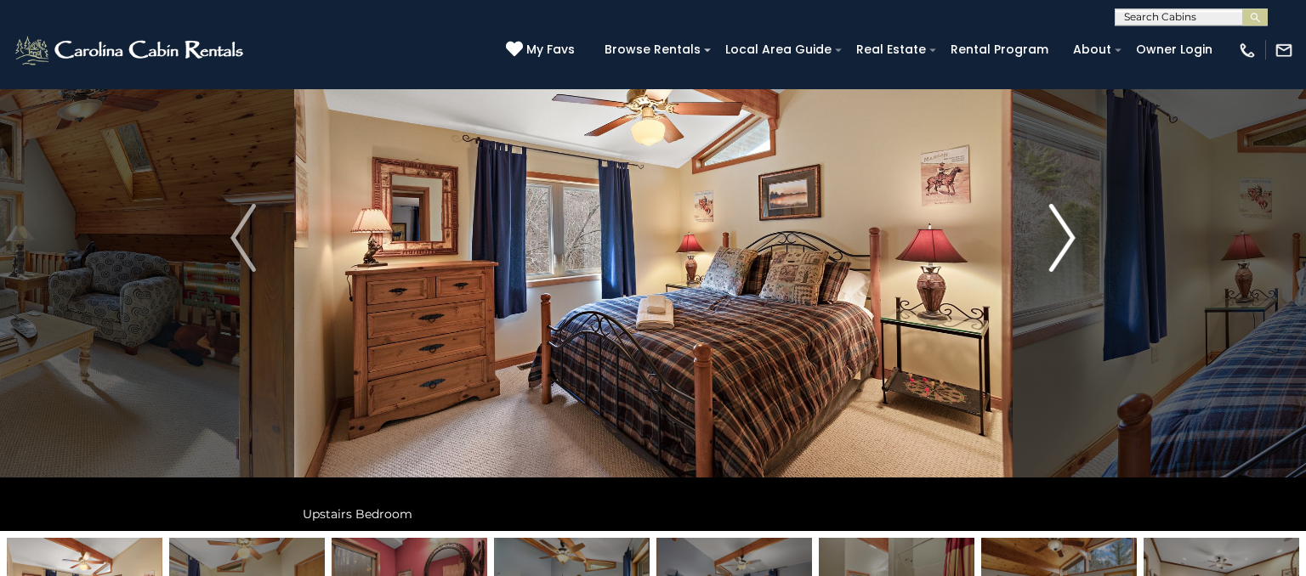
click at [1070, 245] on img "Next" at bounding box center [1063, 238] width 26 height 68
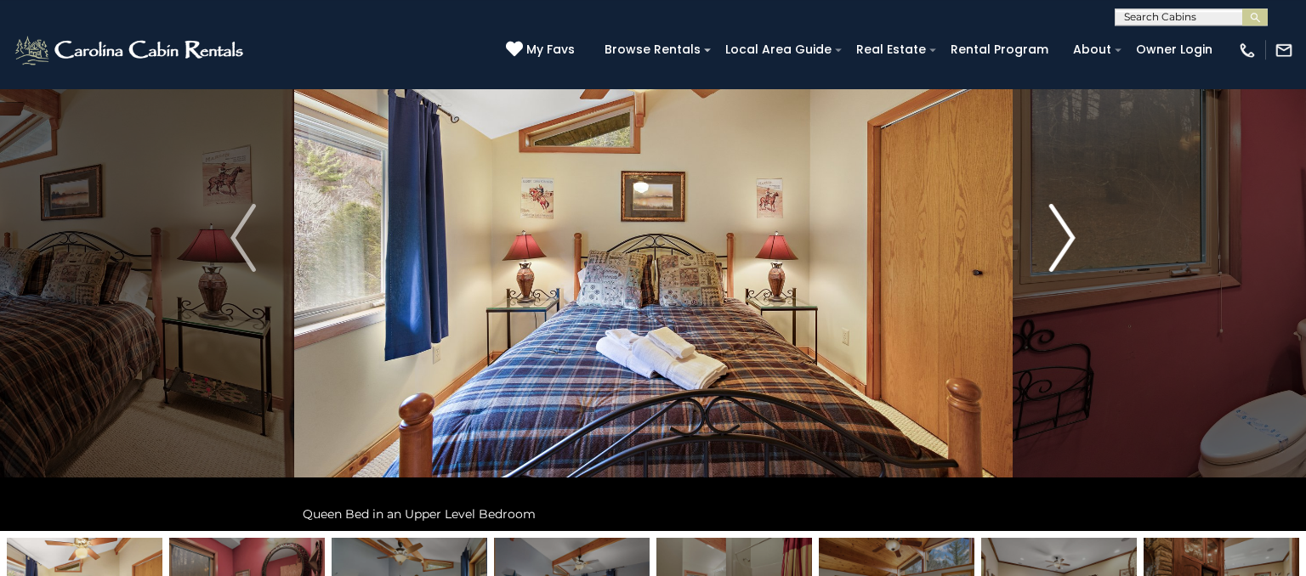
click at [1065, 245] on img "Next" at bounding box center [1063, 238] width 26 height 68
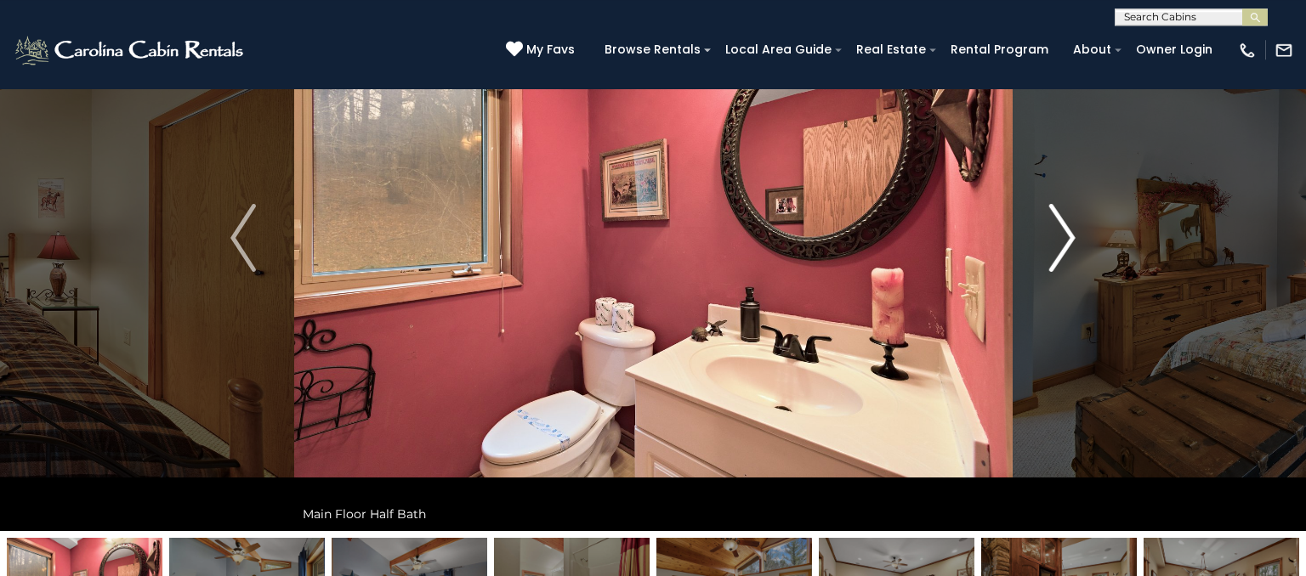
click at [1064, 260] on img "Next" at bounding box center [1063, 238] width 26 height 68
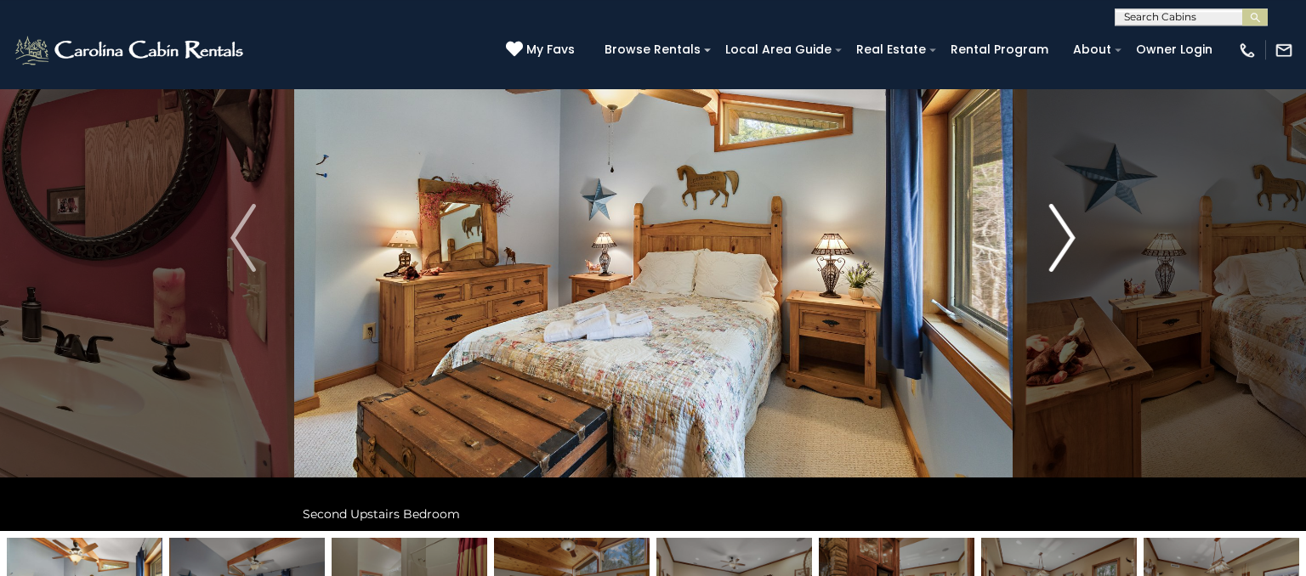
click at [1064, 247] on img "Next" at bounding box center [1063, 238] width 26 height 68
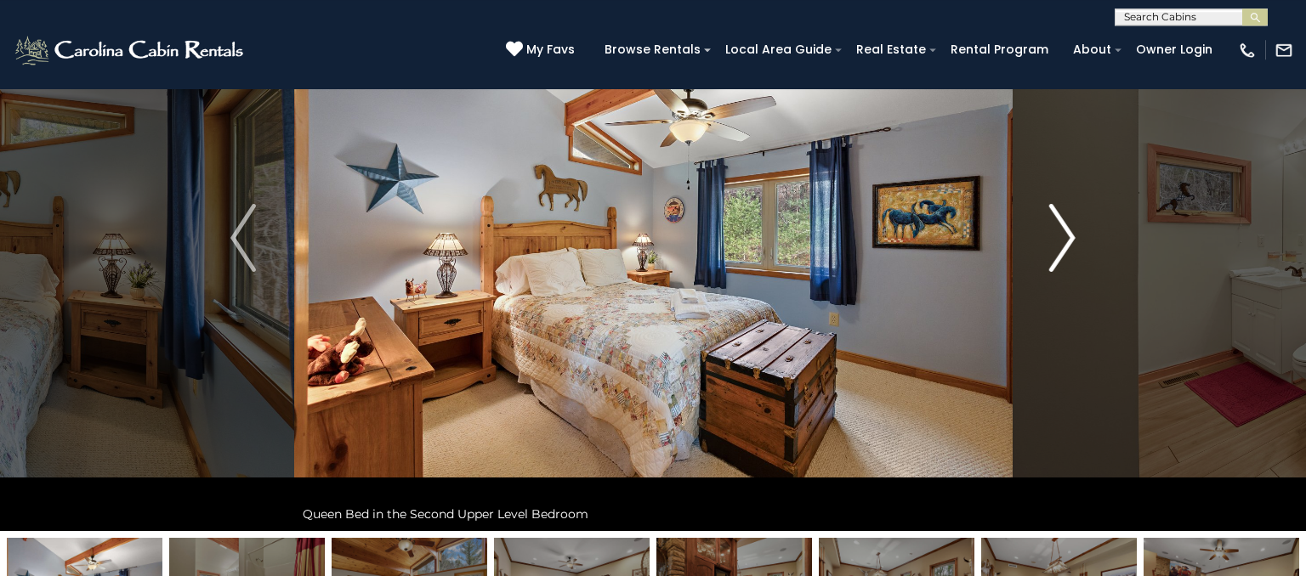
click at [1068, 245] on img "Next" at bounding box center [1063, 238] width 26 height 68
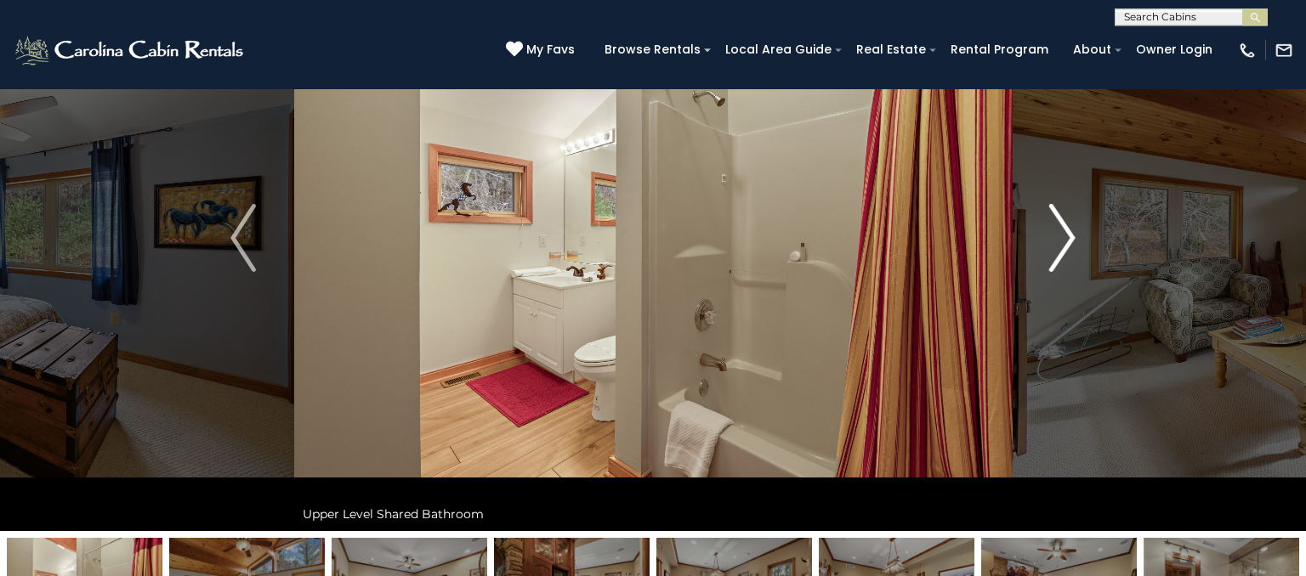
click at [1059, 246] on img "Next" at bounding box center [1063, 238] width 26 height 68
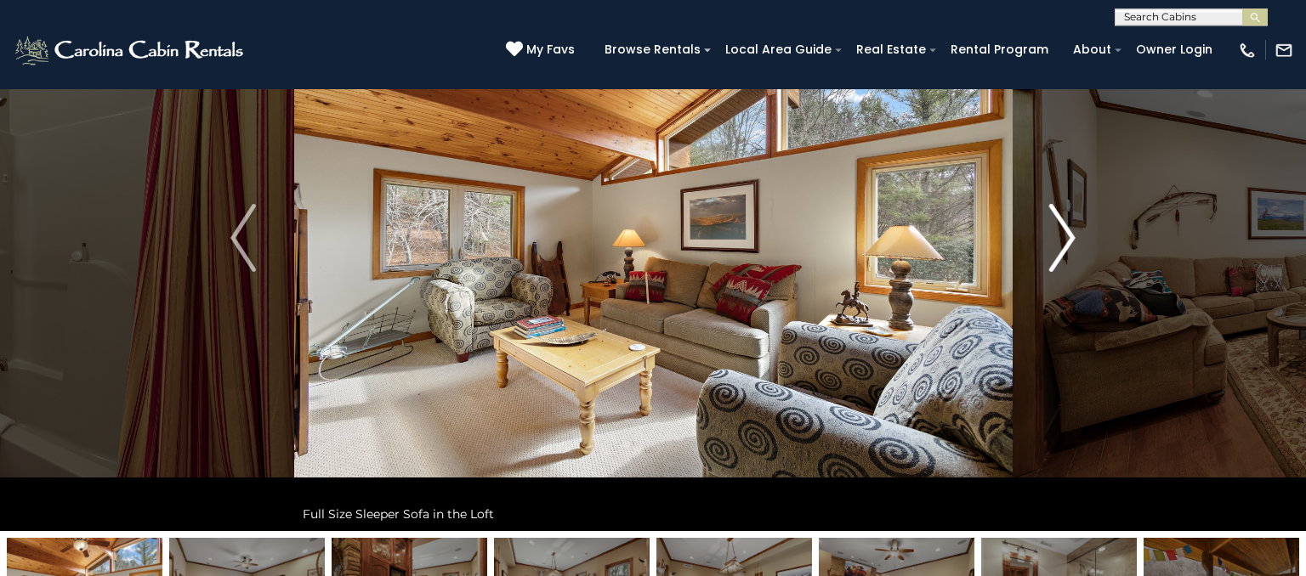
click at [1058, 249] on img "Next" at bounding box center [1063, 238] width 26 height 68
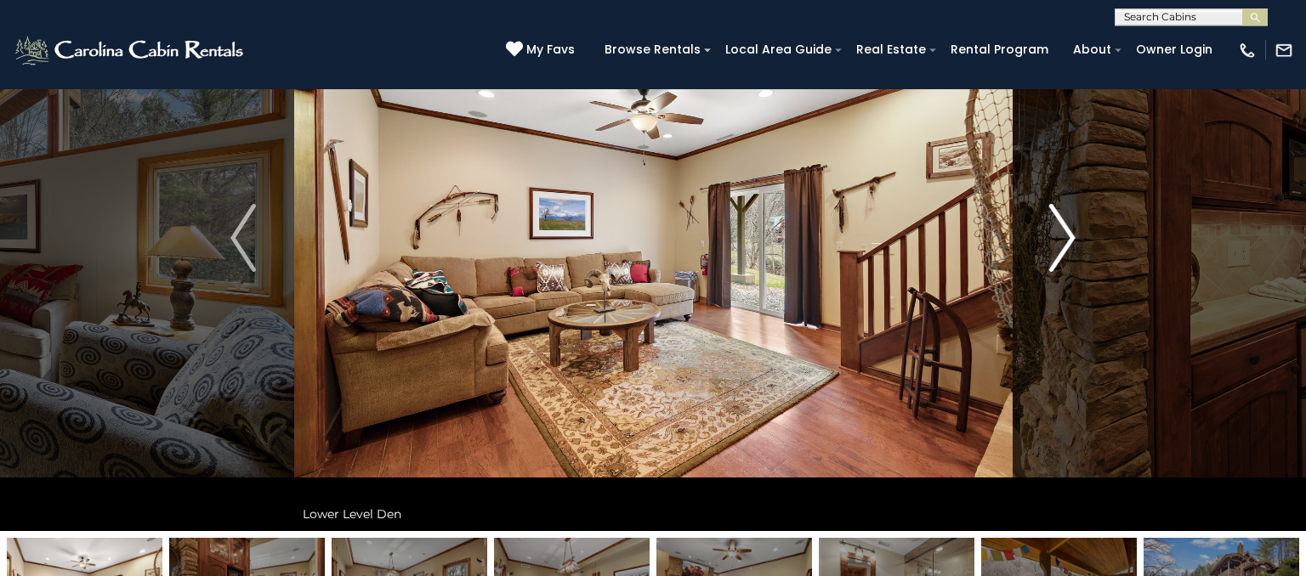
click at [1052, 260] on img "Next" at bounding box center [1063, 238] width 26 height 68
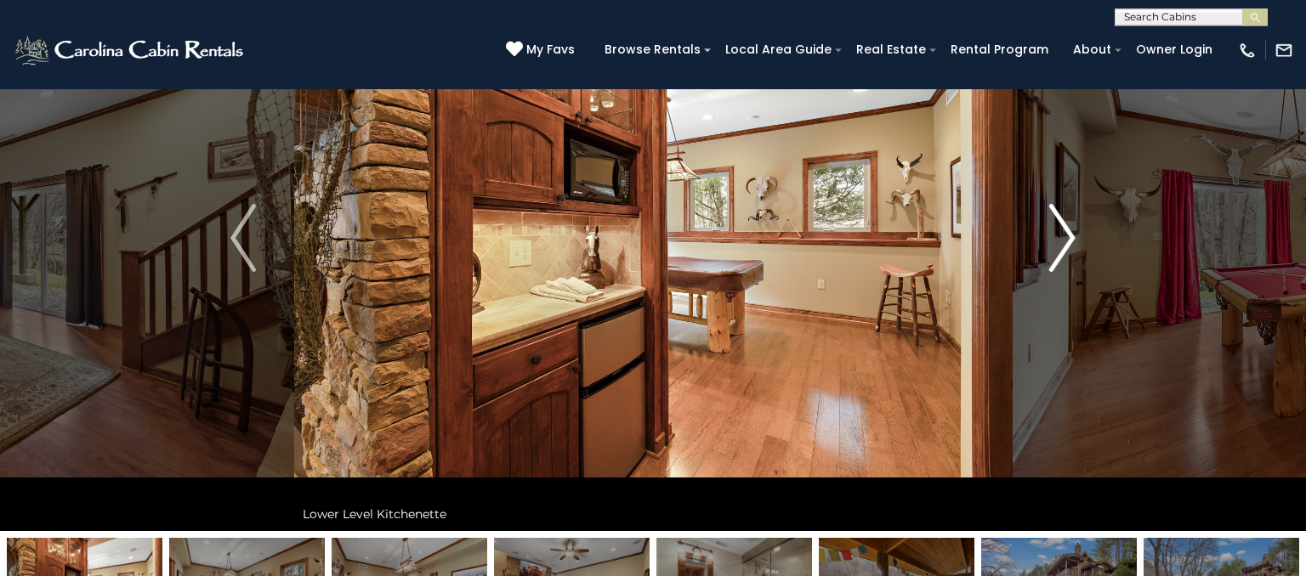
click at [1064, 241] on img "Next" at bounding box center [1063, 238] width 26 height 68
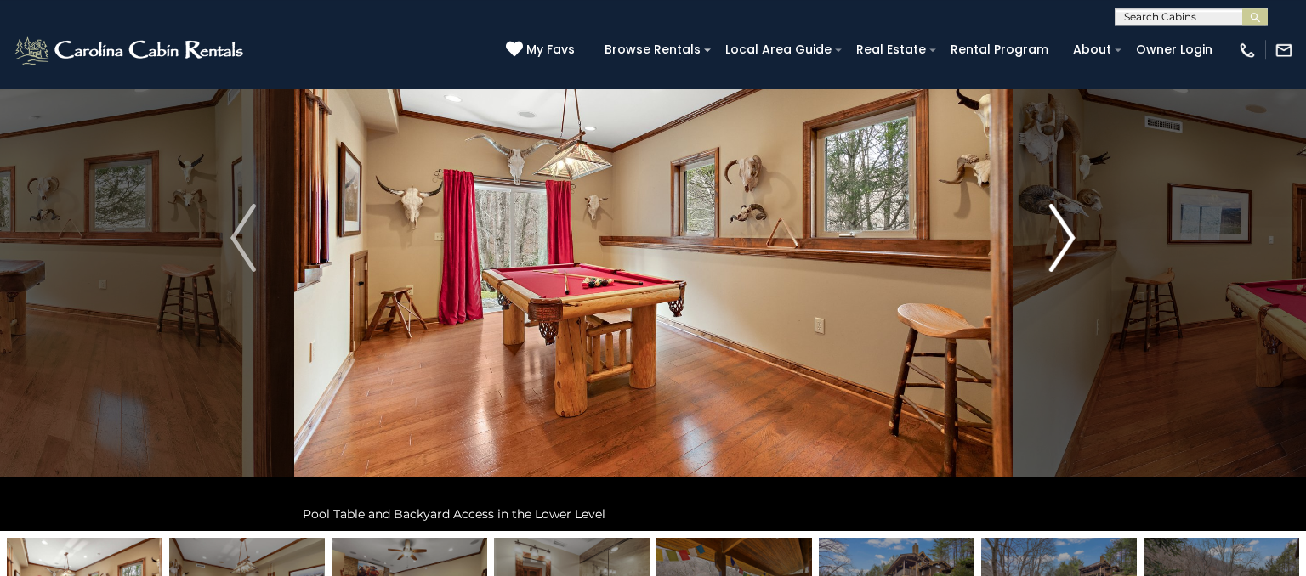
click at [1053, 249] on img "Next" at bounding box center [1063, 238] width 26 height 68
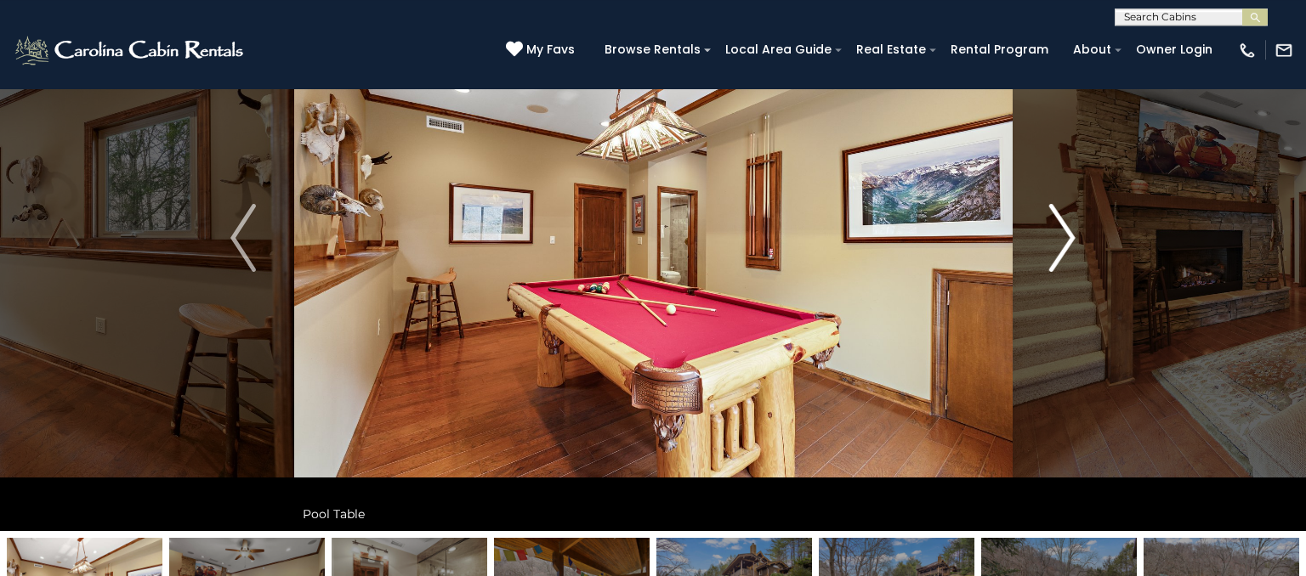
click at [1057, 244] on img "Next" at bounding box center [1063, 238] width 26 height 68
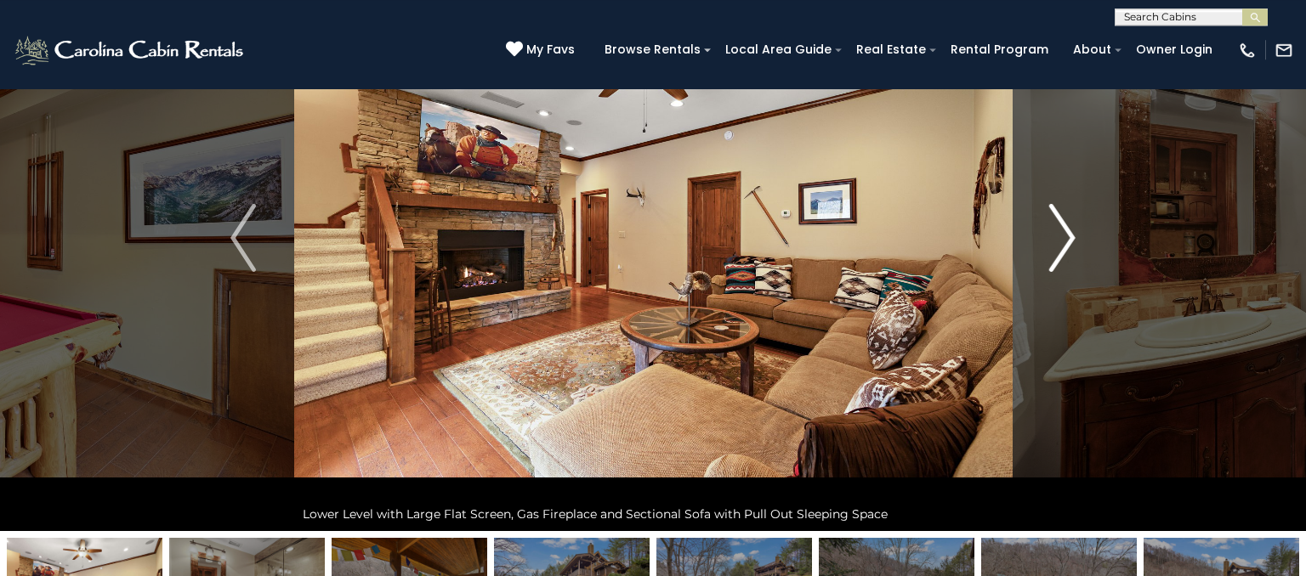
click at [1066, 253] on img "Next" at bounding box center [1063, 238] width 26 height 68
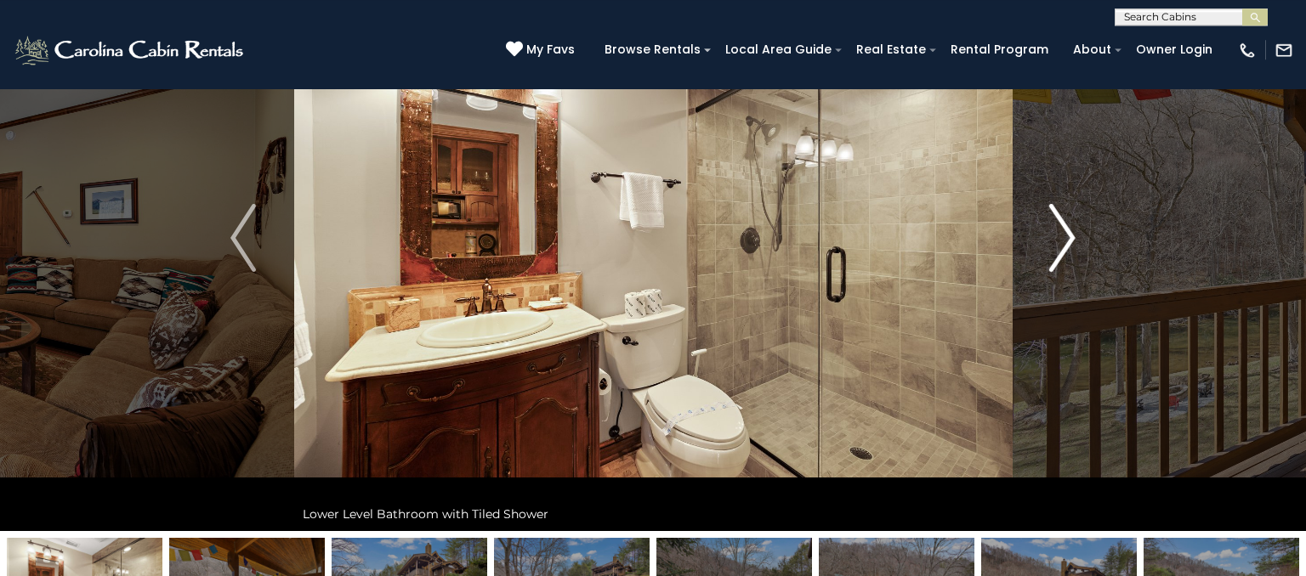
click at [1065, 248] on img "Next" at bounding box center [1063, 238] width 26 height 68
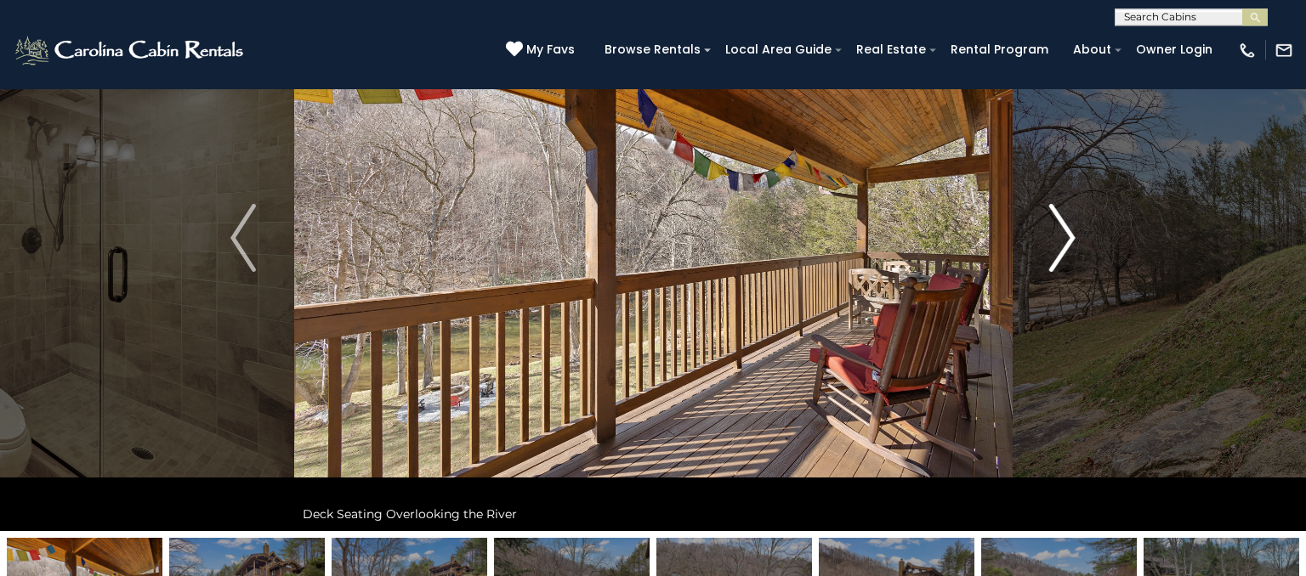
click at [1060, 239] on img "Next" at bounding box center [1063, 238] width 26 height 68
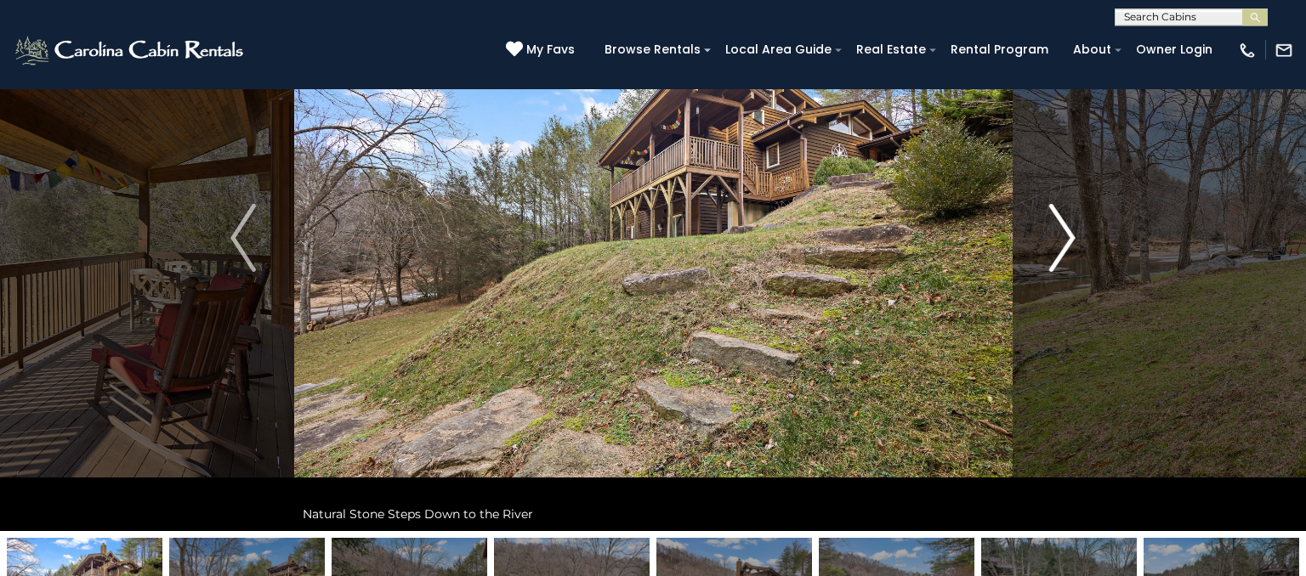
click at [1052, 249] on img "Next" at bounding box center [1063, 238] width 26 height 68
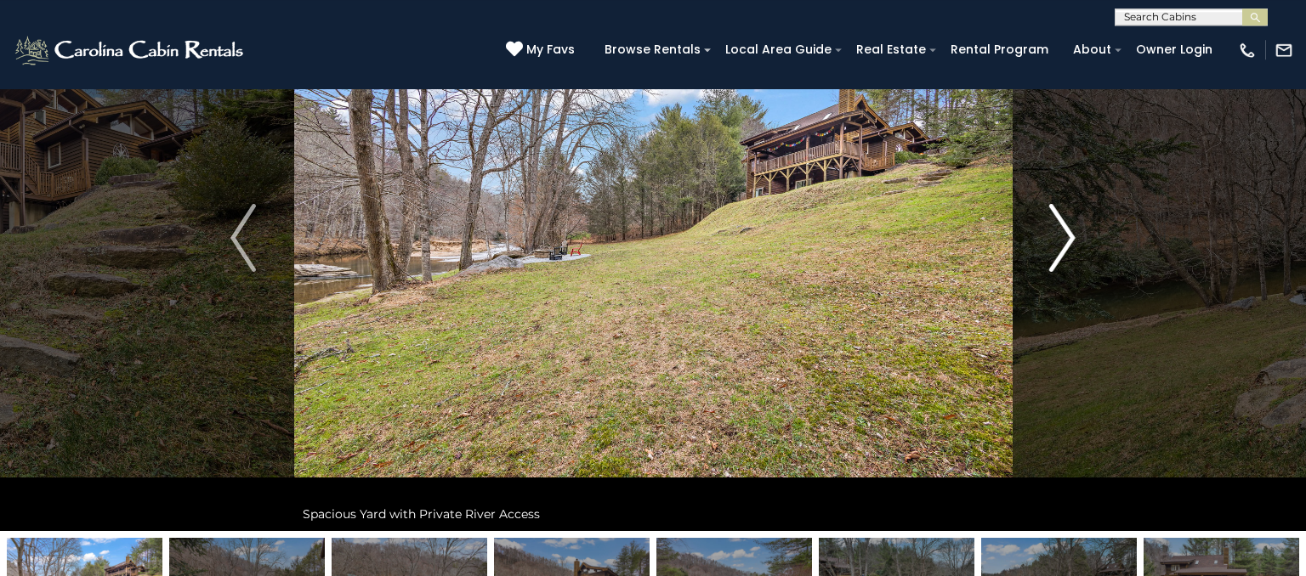
click at [1050, 230] on img "Next" at bounding box center [1063, 238] width 26 height 68
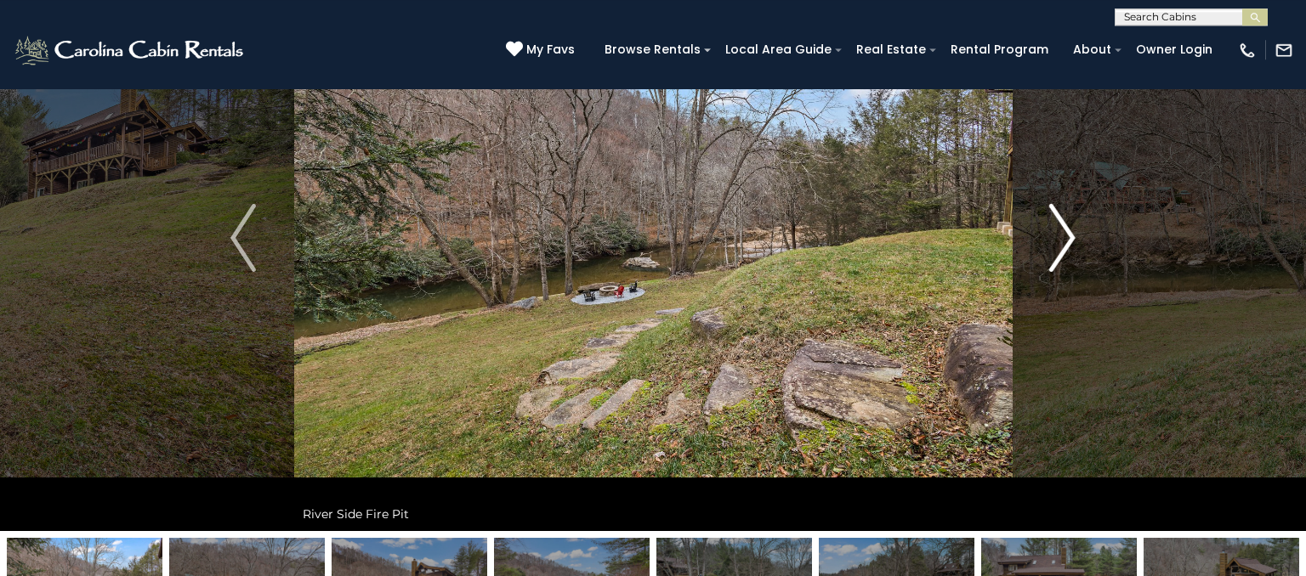
click at [1048, 229] on button "Next" at bounding box center [1062, 238] width 101 height 587
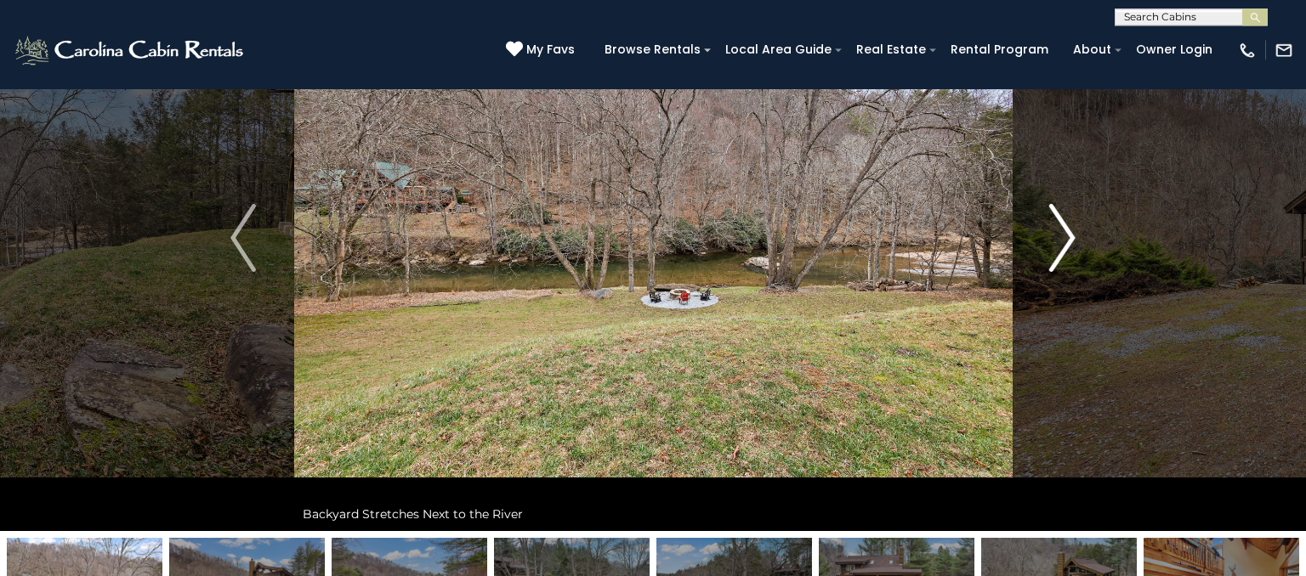
click at [1048, 240] on button "Next" at bounding box center [1062, 238] width 101 height 587
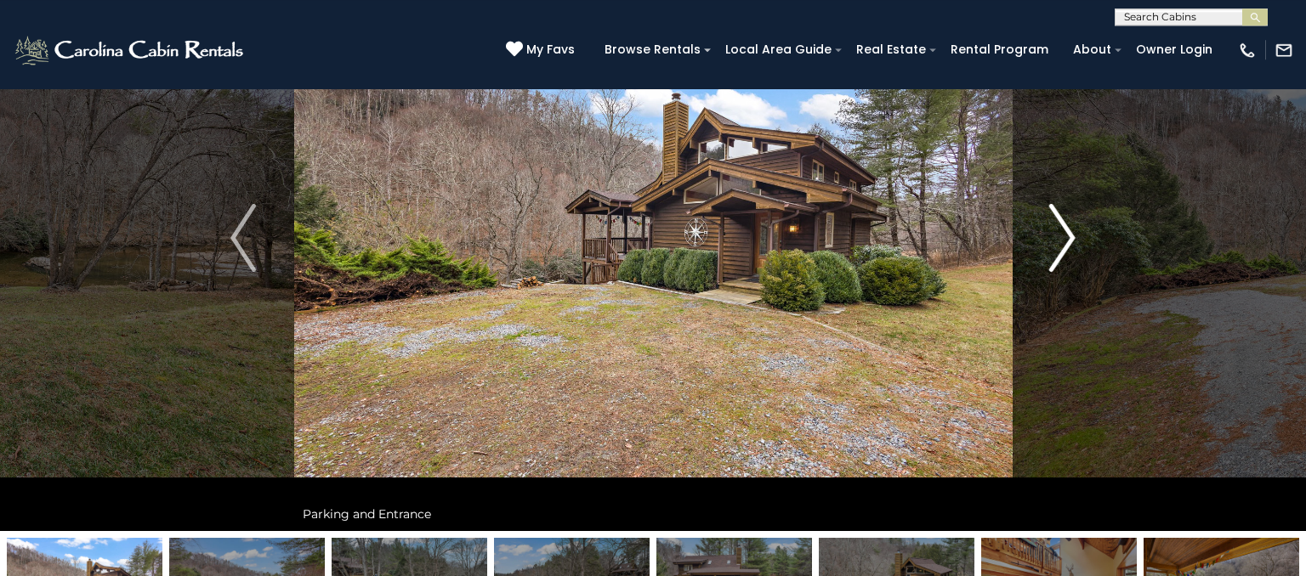
click at [1044, 246] on button "Next" at bounding box center [1062, 238] width 101 height 587
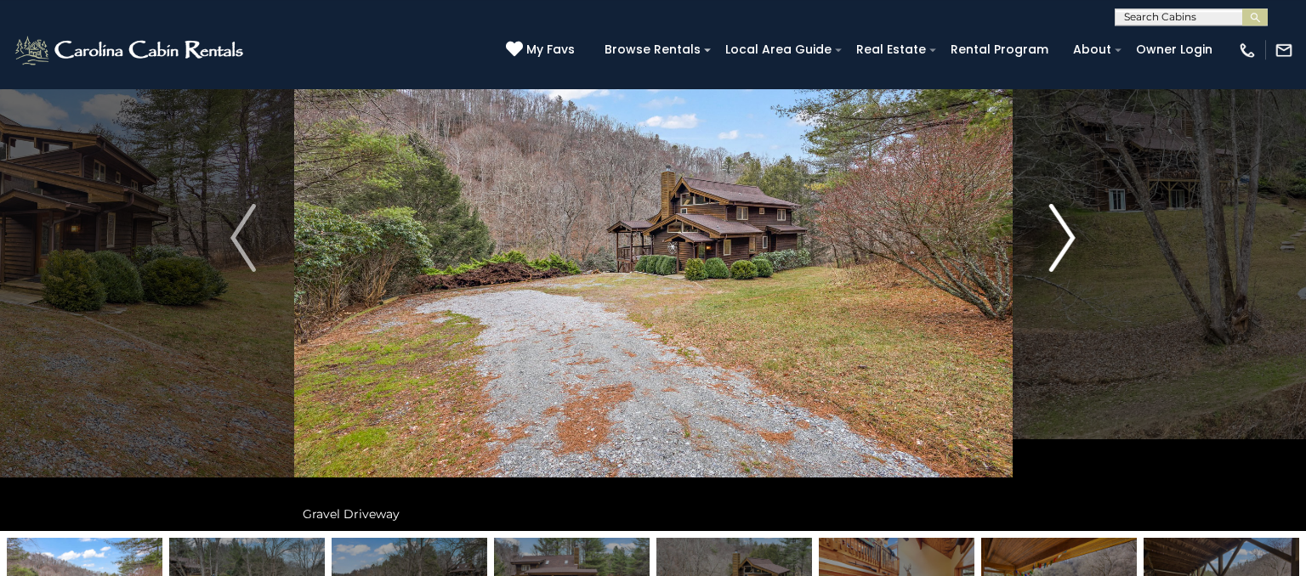
click at [1044, 249] on button "Next" at bounding box center [1062, 238] width 101 height 587
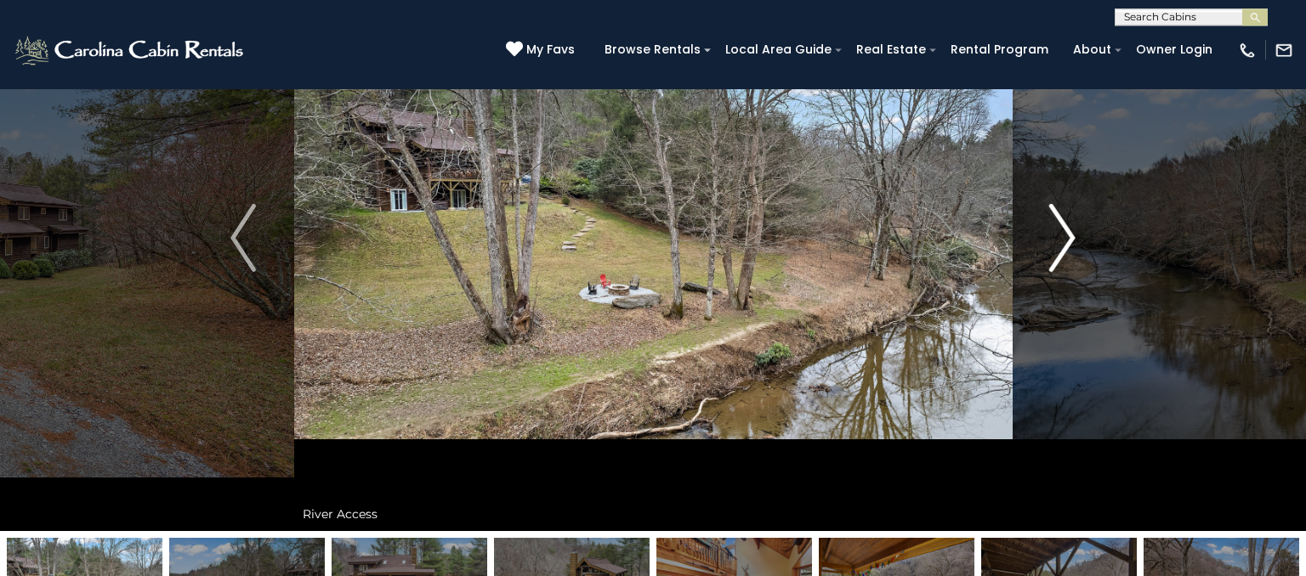
click at [1056, 229] on img "Next" at bounding box center [1063, 238] width 26 height 68
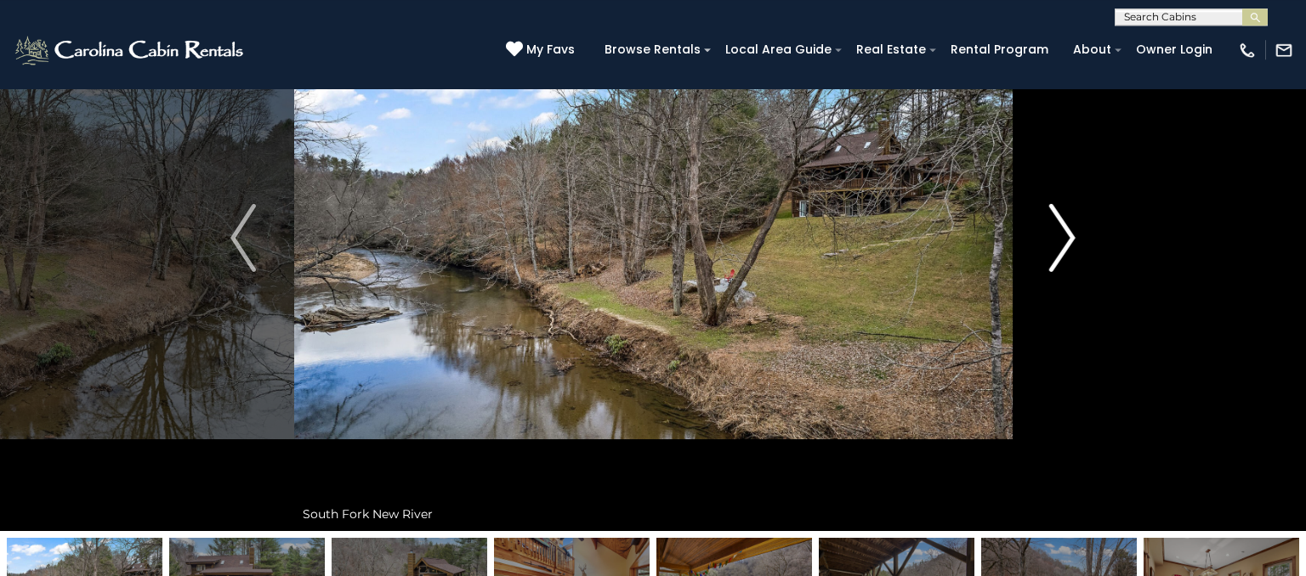
click at [1052, 234] on img "Next" at bounding box center [1063, 238] width 26 height 68
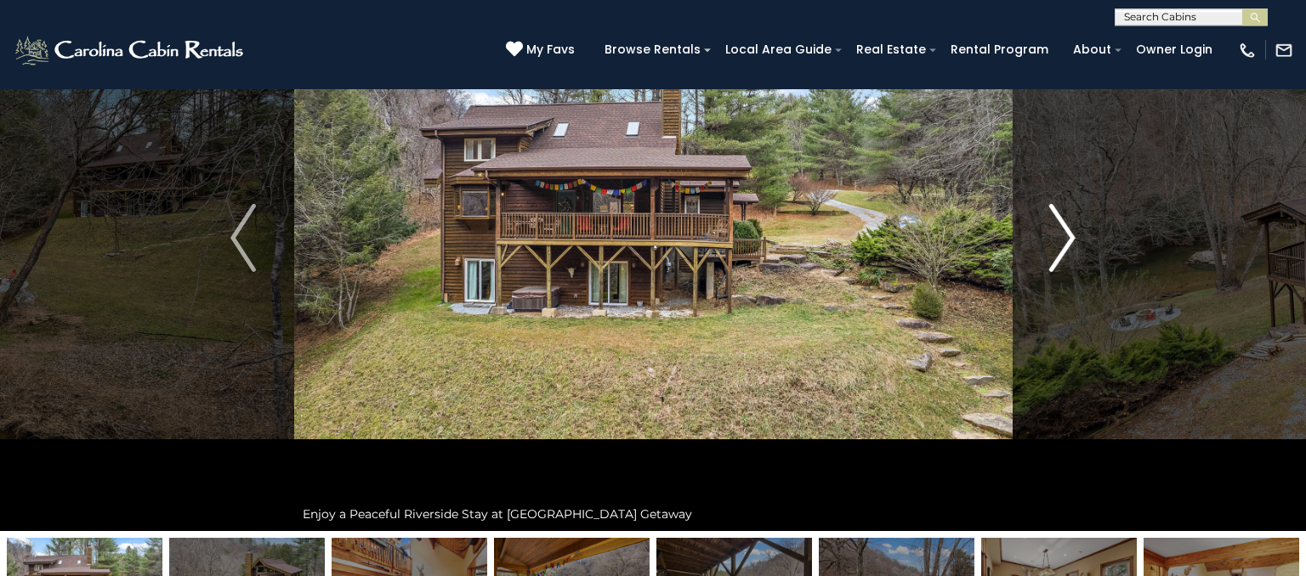
click at [1047, 254] on button "Next" at bounding box center [1062, 238] width 101 height 587
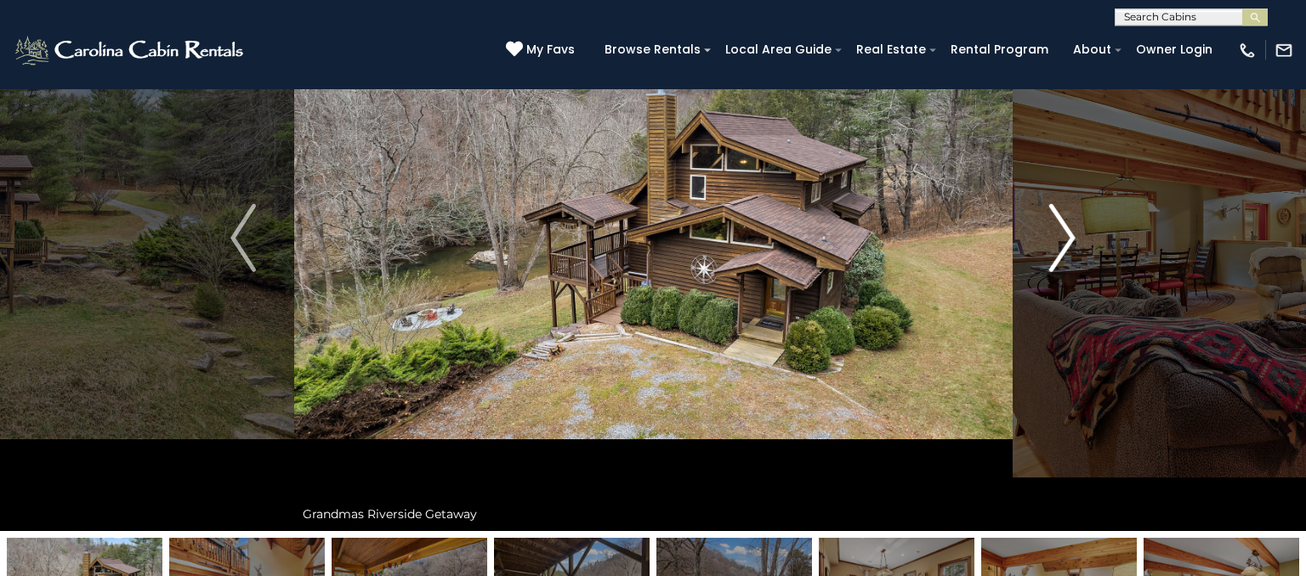
click at [1059, 245] on img "Next" at bounding box center [1063, 238] width 26 height 68
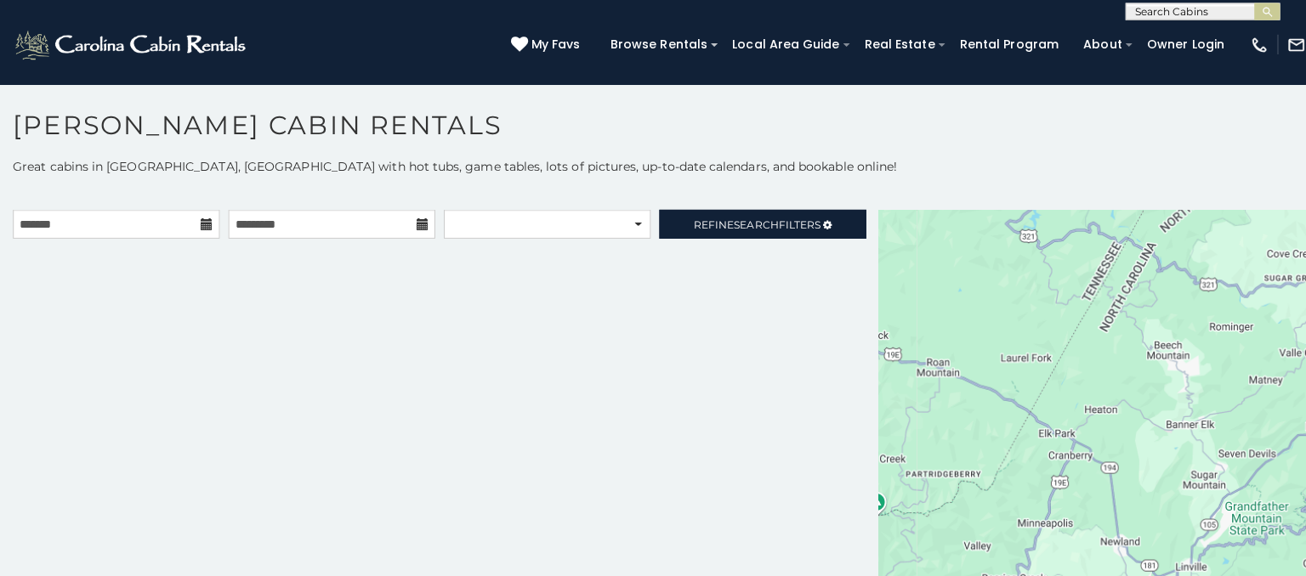
scroll to position [16, 0]
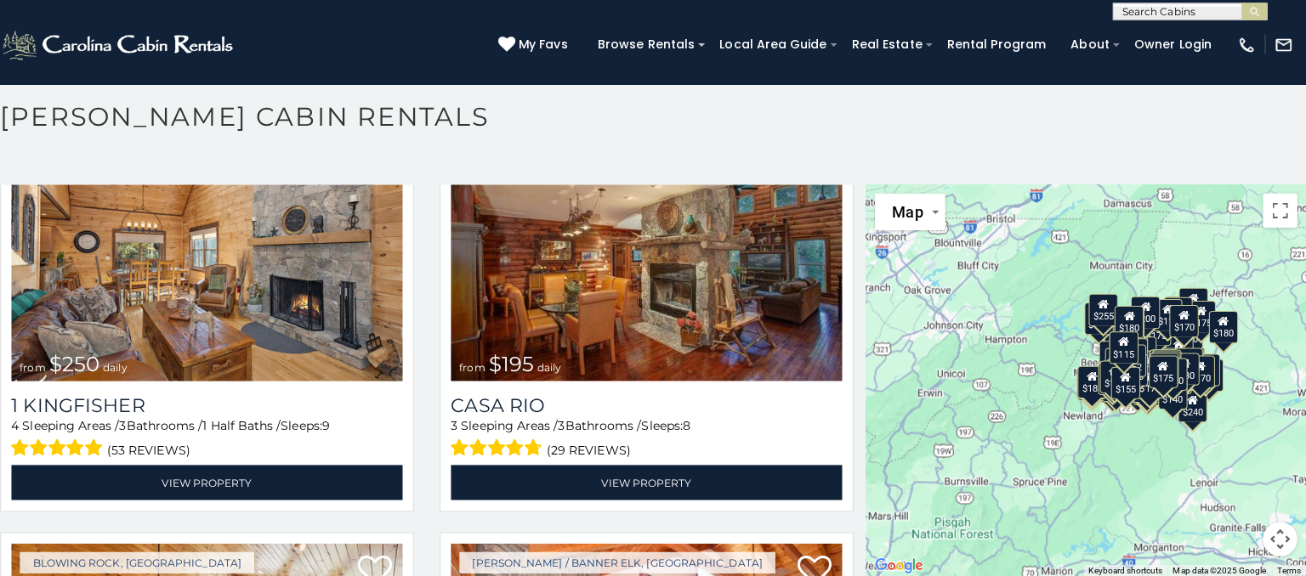
scroll to position [36284, 0]
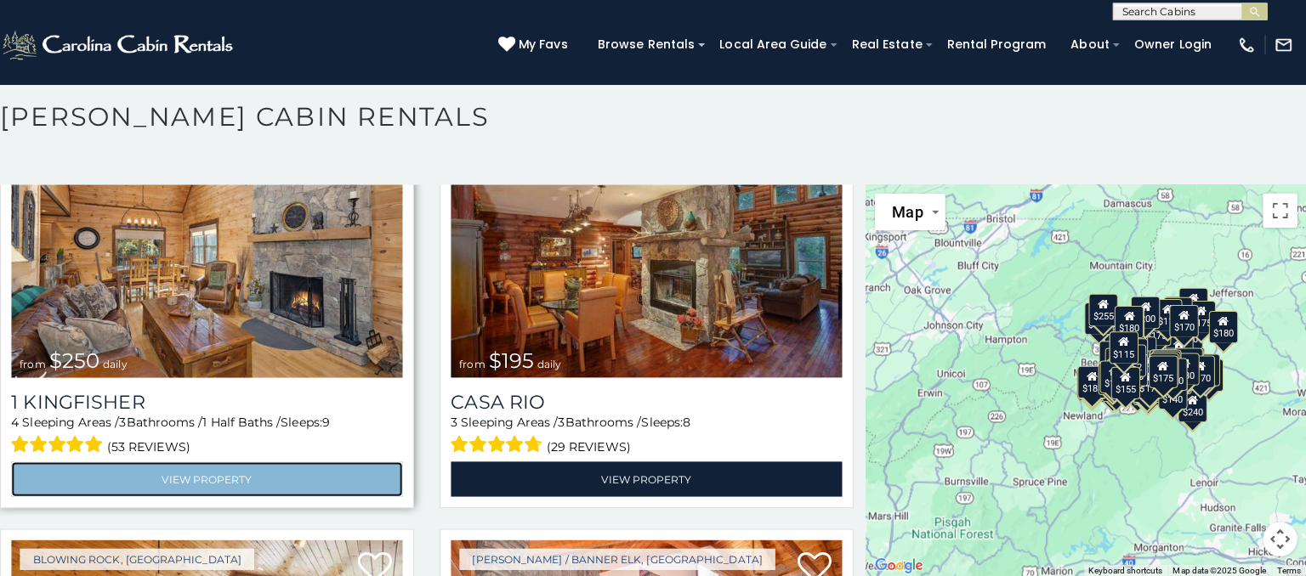
click at [34, 480] on link "View Property" at bounding box center [218, 480] width 388 height 35
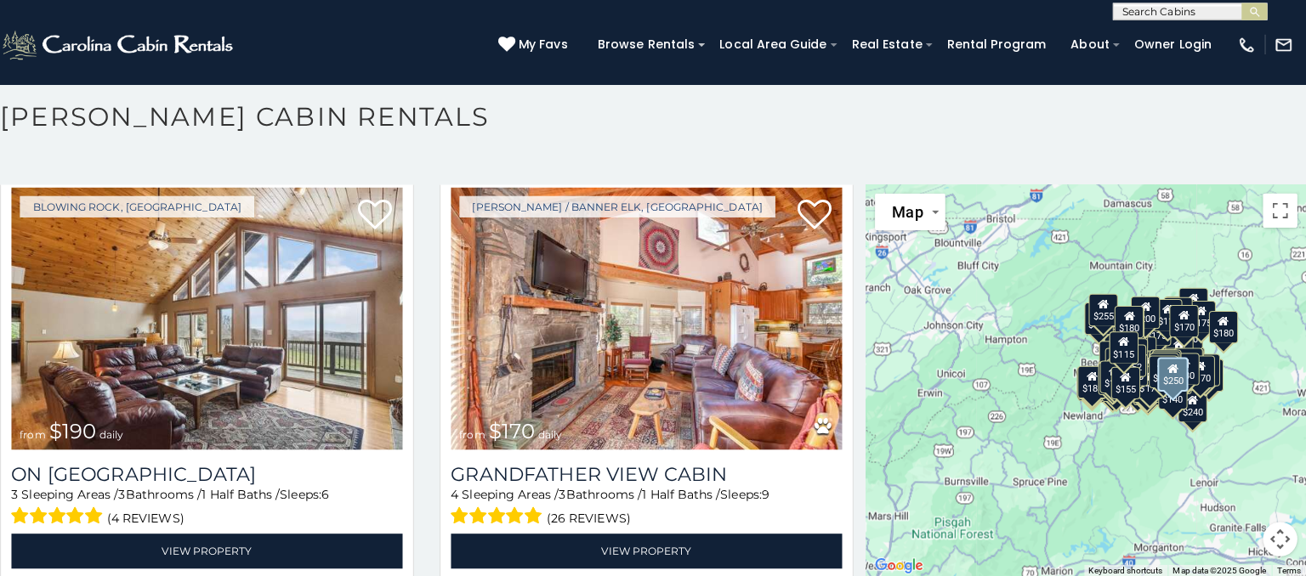
scroll to position [36674, 0]
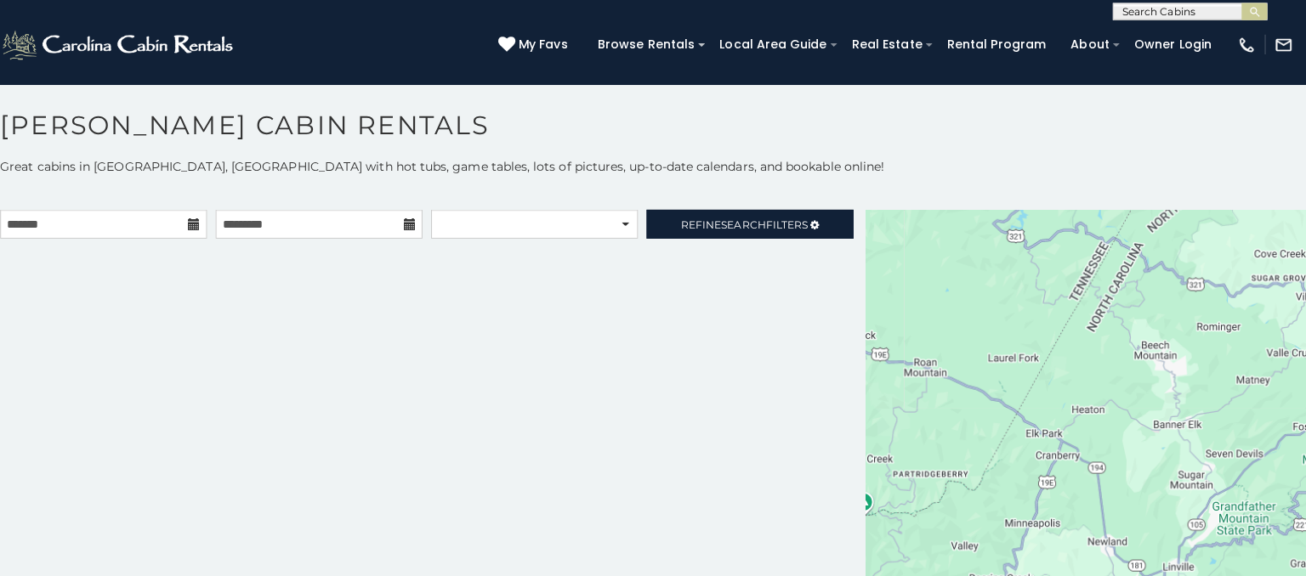
scroll to position [16, 0]
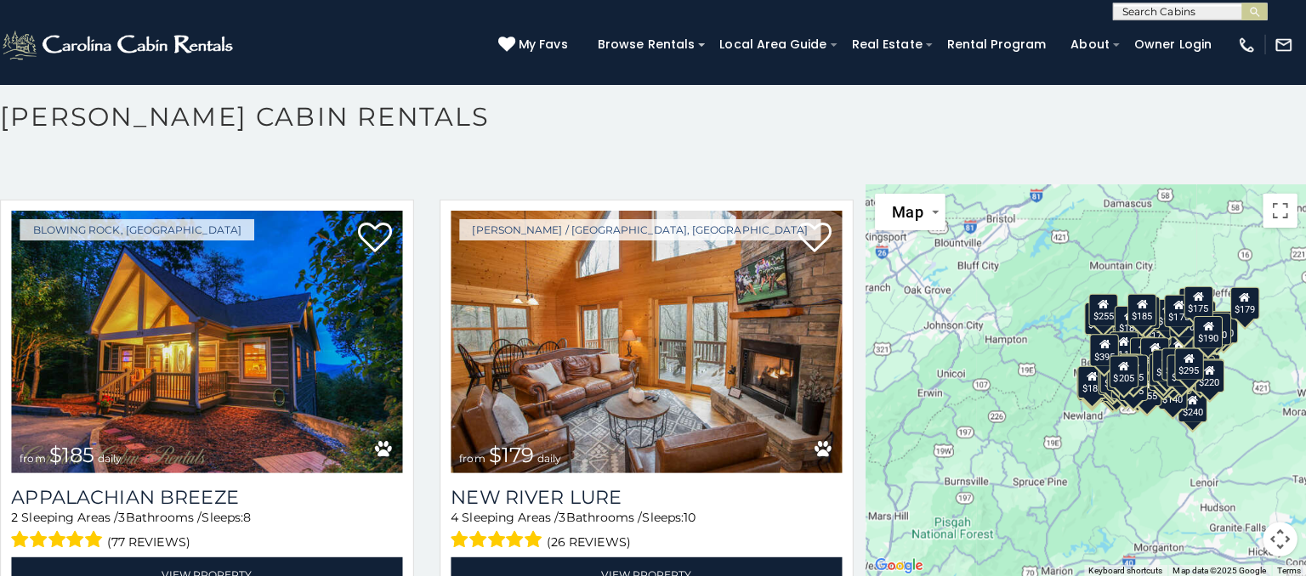
scroll to position [37876, 0]
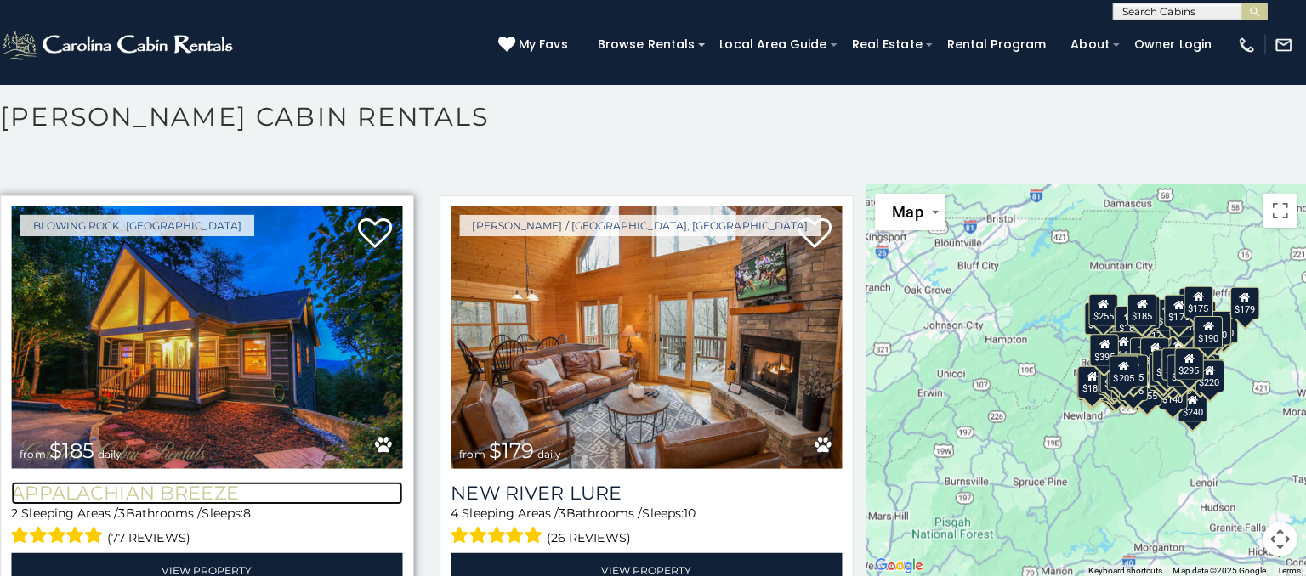
click at [75, 498] on h3 "Appalachian Breeze" at bounding box center [218, 494] width 388 height 23
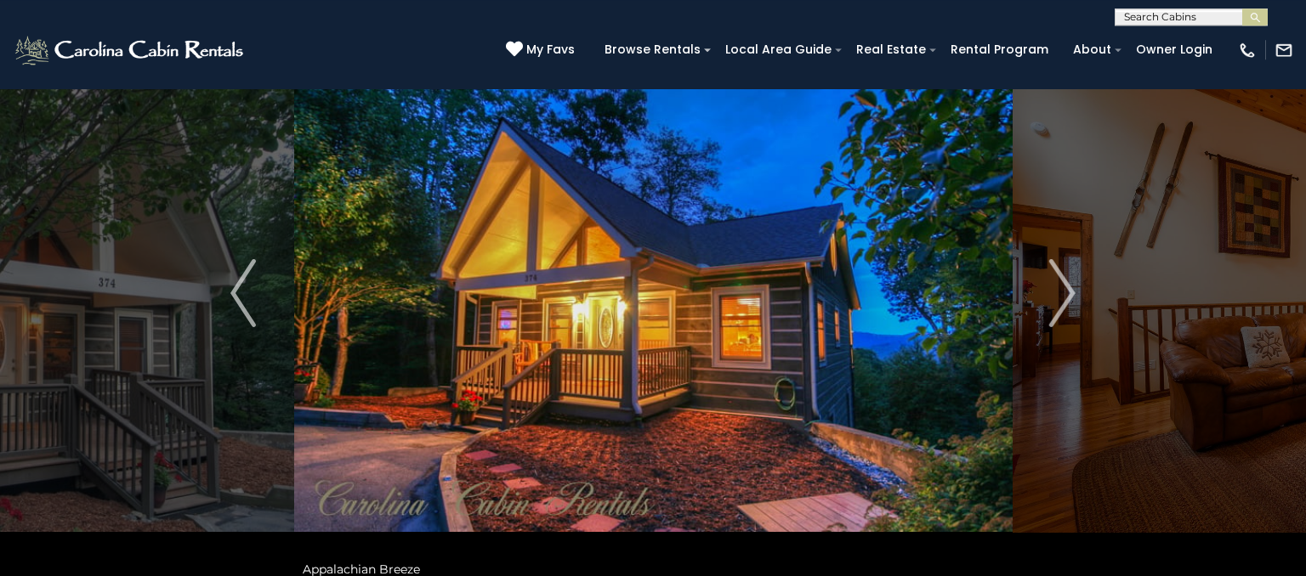
scroll to position [87, 0]
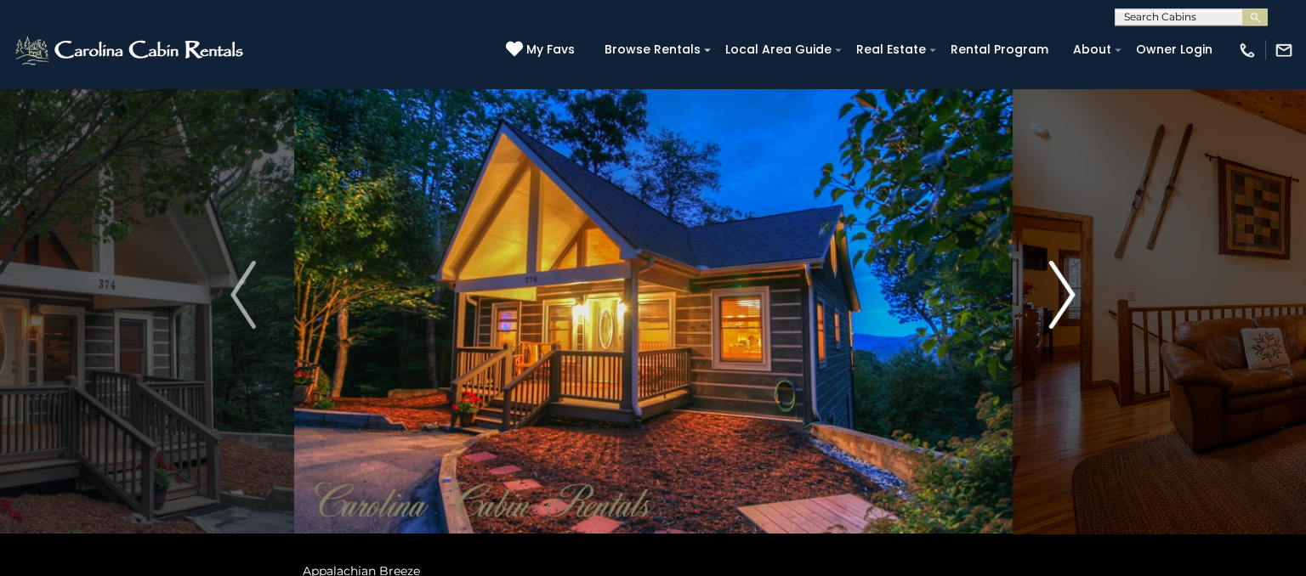
click at [1065, 302] on img "Next" at bounding box center [1063, 295] width 26 height 68
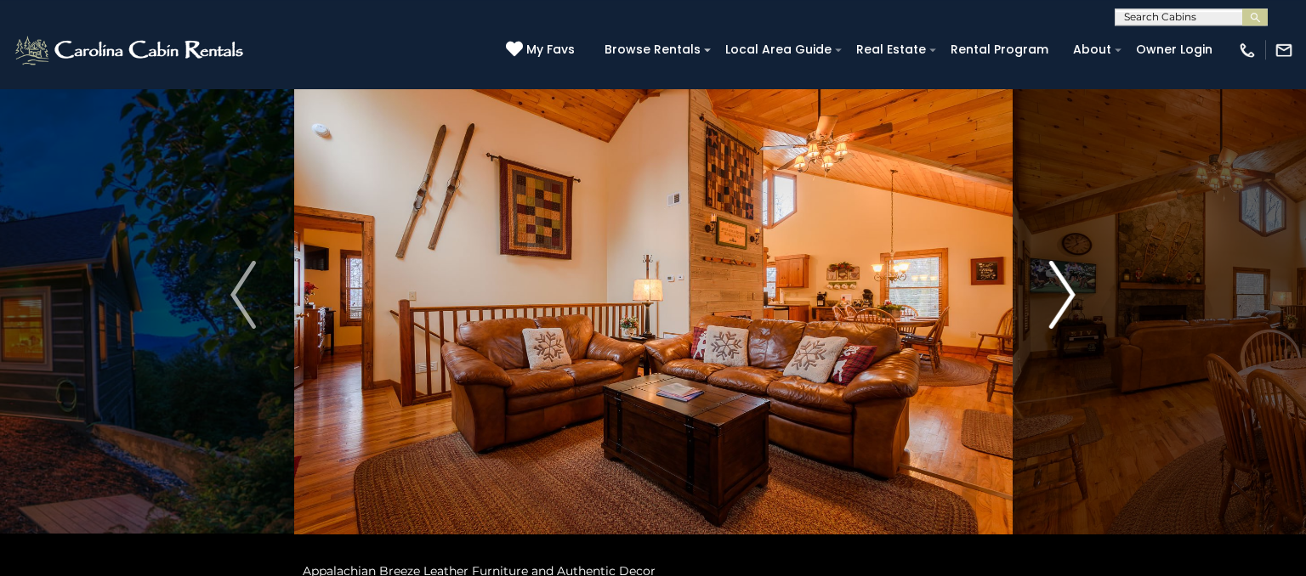
click at [1073, 310] on img "Next" at bounding box center [1063, 295] width 26 height 68
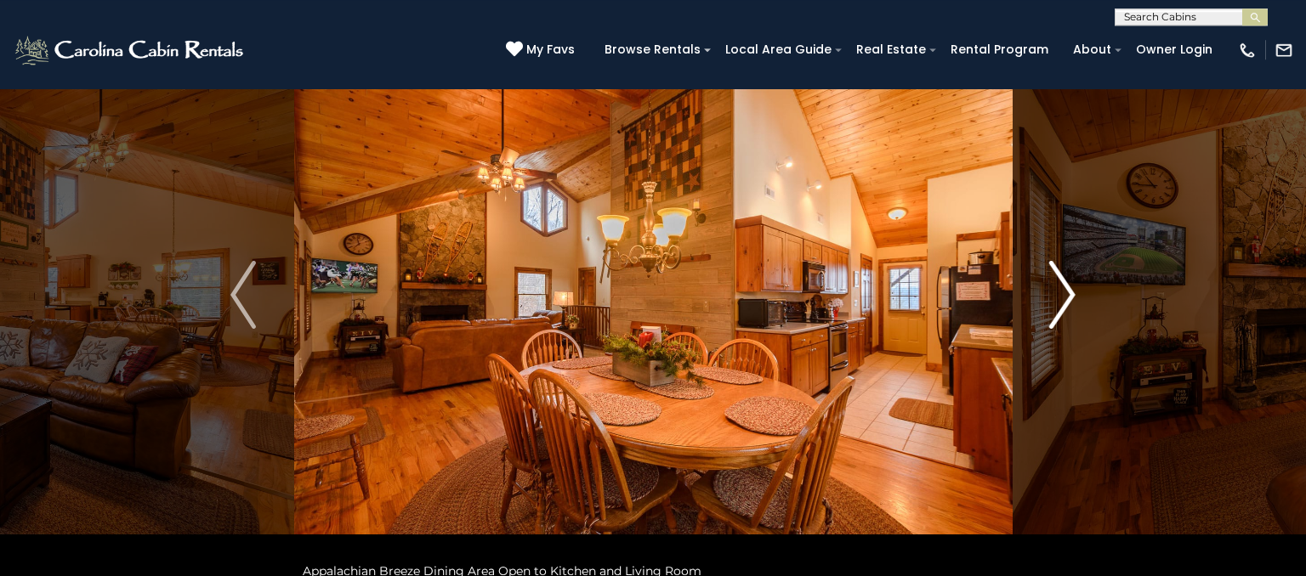
click at [1063, 296] on img "Next" at bounding box center [1063, 295] width 26 height 68
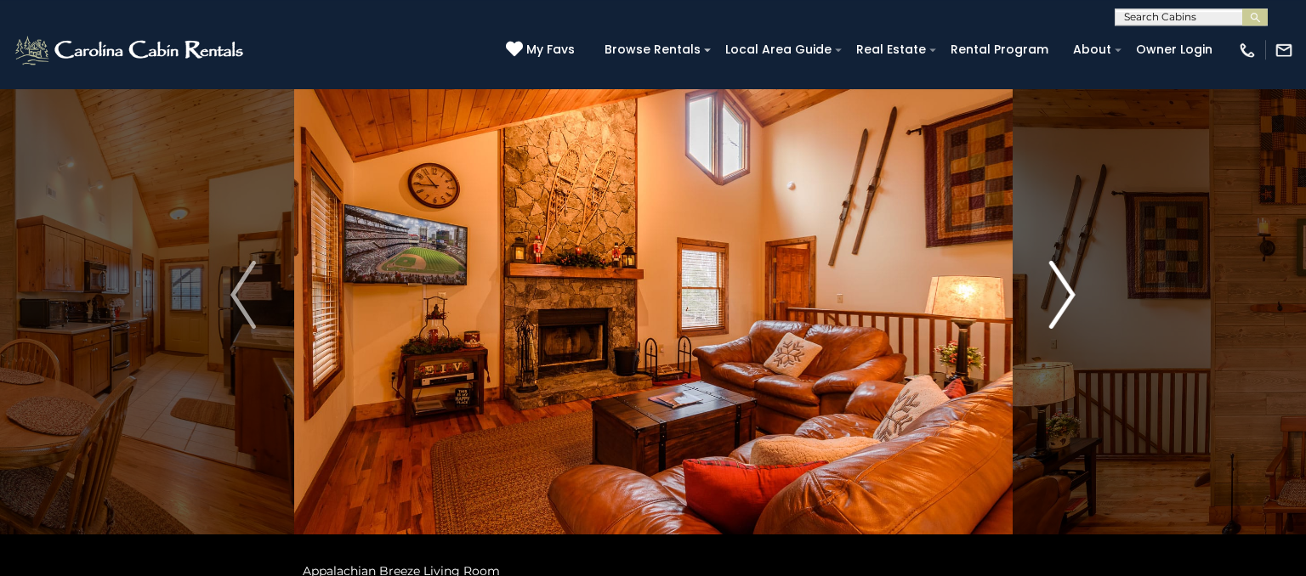
click at [1069, 306] on img "Next" at bounding box center [1063, 295] width 26 height 68
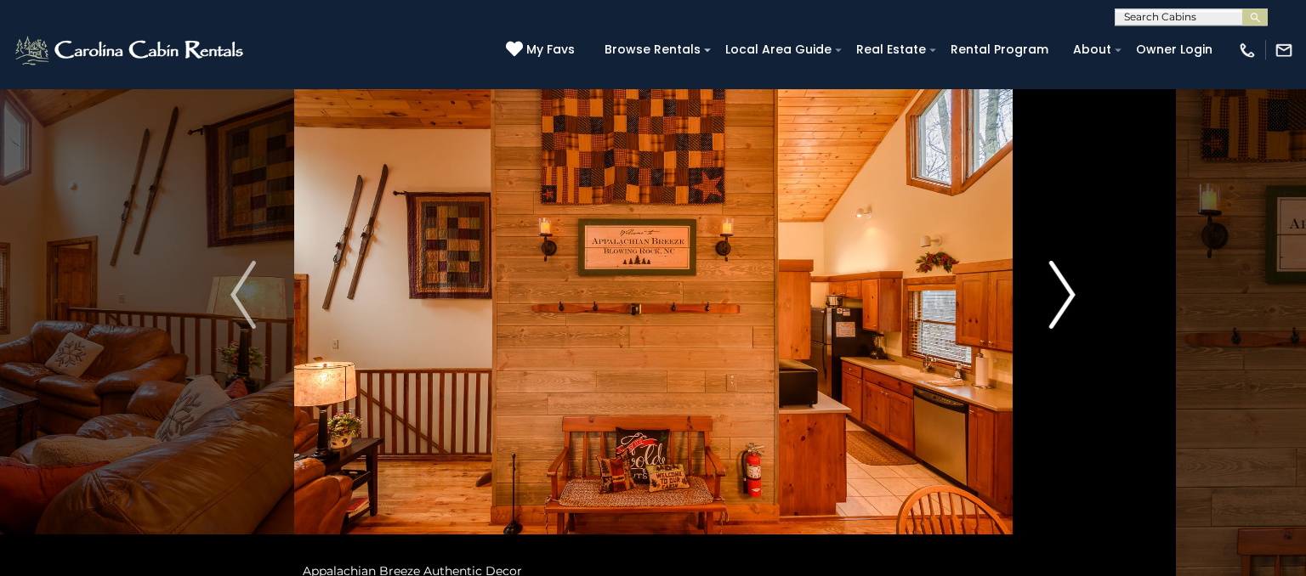
click at [1069, 295] on img "Next" at bounding box center [1063, 295] width 26 height 68
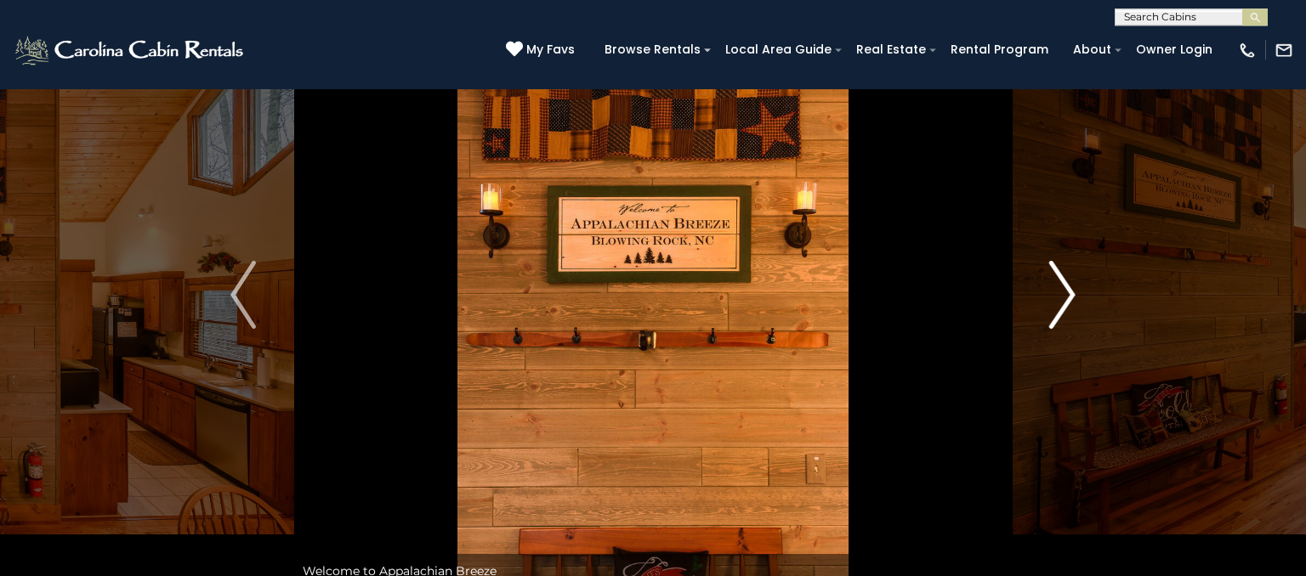
click at [1058, 298] on img "Next" at bounding box center [1063, 295] width 26 height 68
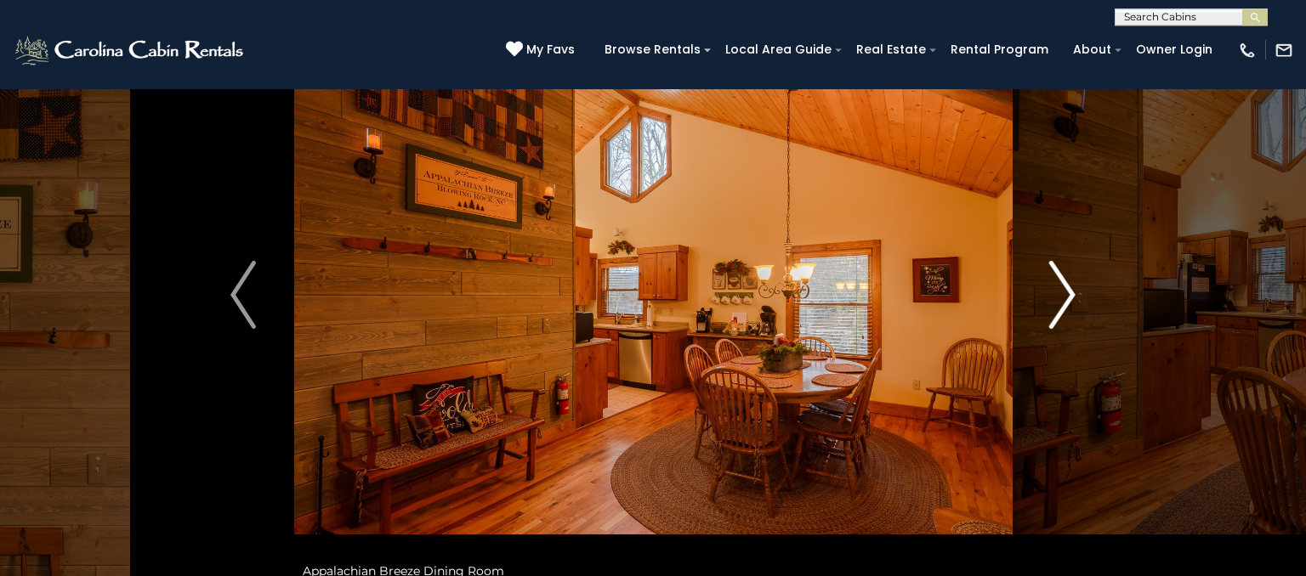
click at [1062, 298] on img "Next" at bounding box center [1063, 295] width 26 height 68
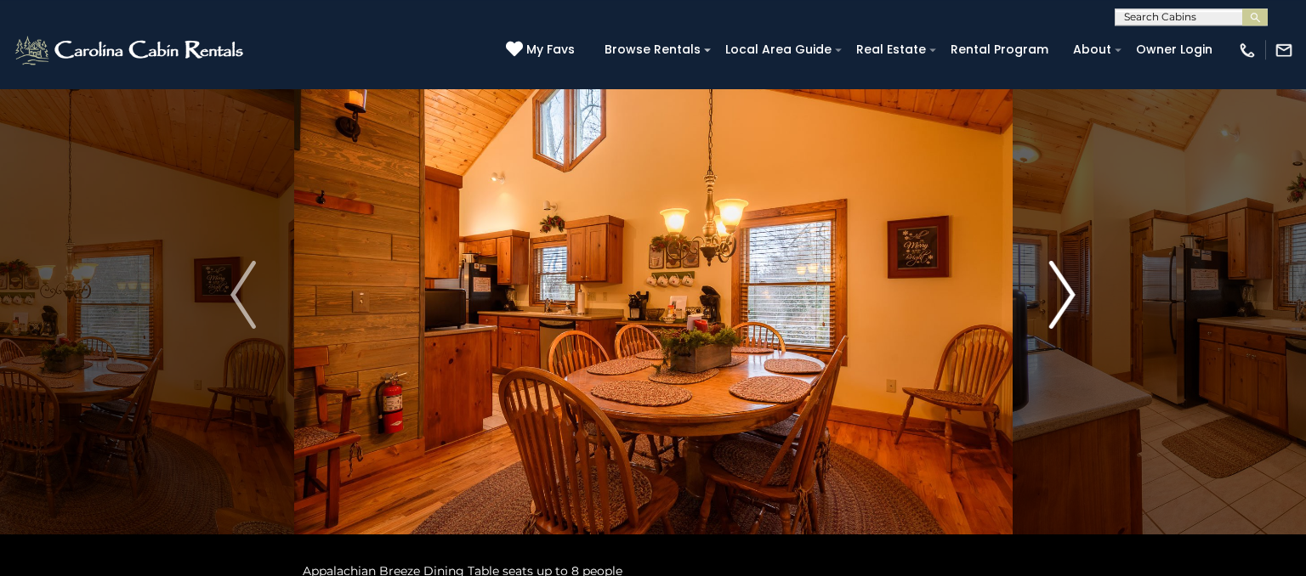
click at [1064, 302] on img "Next" at bounding box center [1063, 295] width 26 height 68
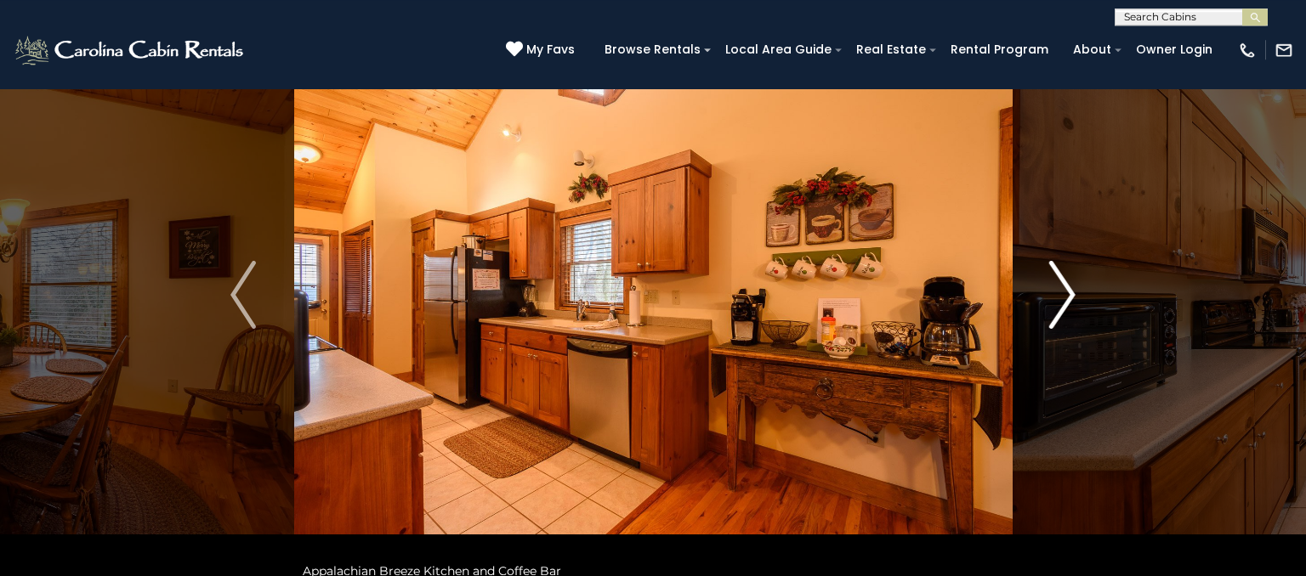
click at [1054, 311] on img "Next" at bounding box center [1063, 295] width 26 height 68
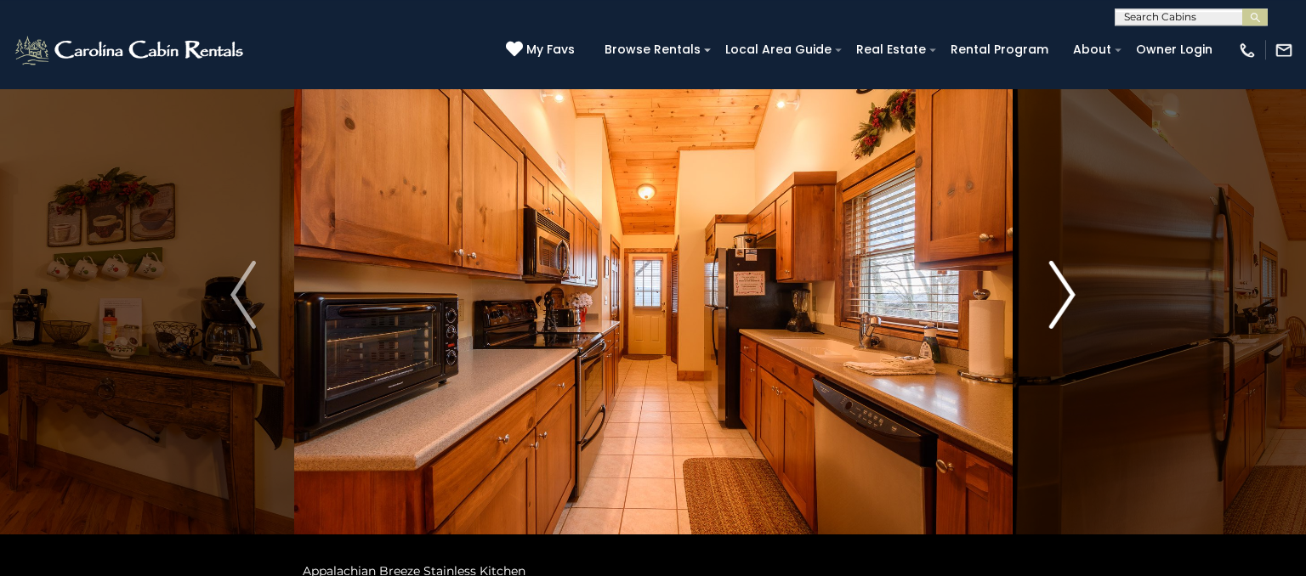
click at [1063, 309] on img "Next" at bounding box center [1063, 295] width 26 height 68
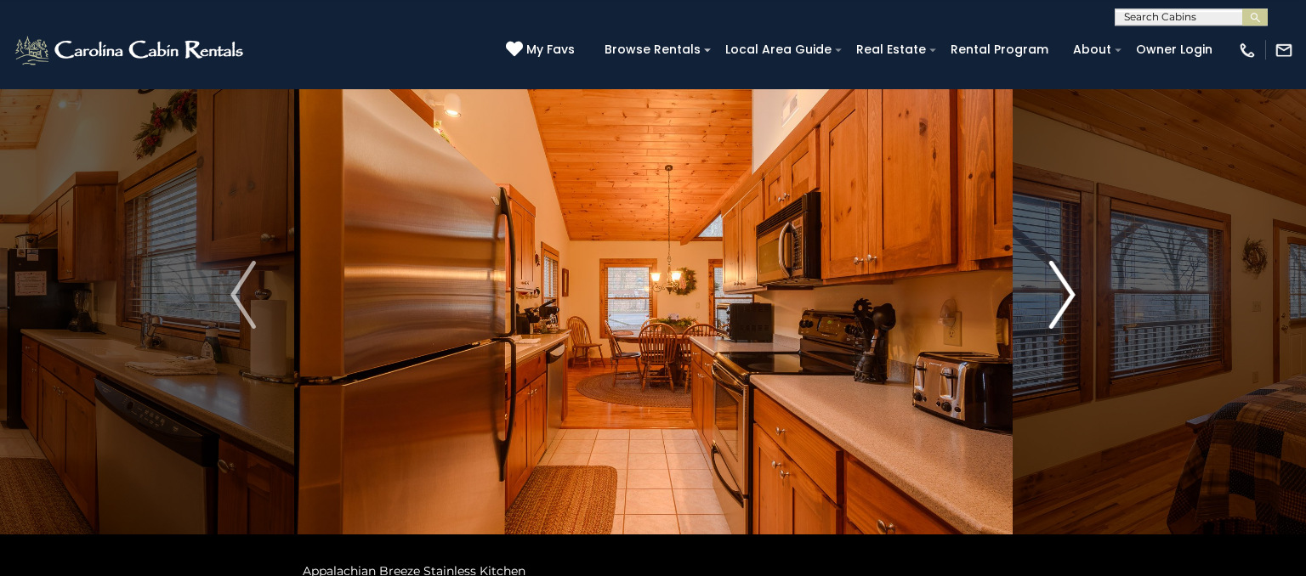
click at [1059, 298] on img "Next" at bounding box center [1063, 295] width 26 height 68
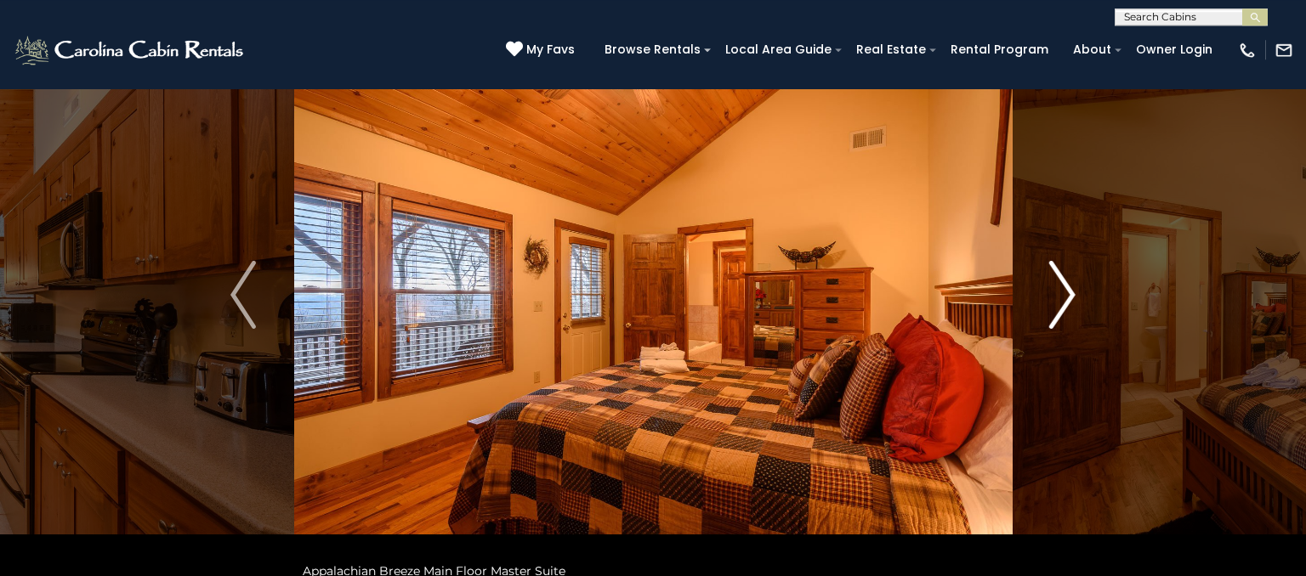
click at [1060, 292] on img "Next" at bounding box center [1063, 295] width 26 height 68
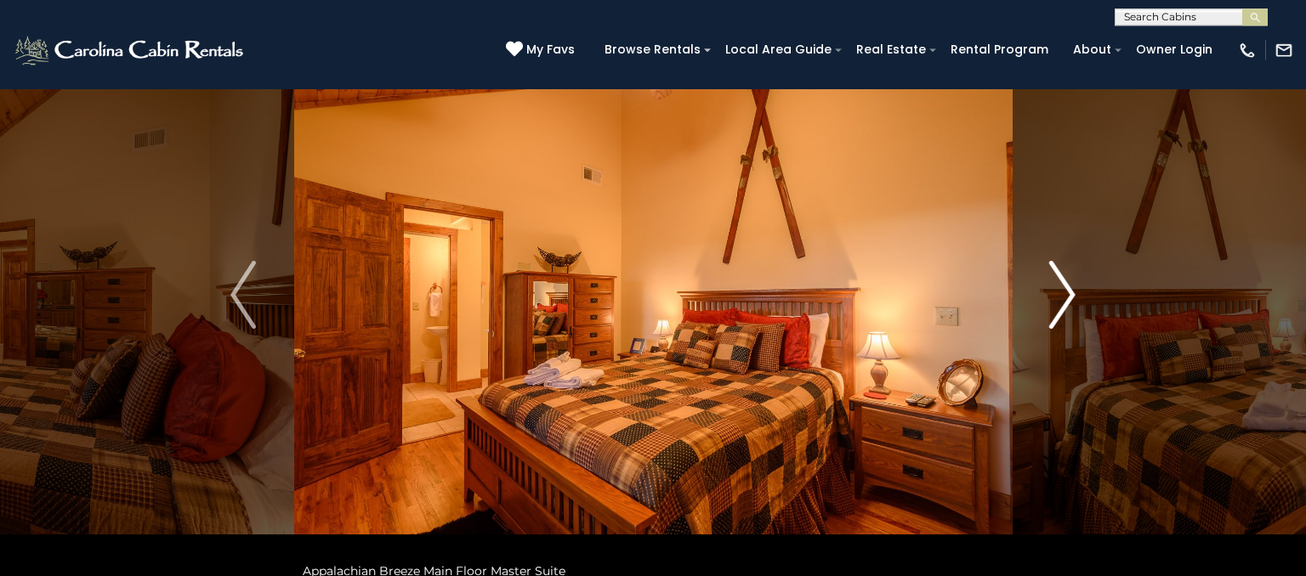
click at [1060, 286] on img "Next" at bounding box center [1063, 295] width 26 height 68
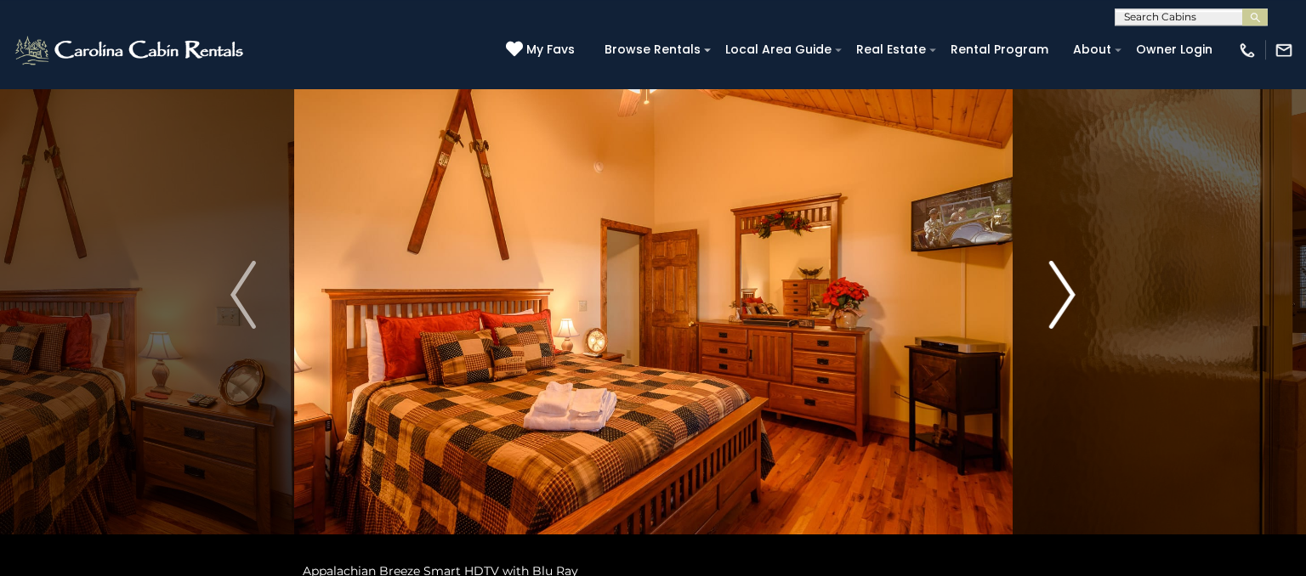
click at [1051, 297] on img "Next" at bounding box center [1063, 295] width 26 height 68
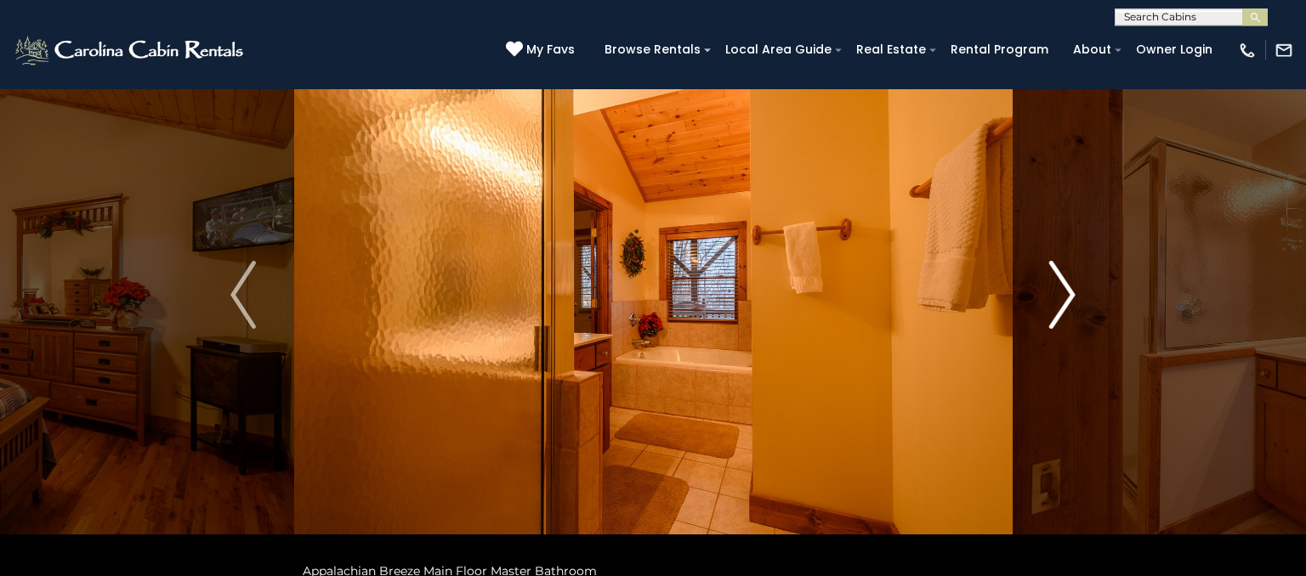
click at [1063, 290] on img "Next" at bounding box center [1063, 295] width 26 height 68
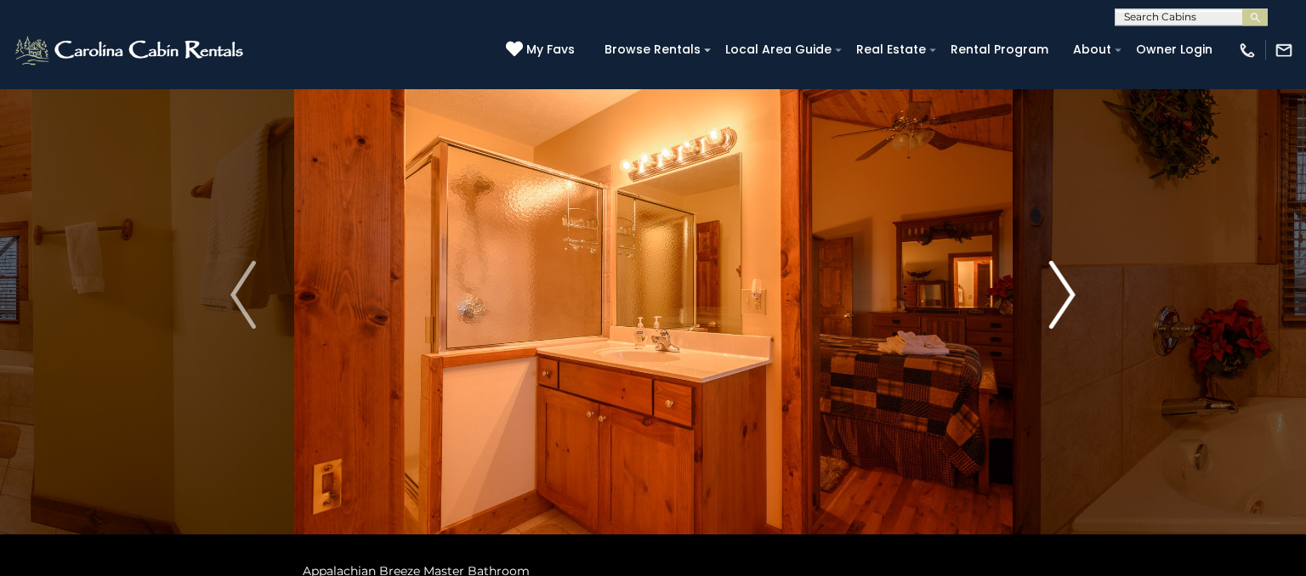
click at [1060, 290] on img "Next" at bounding box center [1063, 295] width 26 height 68
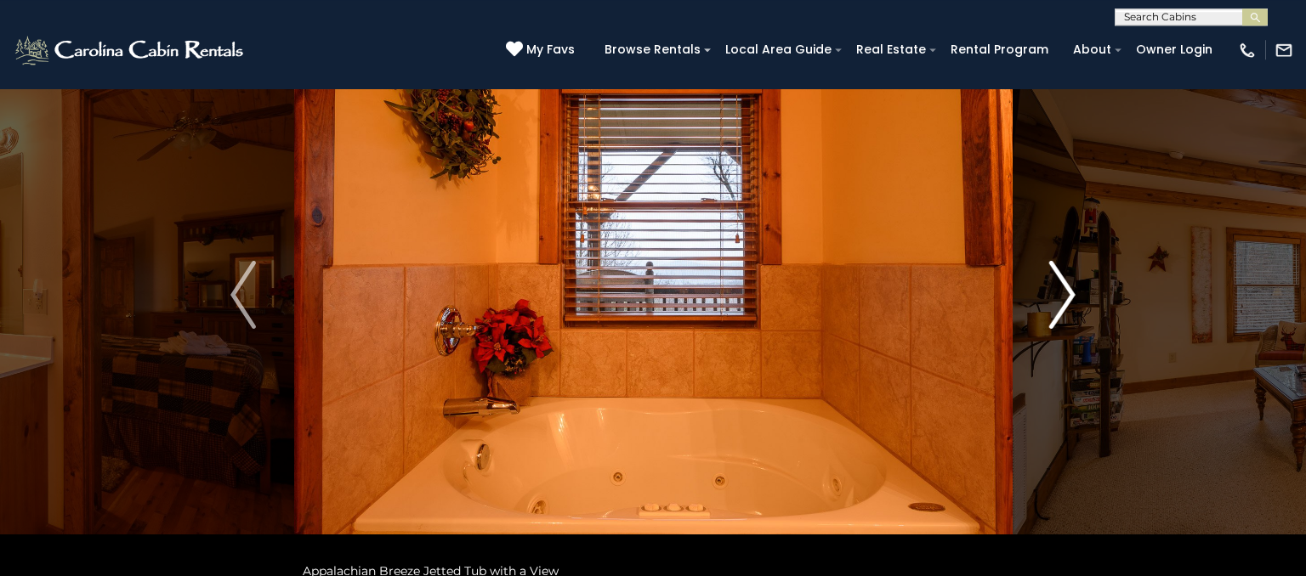
click at [1059, 301] on img "Next" at bounding box center [1063, 295] width 26 height 68
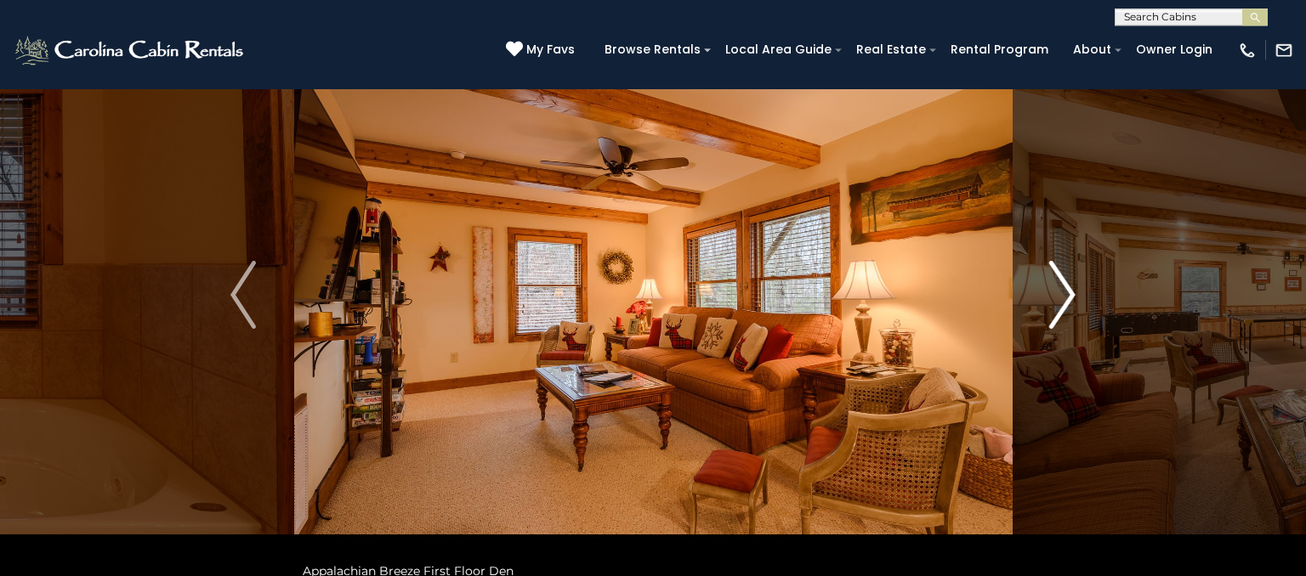
click at [1053, 303] on img "Next" at bounding box center [1063, 295] width 26 height 68
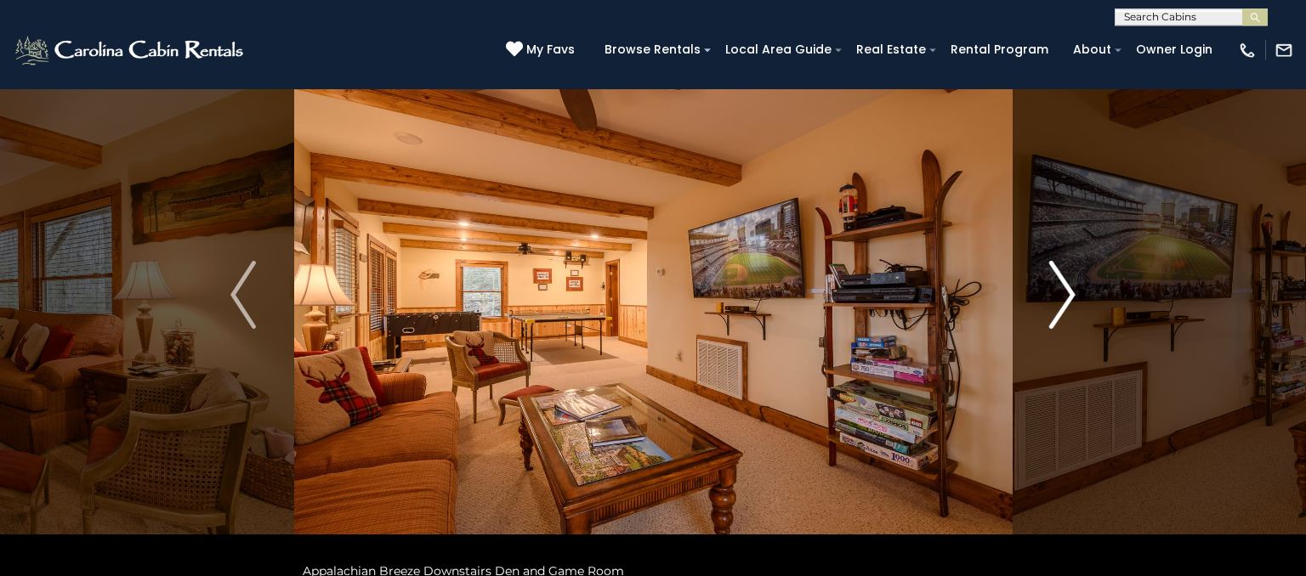
click at [1066, 288] on img "Next" at bounding box center [1063, 295] width 26 height 68
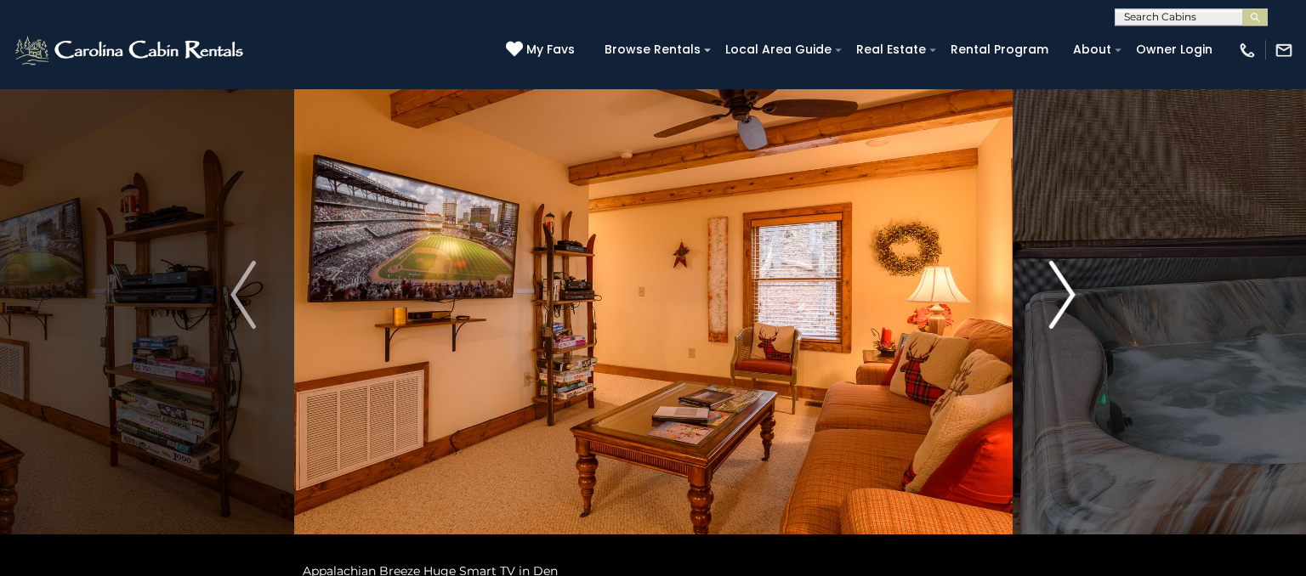
click at [1059, 297] on img "Next" at bounding box center [1063, 295] width 26 height 68
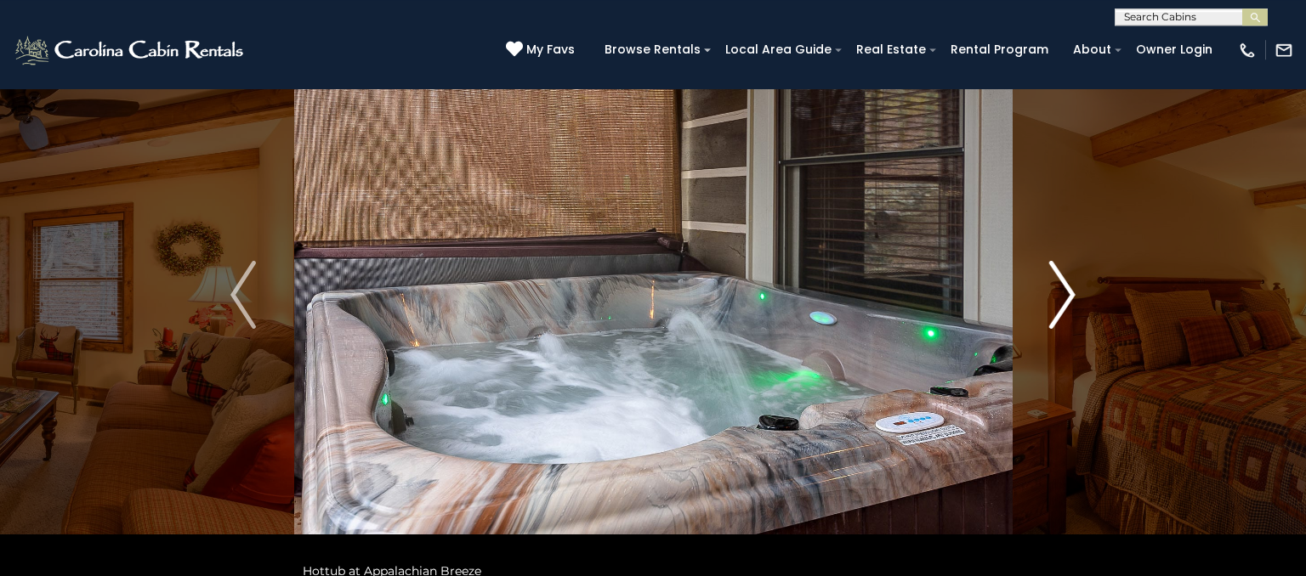
click at [1056, 293] on img "Next" at bounding box center [1063, 295] width 26 height 68
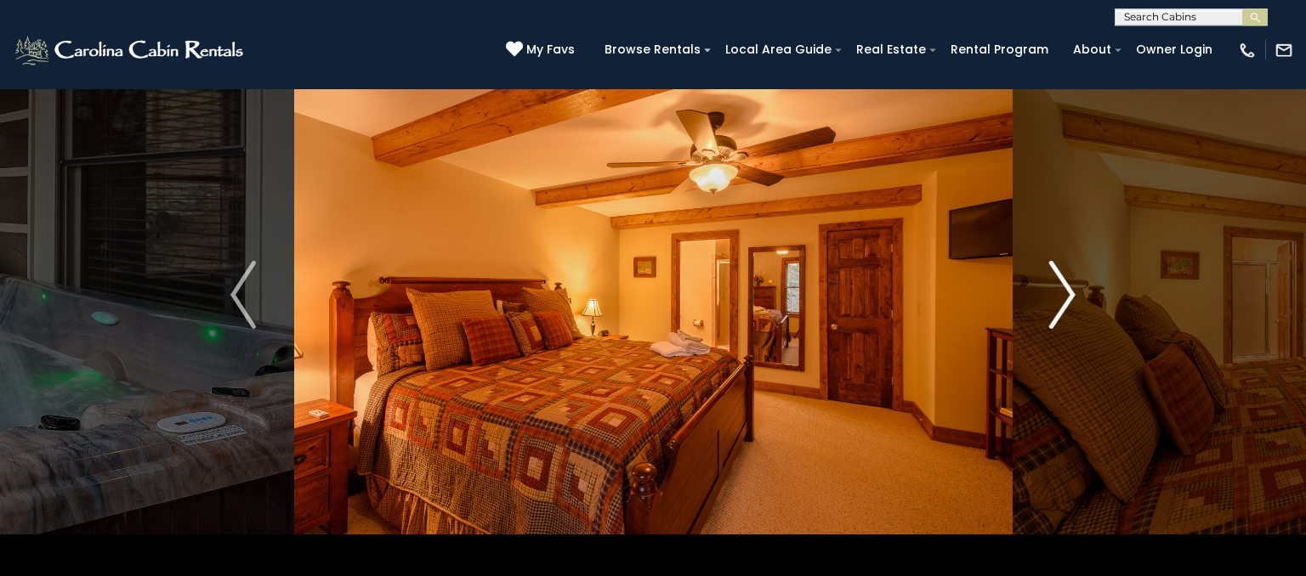
click at [1057, 306] on img "Next" at bounding box center [1063, 295] width 26 height 68
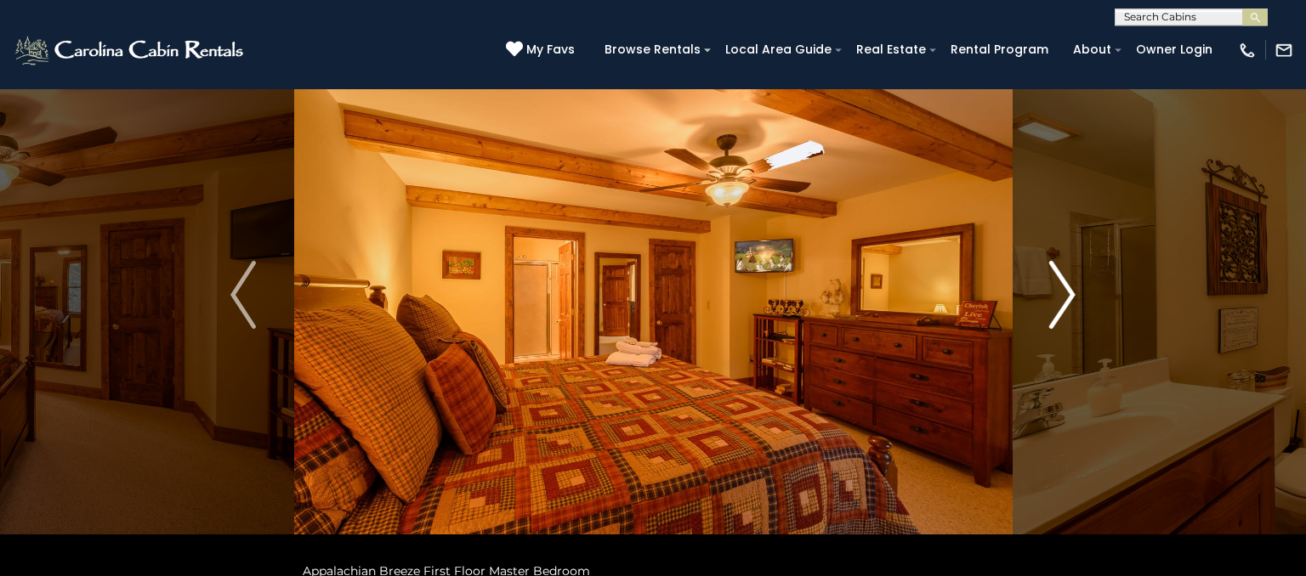
click at [1060, 299] on img "Next" at bounding box center [1063, 295] width 26 height 68
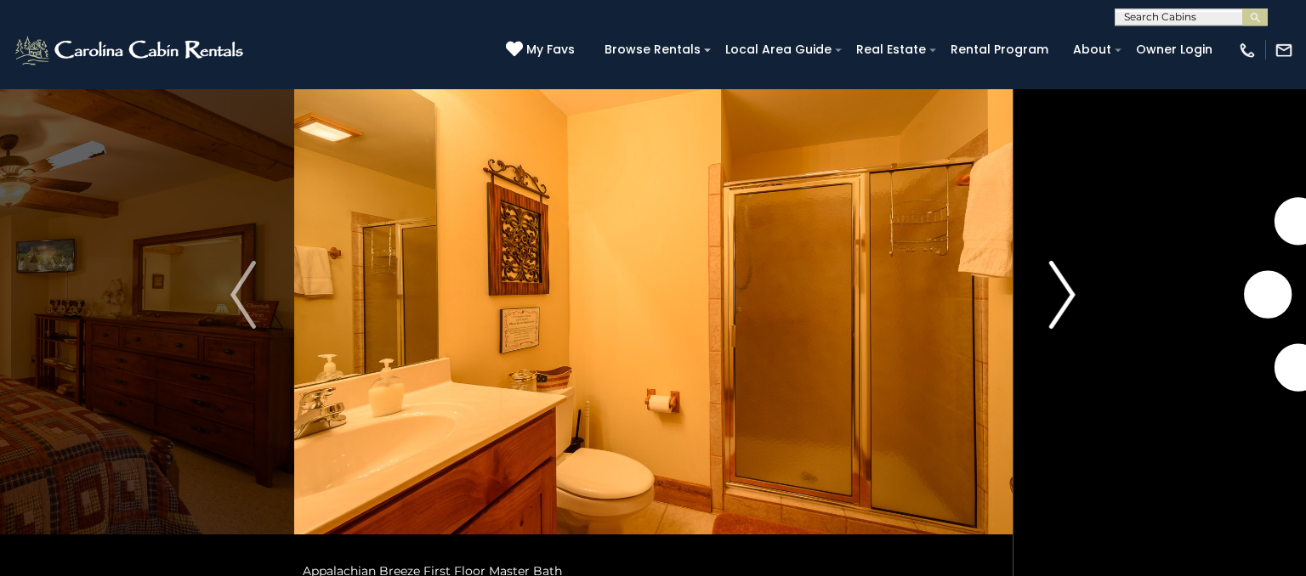
click at [1059, 290] on img "Next" at bounding box center [1063, 295] width 26 height 68
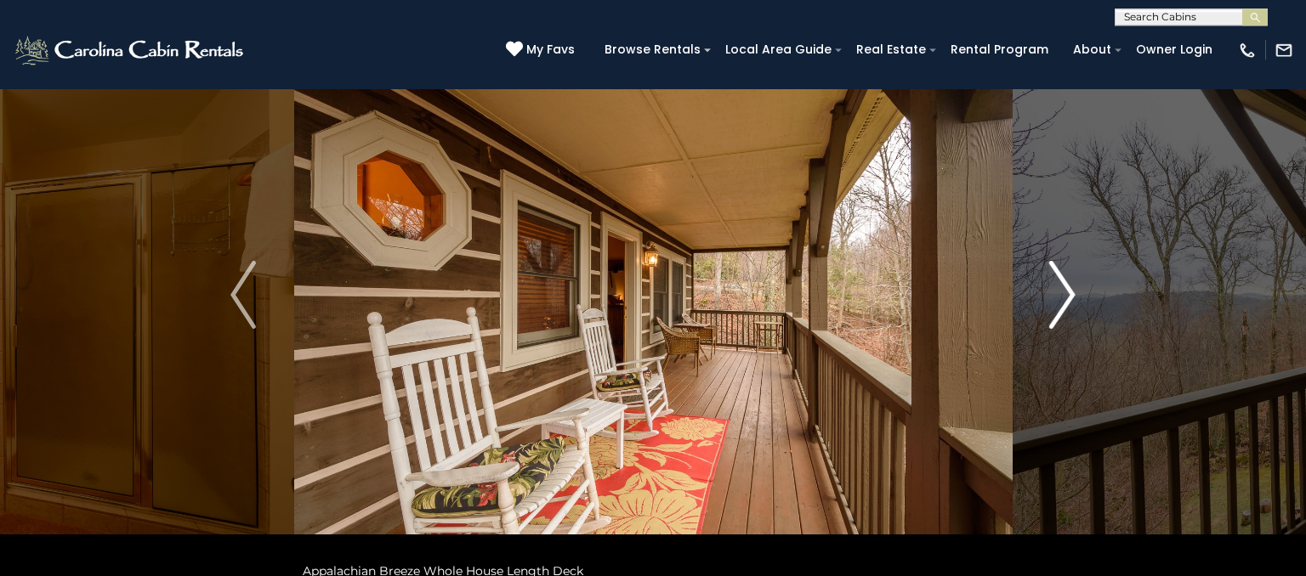
click at [1049, 304] on button "Next" at bounding box center [1062, 295] width 101 height 587
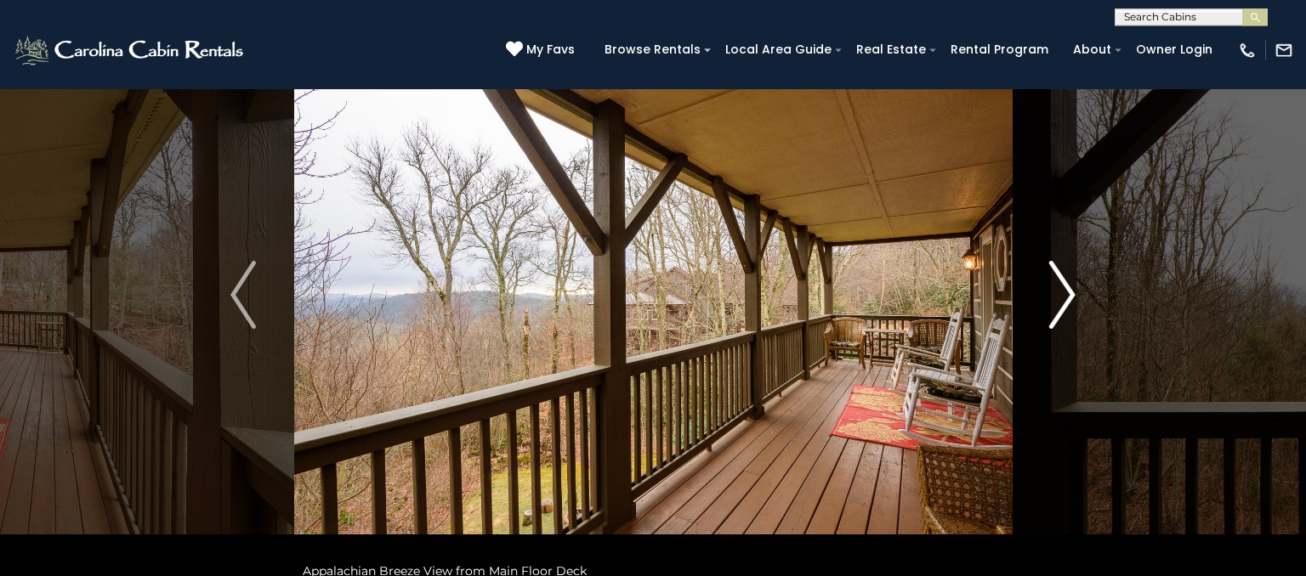
click at [1052, 295] on img "Next" at bounding box center [1063, 295] width 26 height 68
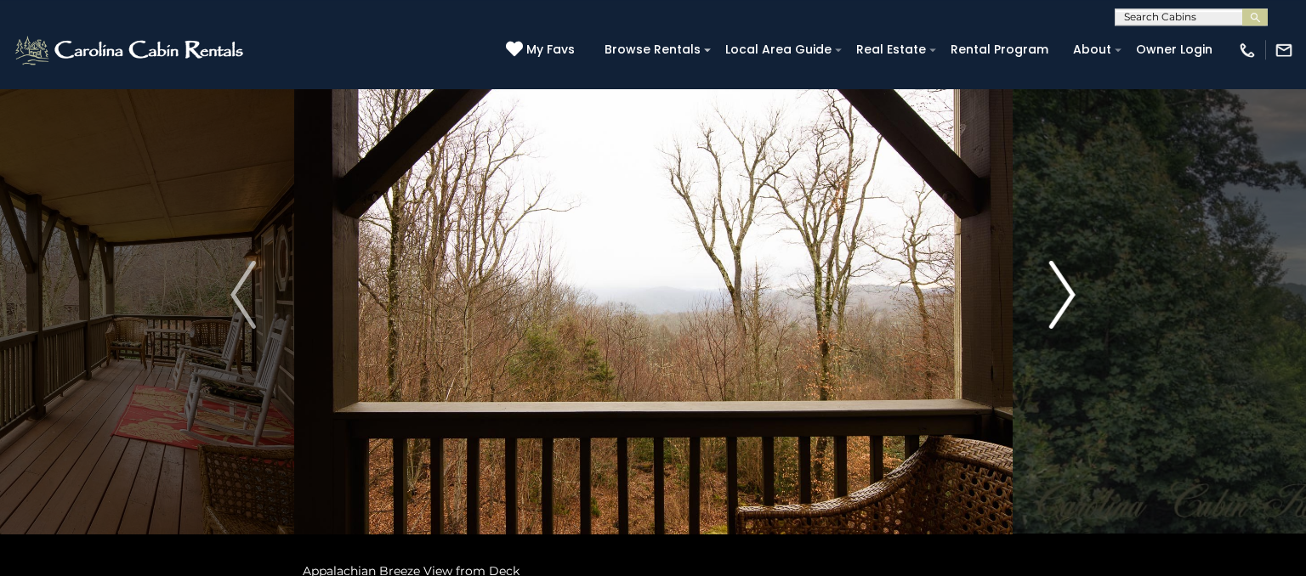
click at [1050, 298] on img "Next" at bounding box center [1063, 295] width 26 height 68
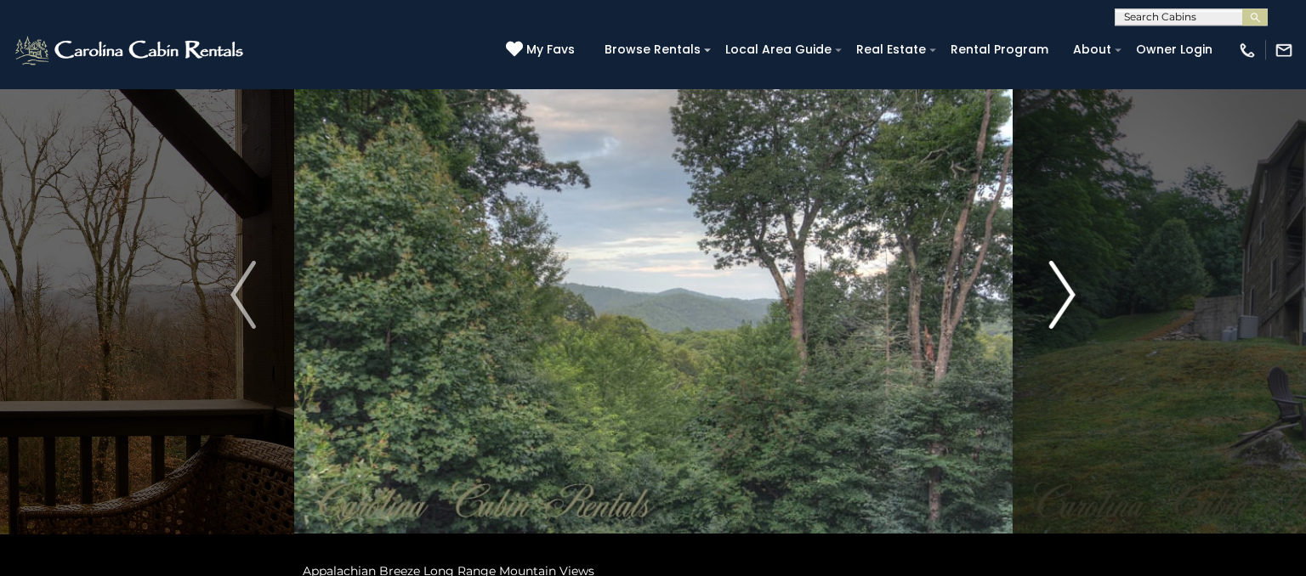
click at [1035, 304] on button "Next" at bounding box center [1062, 295] width 101 height 587
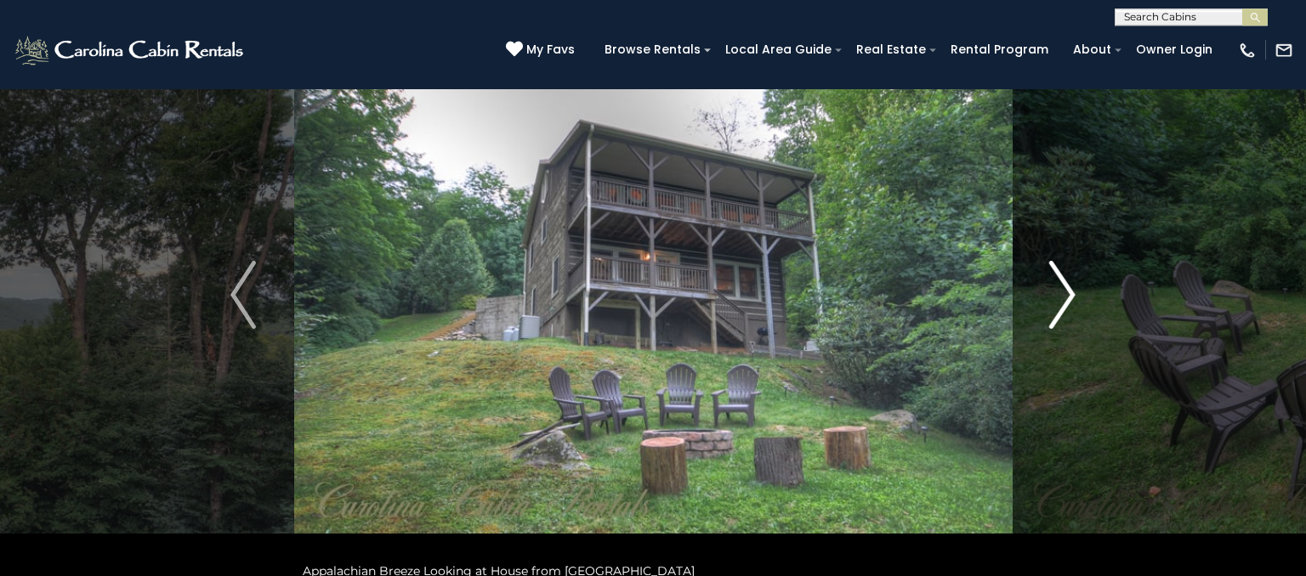
click at [1032, 304] on button "Next" at bounding box center [1062, 295] width 101 height 587
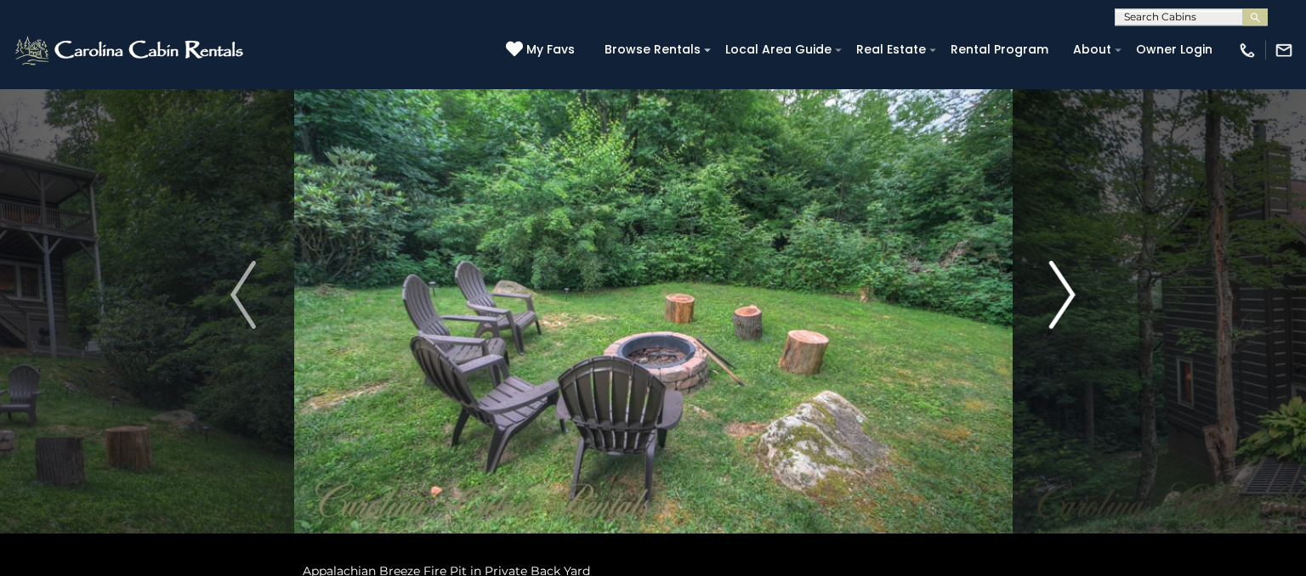
click at [1025, 297] on button "Next" at bounding box center [1062, 295] width 101 height 587
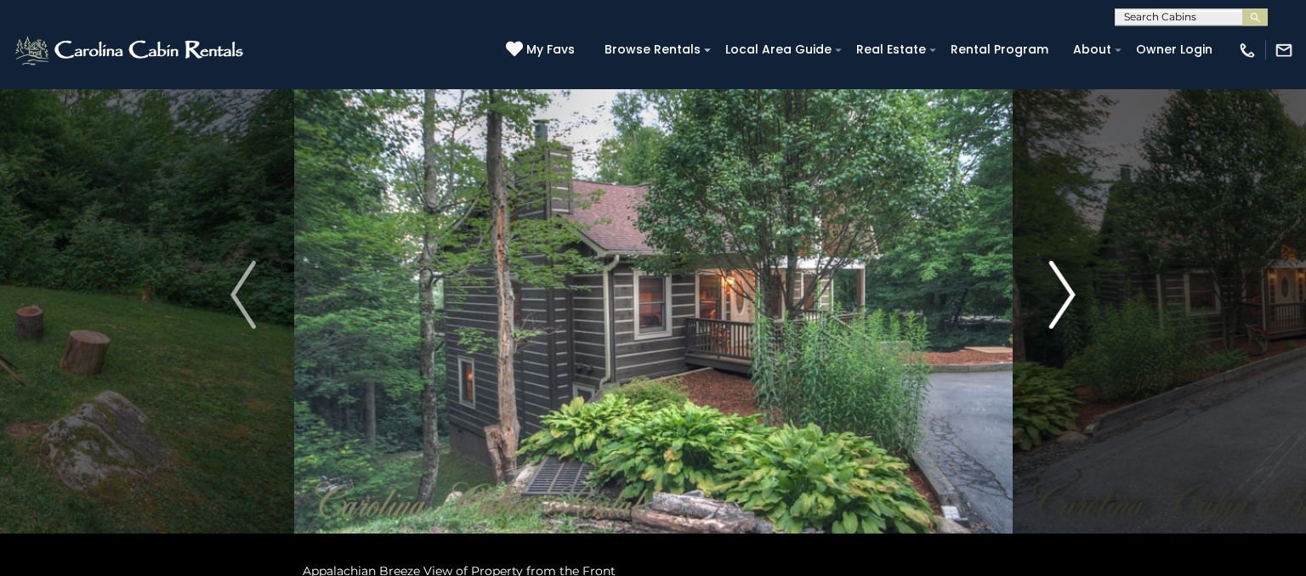
click at [1024, 298] on button "Next" at bounding box center [1062, 295] width 101 height 587
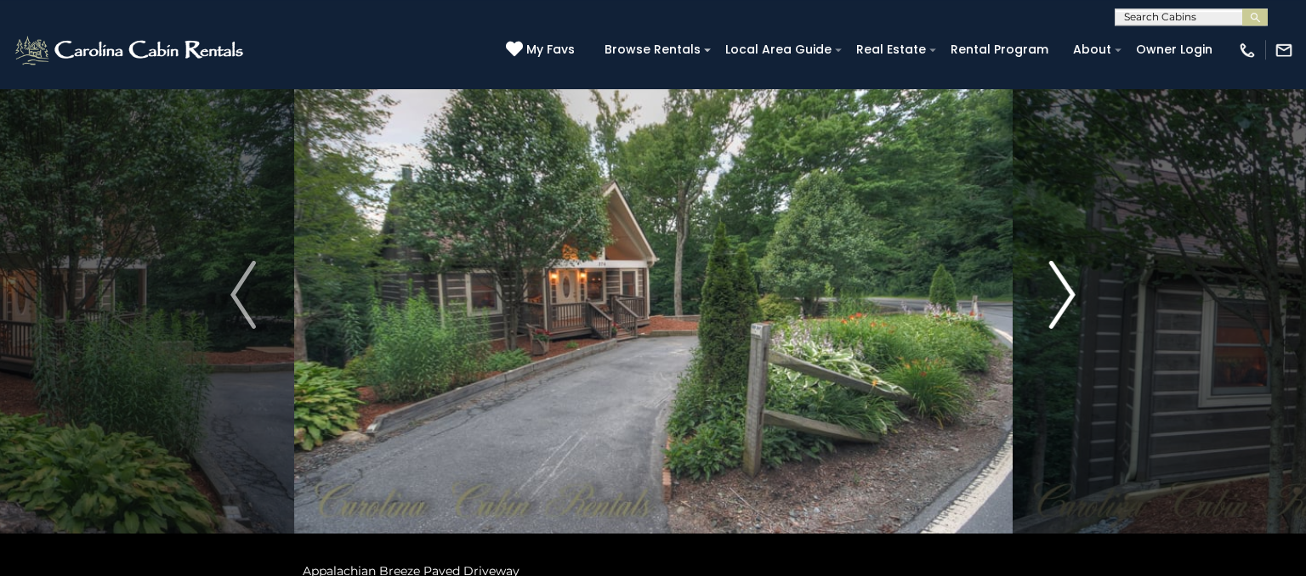
click at [1024, 298] on button "Next" at bounding box center [1062, 295] width 101 height 587
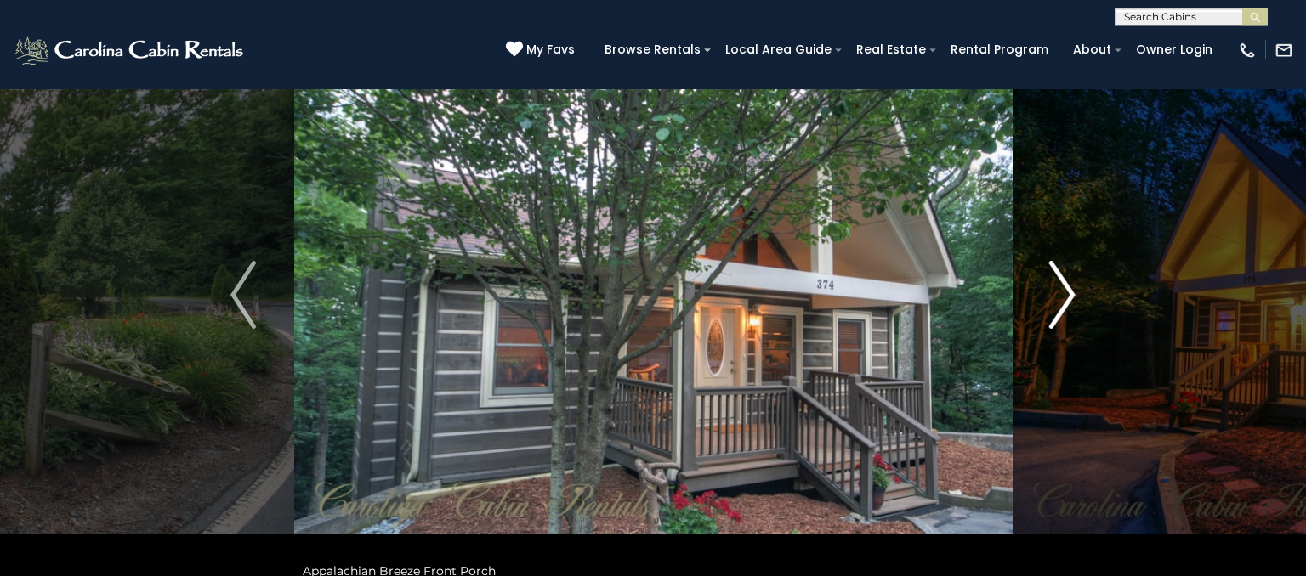
click at [1022, 298] on button "Next" at bounding box center [1062, 295] width 101 height 587
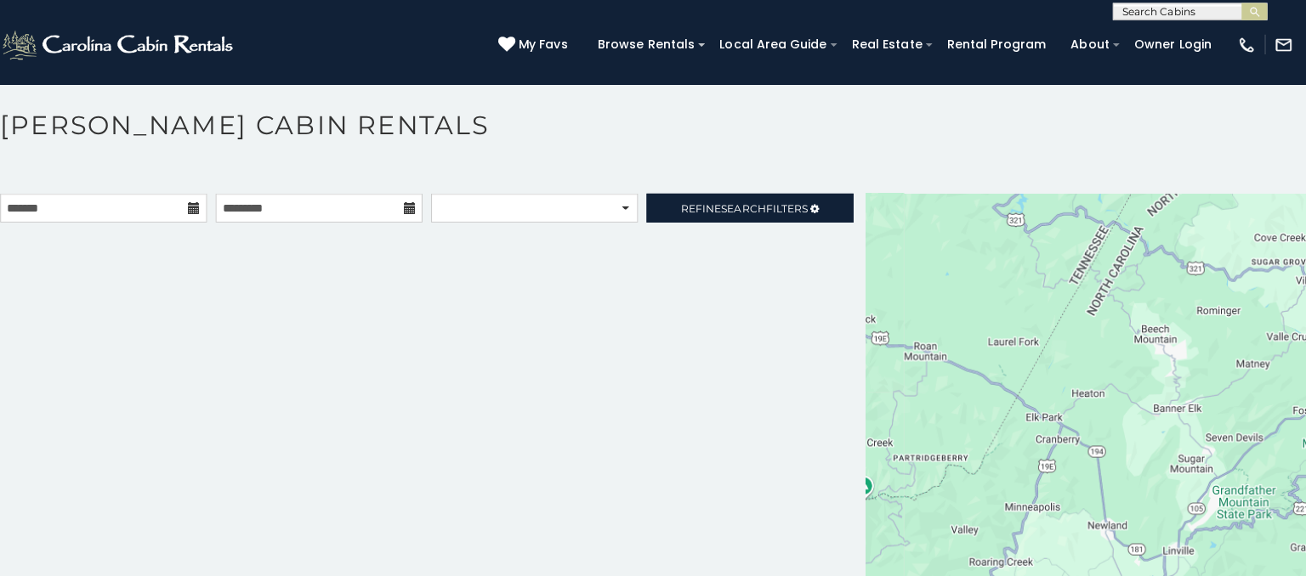
scroll to position [16, 0]
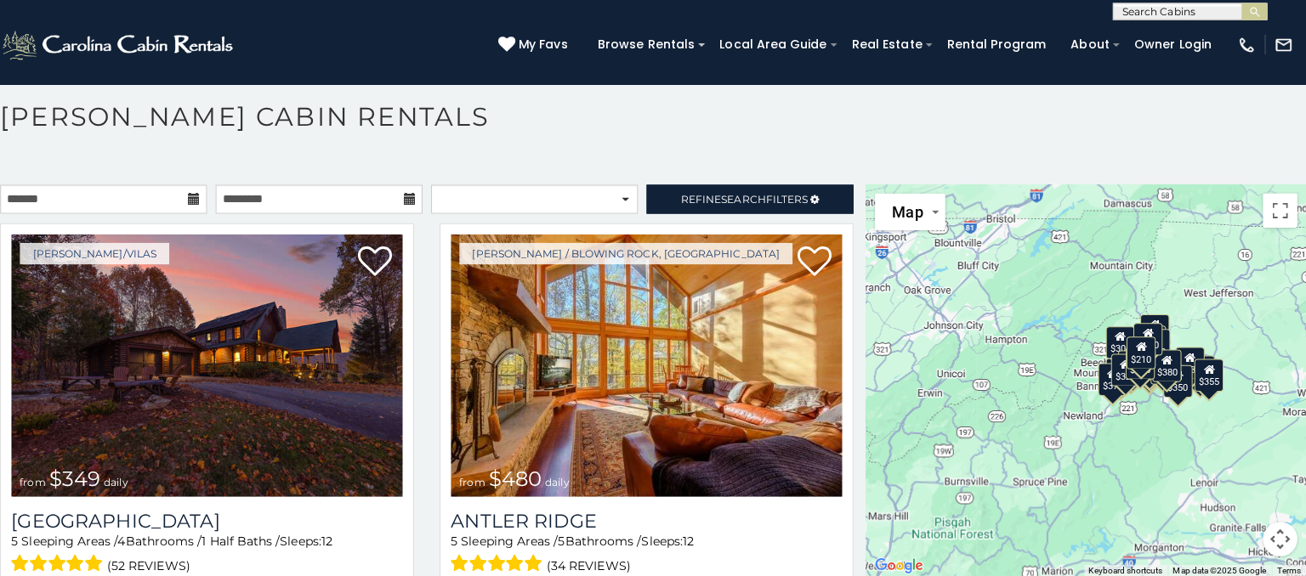
scroll to position [9, 0]
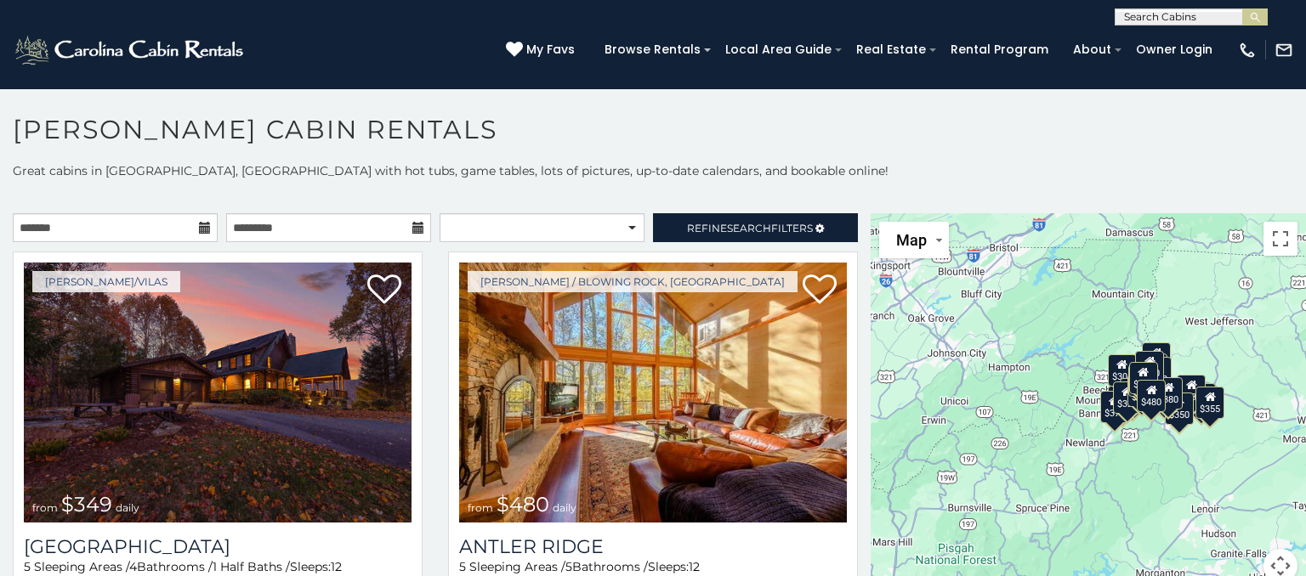
click at [206, 232] on icon at bounding box center [205, 228] width 12 height 12
click at [201, 223] on icon at bounding box center [205, 228] width 12 height 12
click at [39, 224] on input "text" at bounding box center [115, 227] width 205 height 29
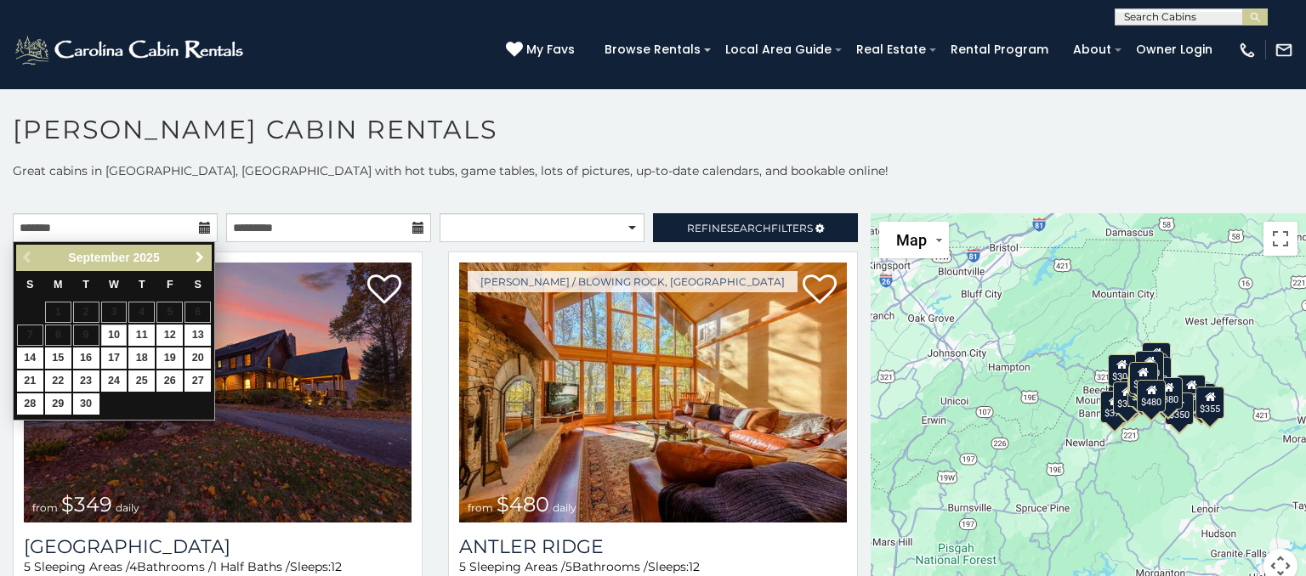
click at [201, 258] on span "Next" at bounding box center [200, 258] width 14 height 14
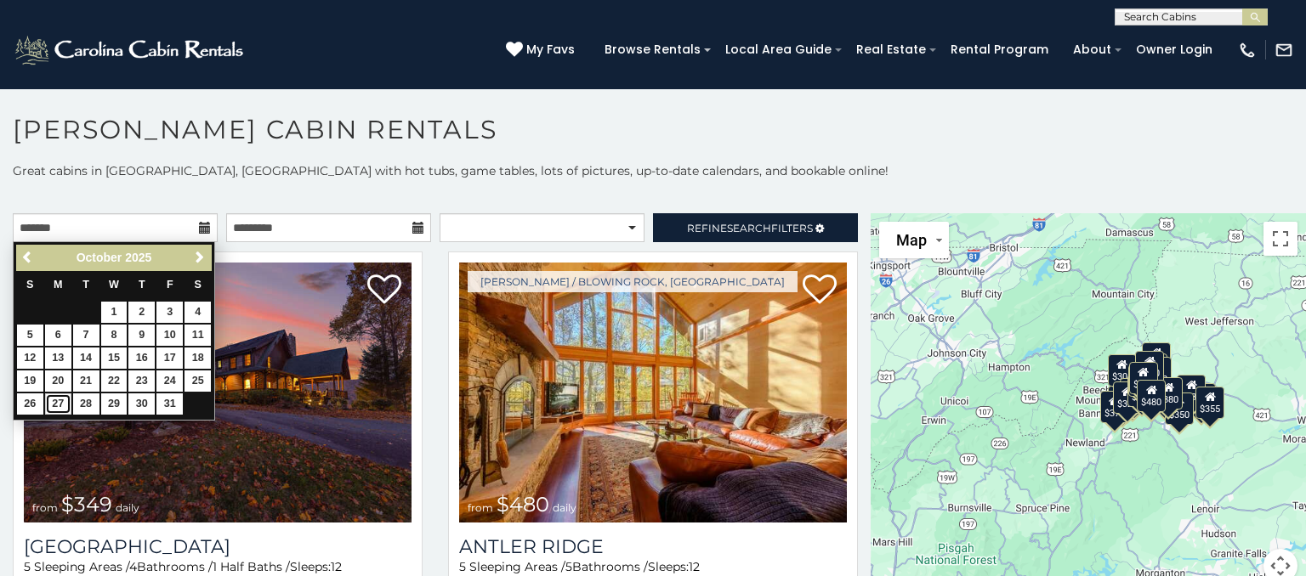
click at [54, 400] on link "27" at bounding box center [58, 404] width 26 height 21
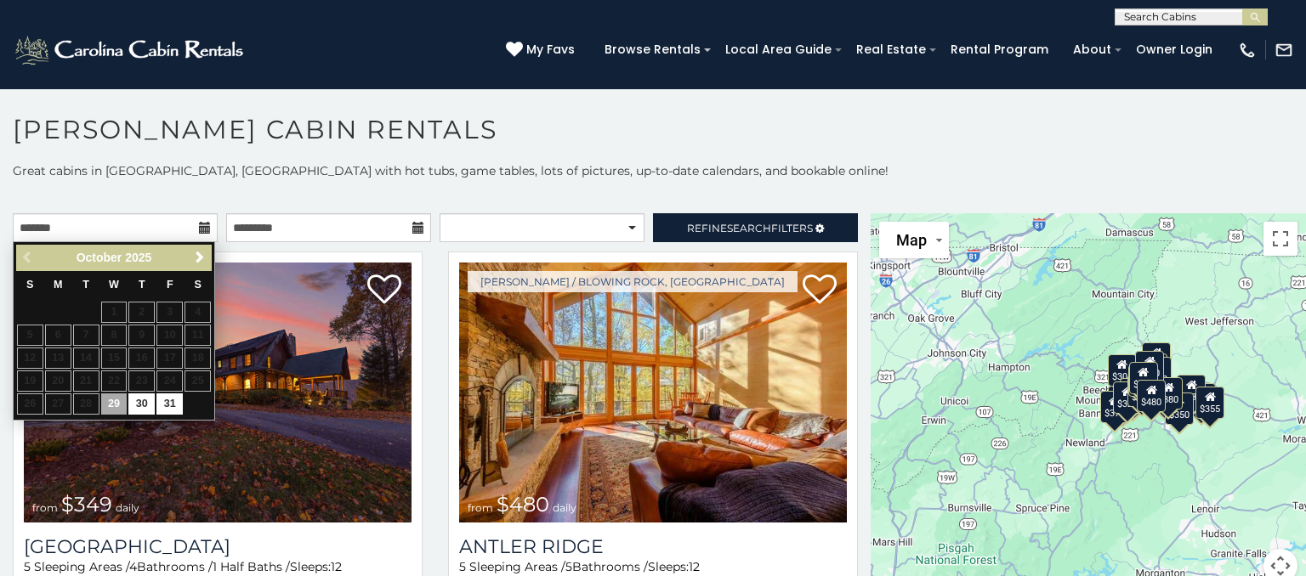
type input "**********"
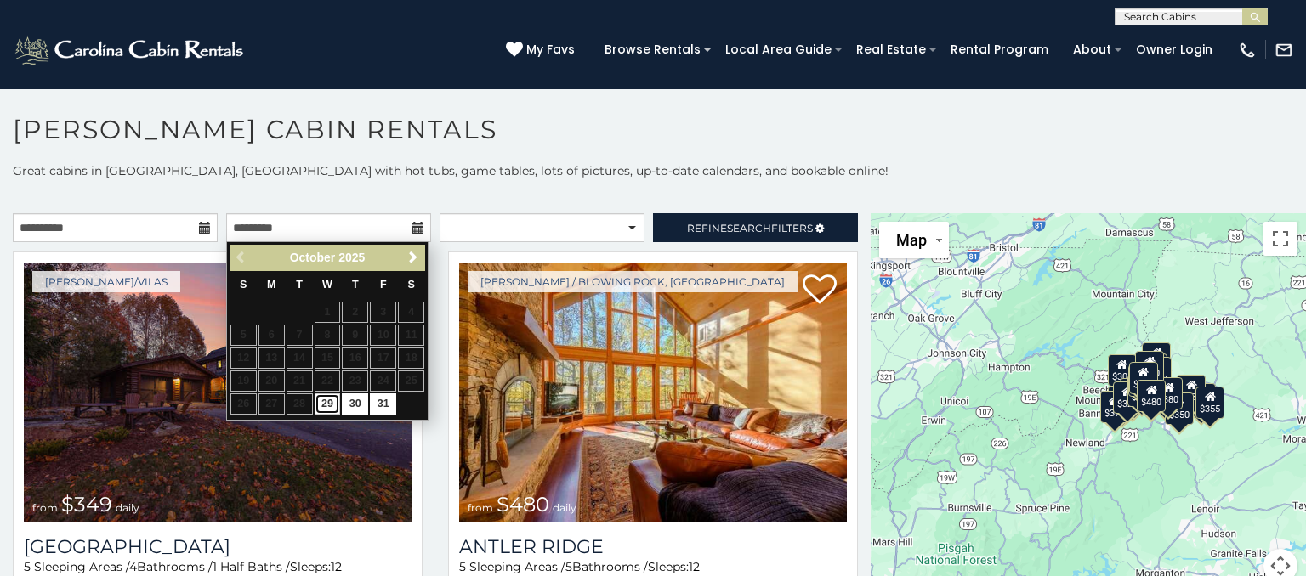
click at [332, 400] on link "29" at bounding box center [328, 404] width 26 height 21
type input "**********"
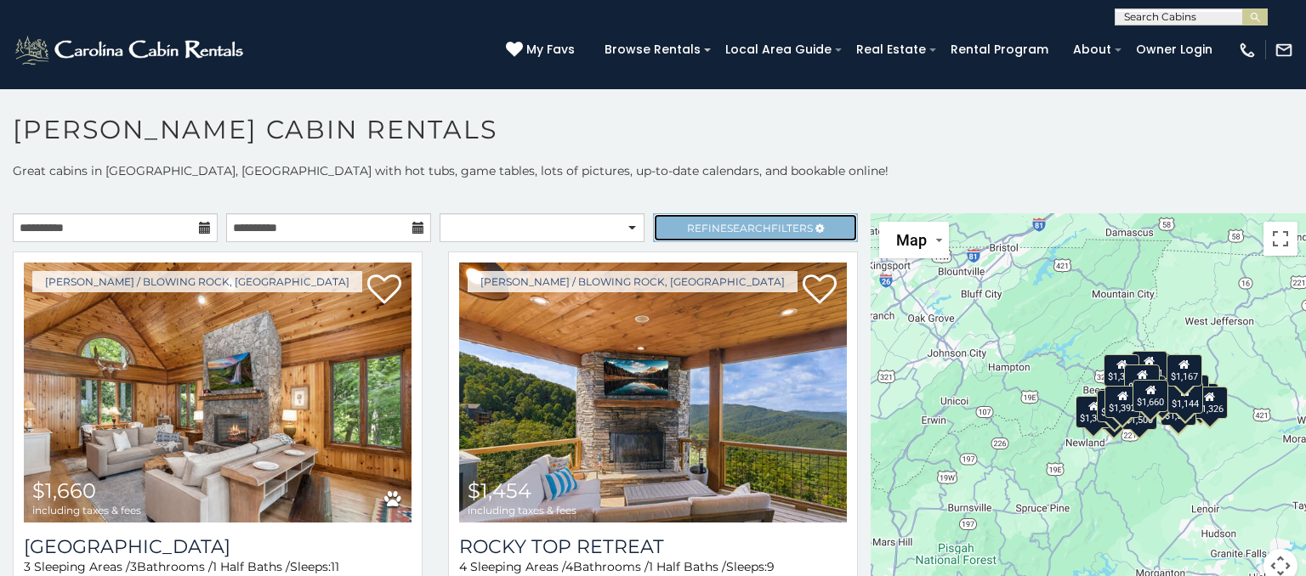
click at [801, 230] on span "Refine Search Filters" at bounding box center [750, 228] width 126 height 13
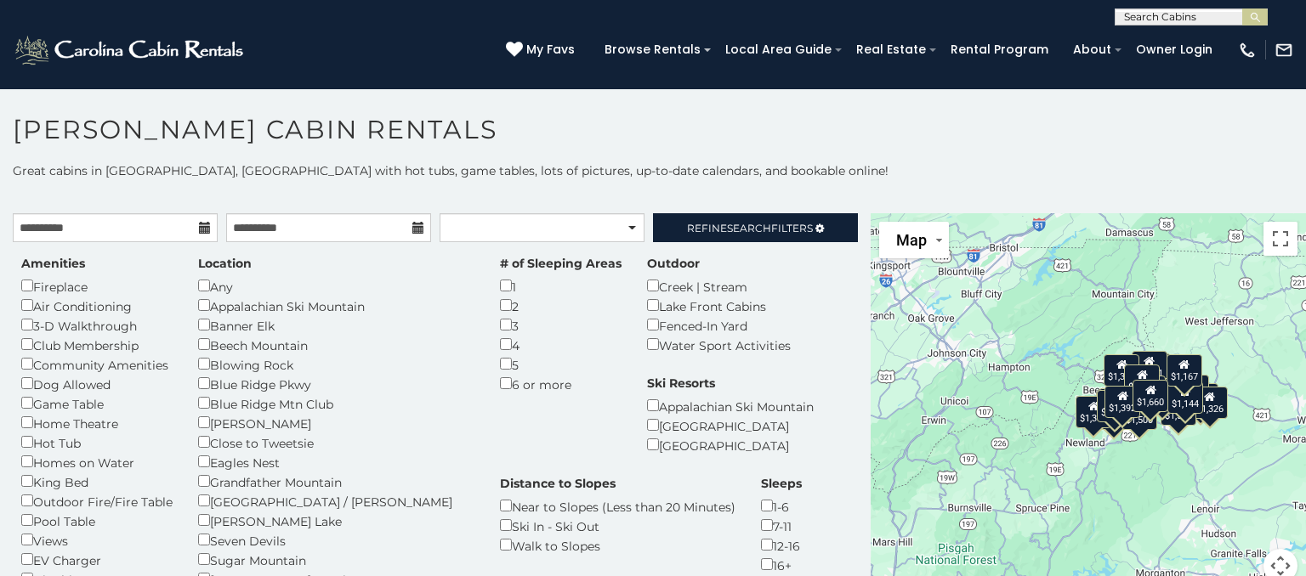
click at [766, 155] on h1 "[PERSON_NAME] Cabin Rentals" at bounding box center [653, 138] width 1306 height 48
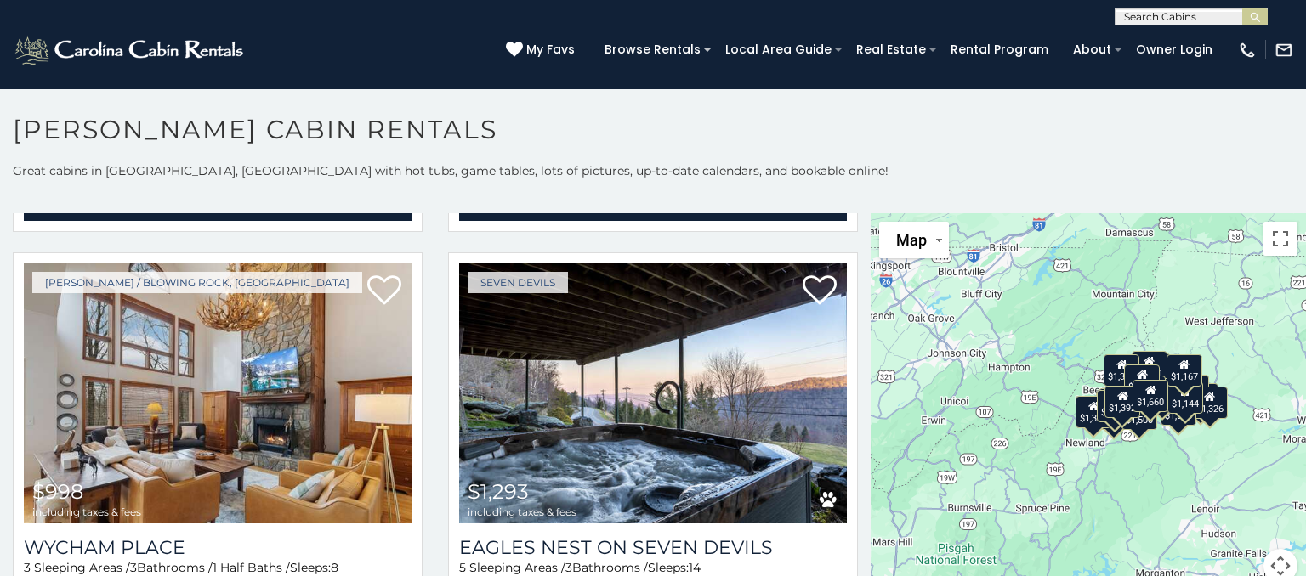
scroll to position [5137, 0]
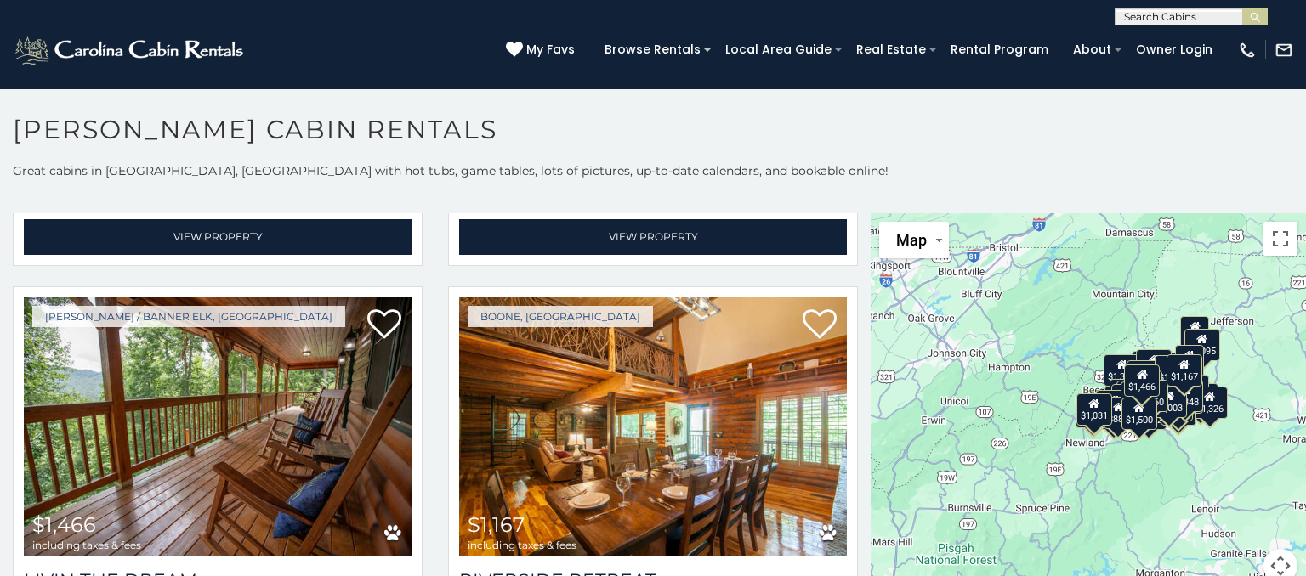
scroll to position [5942, 0]
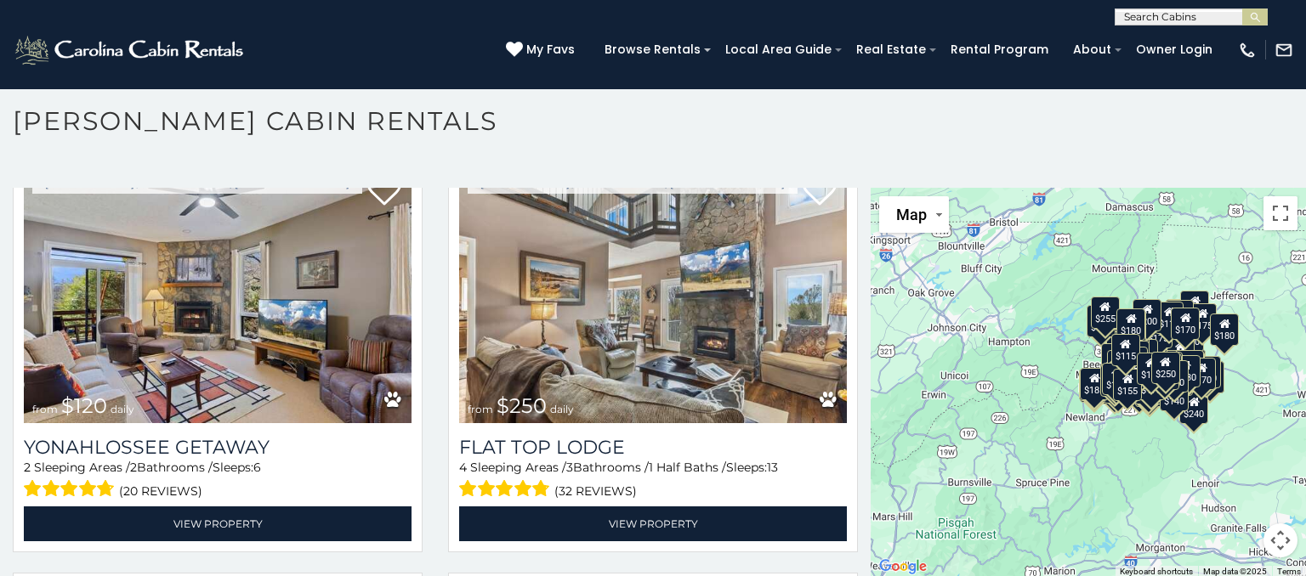
scroll to position [31194, 0]
